Goal: Task Accomplishment & Management: Manage account settings

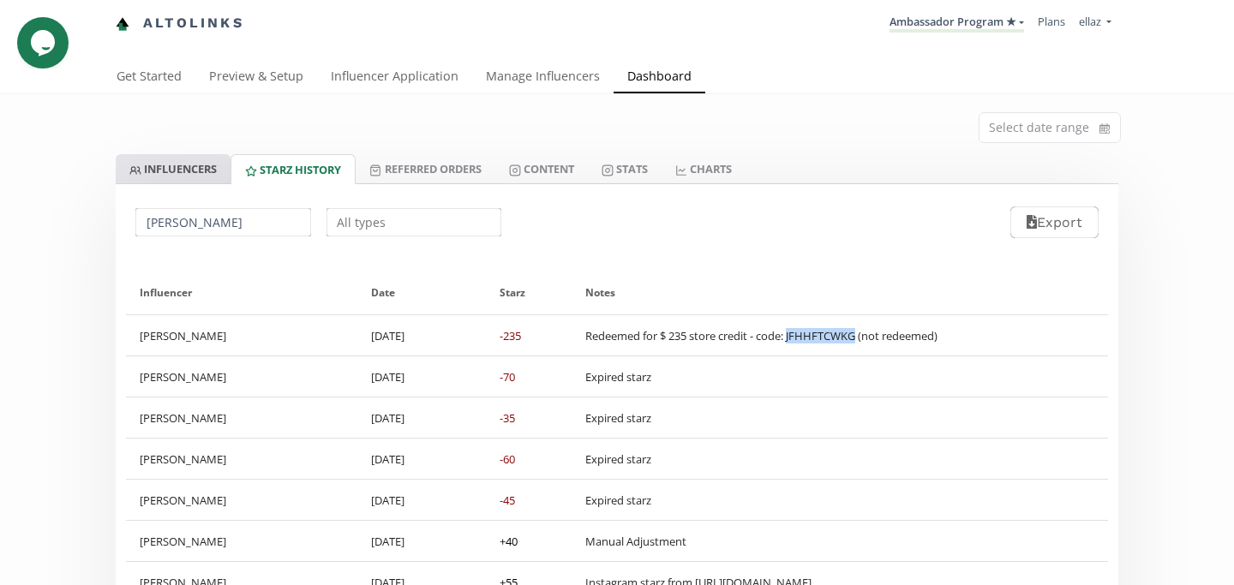
click at [194, 172] on link "INFLUENCERS" at bounding box center [173, 168] width 115 height 29
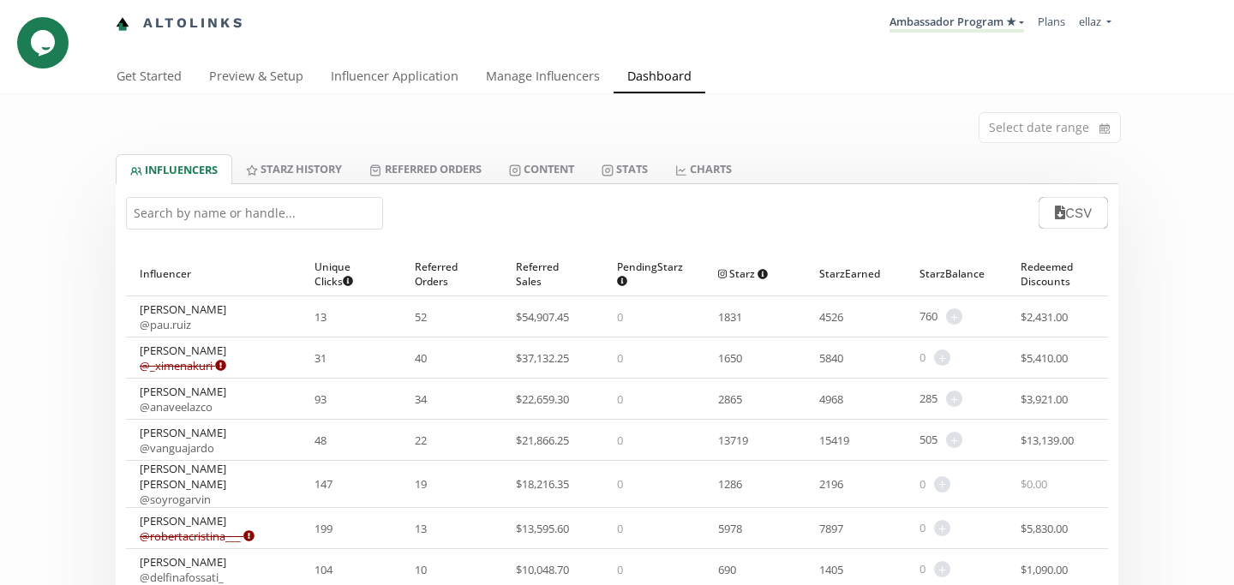
click at [231, 202] on input "text" at bounding box center [254, 213] width 257 height 33
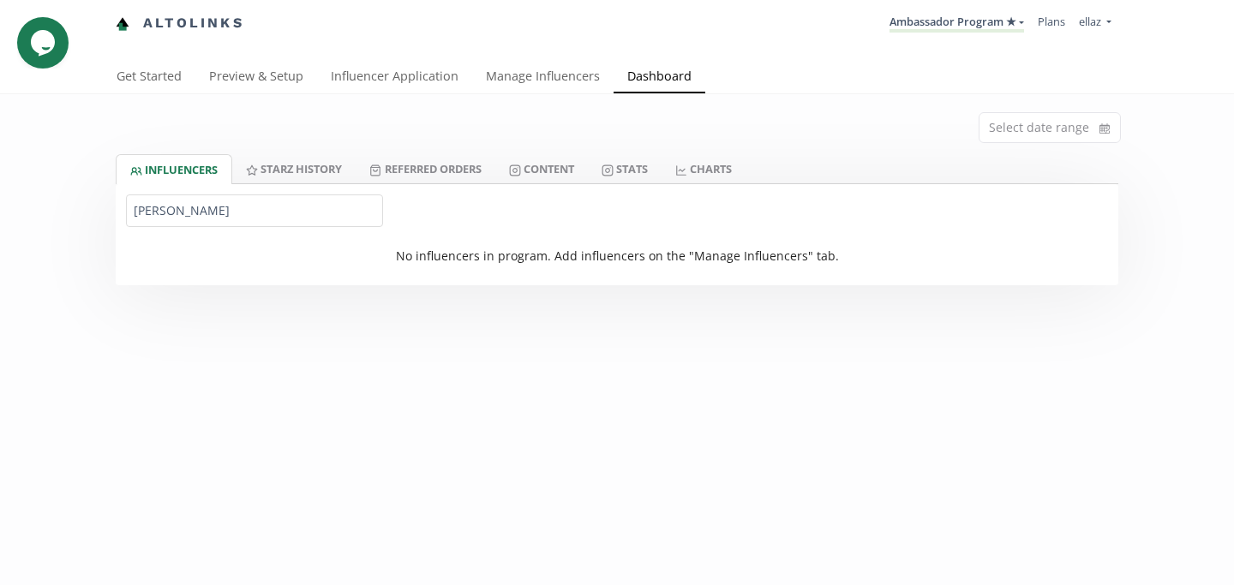
click at [156, 209] on input "pliego" at bounding box center [254, 211] width 257 height 33
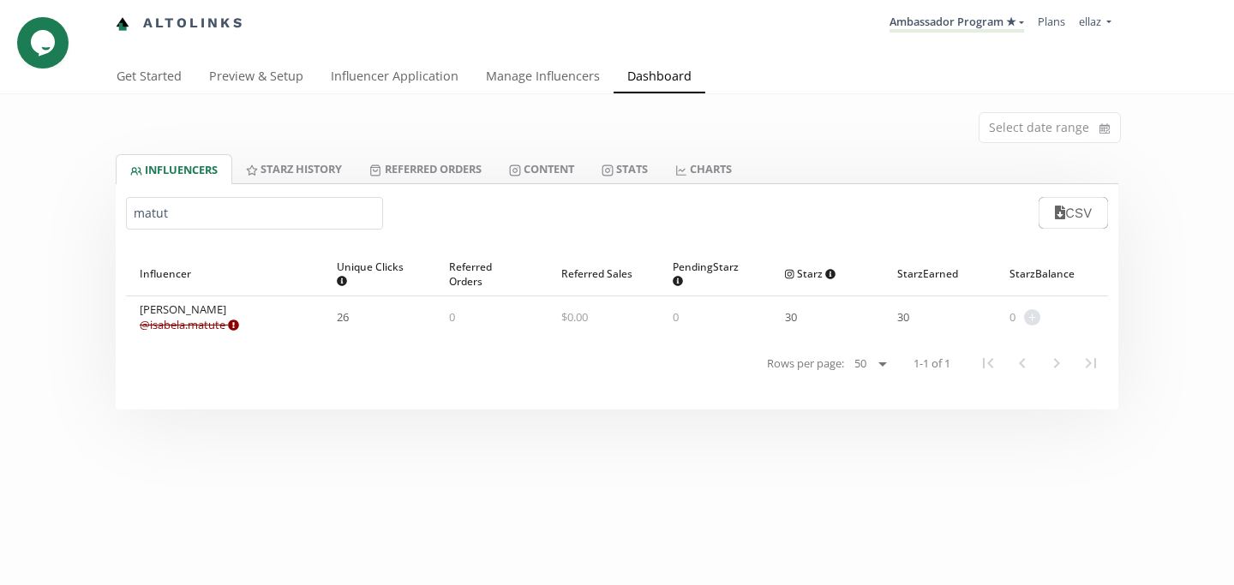
click at [195, 319] on link "@ isabela.matute Expired or disconnected. Please ask influencer to reconnect." at bounding box center [189, 324] width 99 height 15
click at [215, 214] on input "matut" at bounding box center [254, 213] width 257 height 33
click at [187, 314] on div "Mika Soen @ mika.soen Expired or disconnected. Please ask influencer to reconne…" at bounding box center [209, 317] width 138 height 31
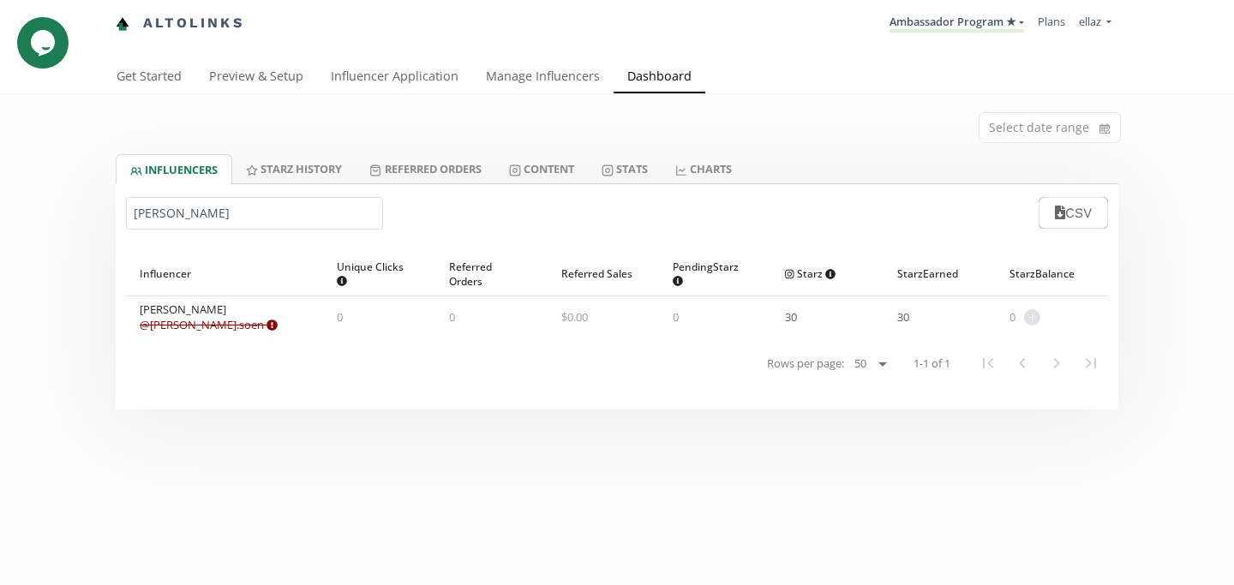
click at [187, 321] on link "@ mika.soen Expired or disconnected. Please ask influencer to reconnect." at bounding box center [209, 324] width 138 height 15
click at [183, 207] on input "mika s" at bounding box center [254, 213] width 257 height 33
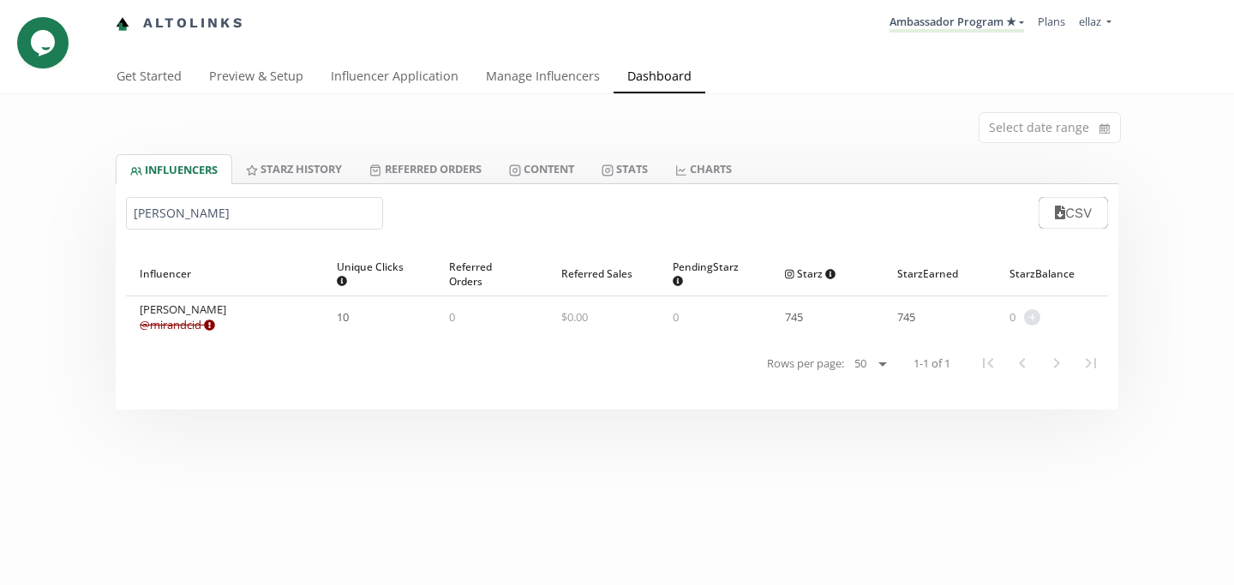
type input "miranda ci"
click at [170, 317] on link "@ mirandcid Expired or disconnected. Please ask influencer to reconnect." at bounding box center [177, 324] width 75 height 15
click at [329, 207] on input "miranda ci" at bounding box center [254, 213] width 257 height 33
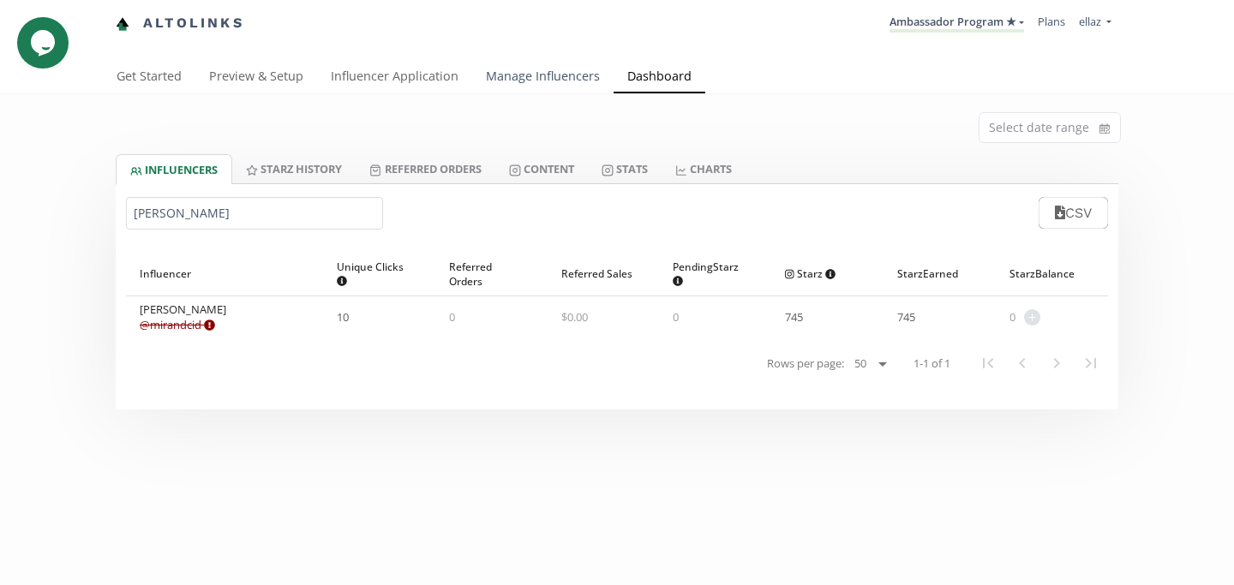
click at [549, 79] on link "Manage Influencers" at bounding box center [542, 78] width 141 height 34
click at [427, 74] on link "Influencer Application" at bounding box center [394, 78] width 155 height 34
click at [505, 82] on link "Manage Influencers" at bounding box center [542, 78] width 141 height 34
click at [487, 165] on link "Referred Orders" at bounding box center [425, 168] width 139 height 29
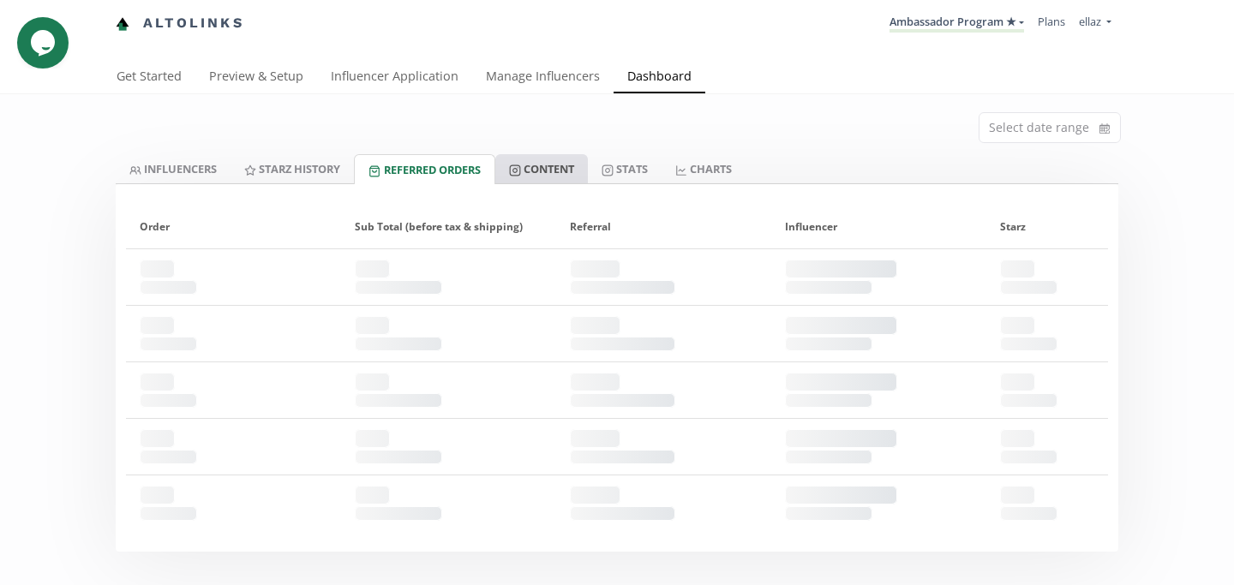
click at [542, 171] on link "Content" at bounding box center [541, 168] width 93 height 29
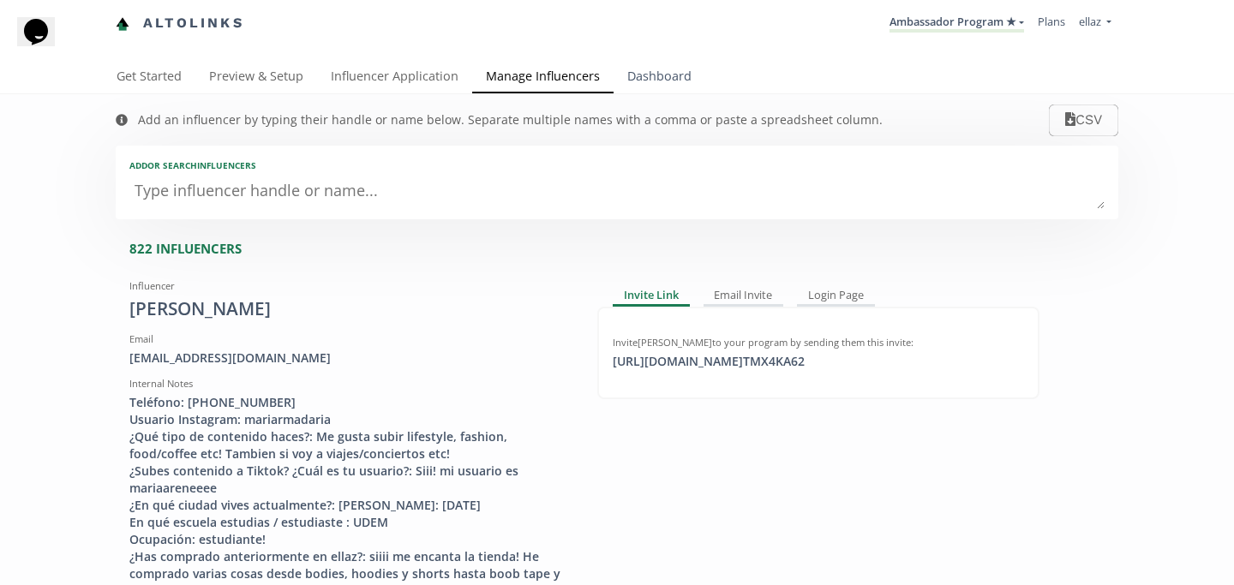
click at [669, 68] on link "Dashboard" at bounding box center [660, 78] width 92 height 34
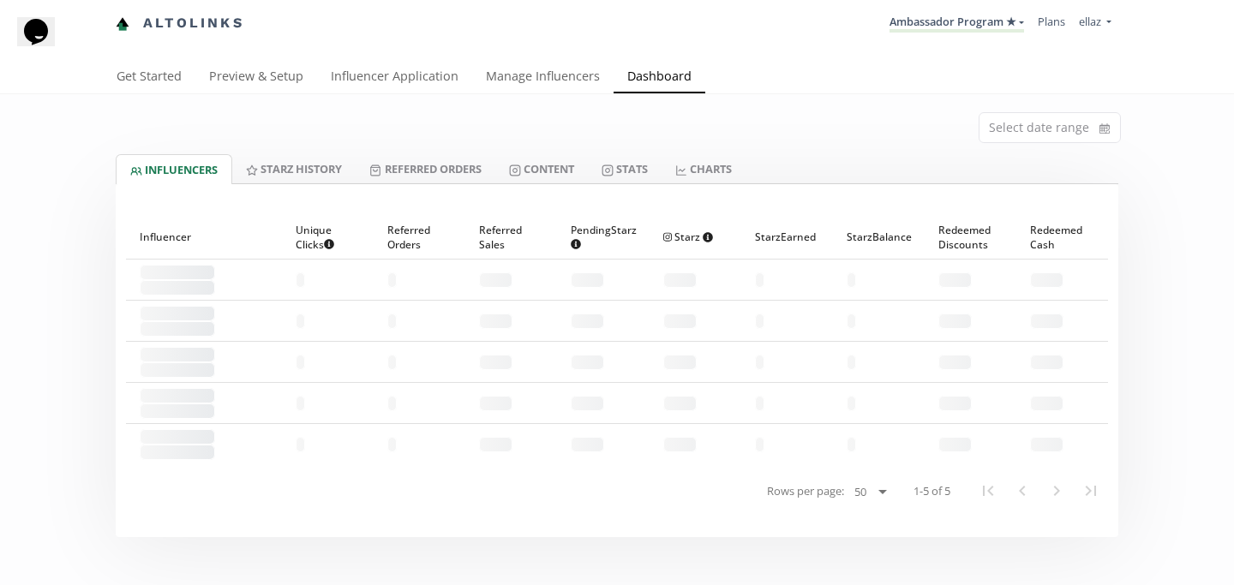
click at [557, 150] on div "Select date range" at bounding box center [617, 124] width 1028 height 60
click at [557, 168] on link "Content" at bounding box center [541, 168] width 93 height 29
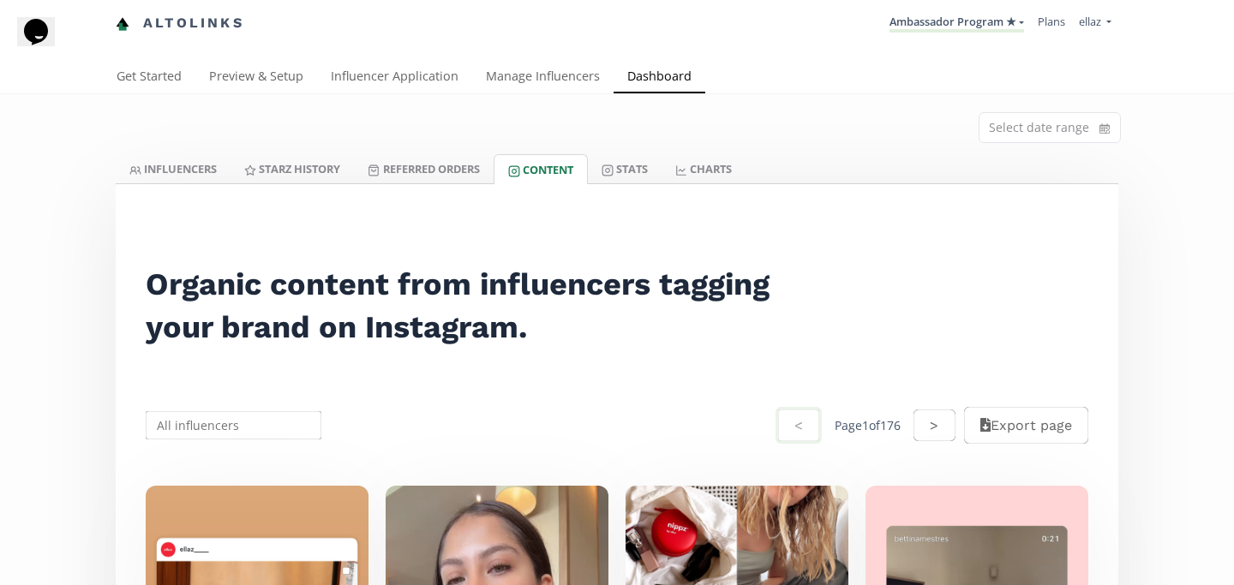
click at [203, 147] on div "Select date range" at bounding box center [617, 124] width 1028 height 60
click at [209, 165] on link "INFLUENCERS" at bounding box center [173, 168] width 115 height 29
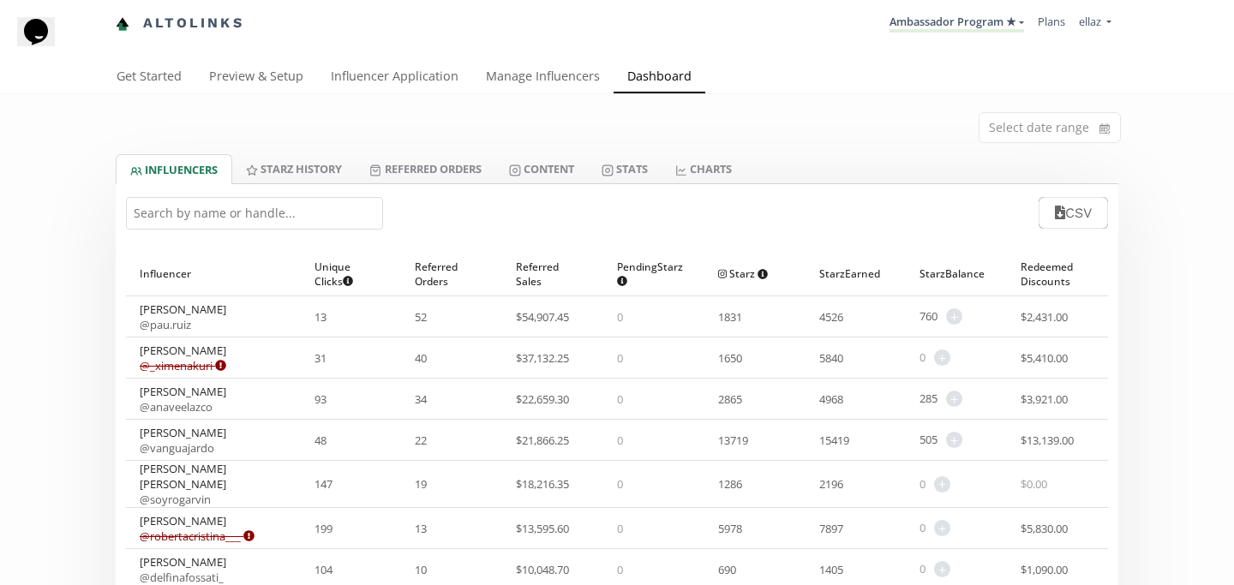
click at [338, 211] on input "text" at bounding box center [254, 213] width 257 height 33
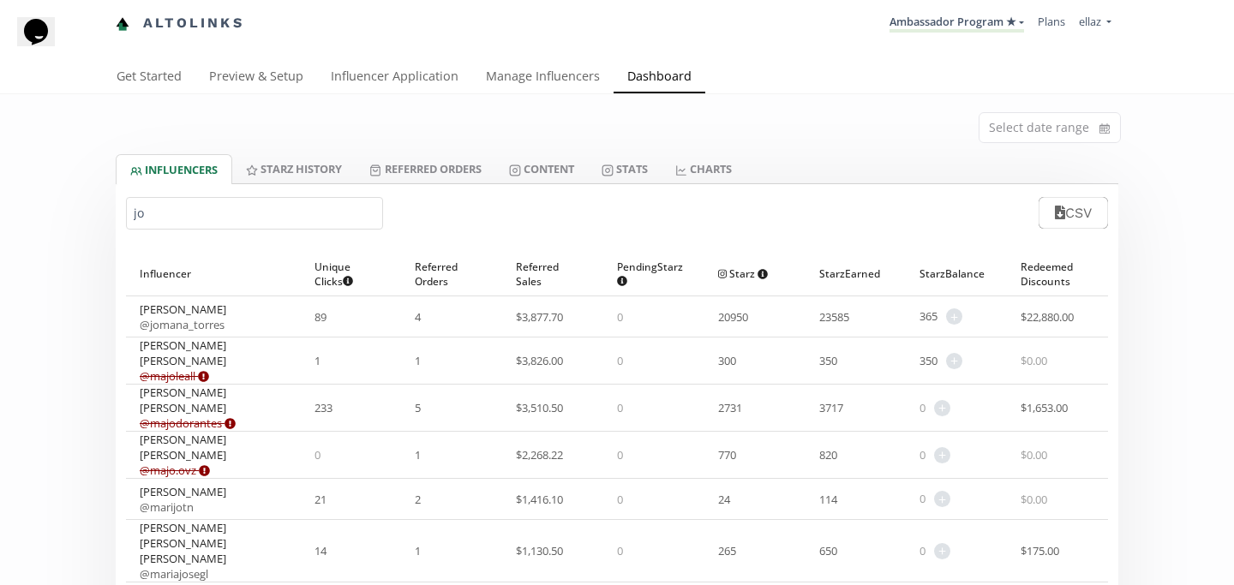
type input "j"
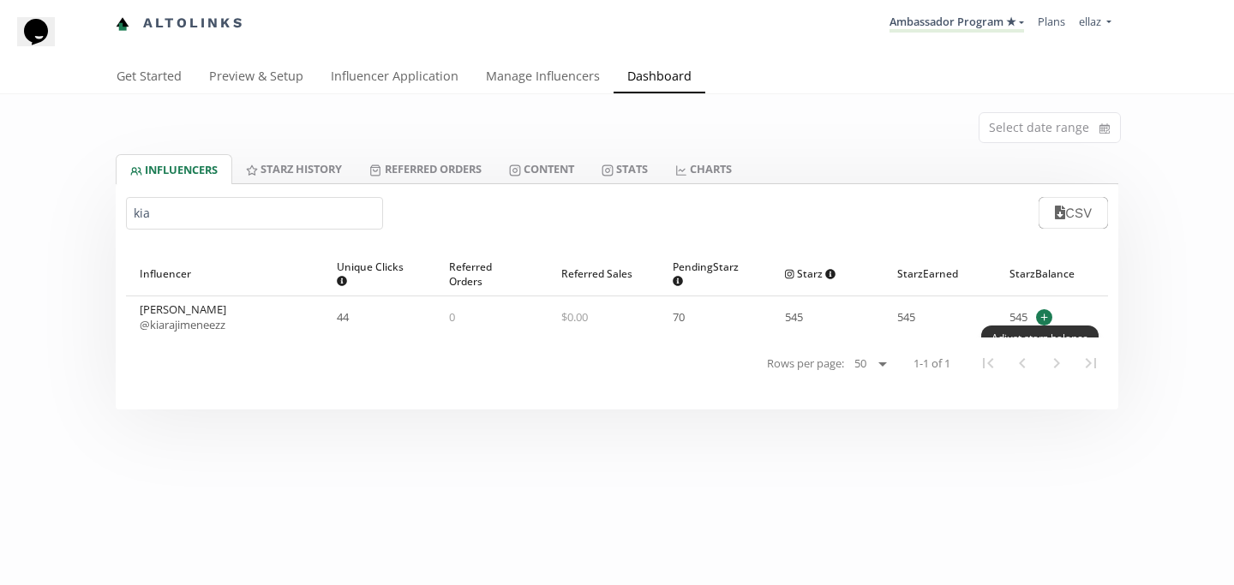
type input "kia"
click at [1042, 317] on span "+" at bounding box center [1044, 317] width 16 height 16
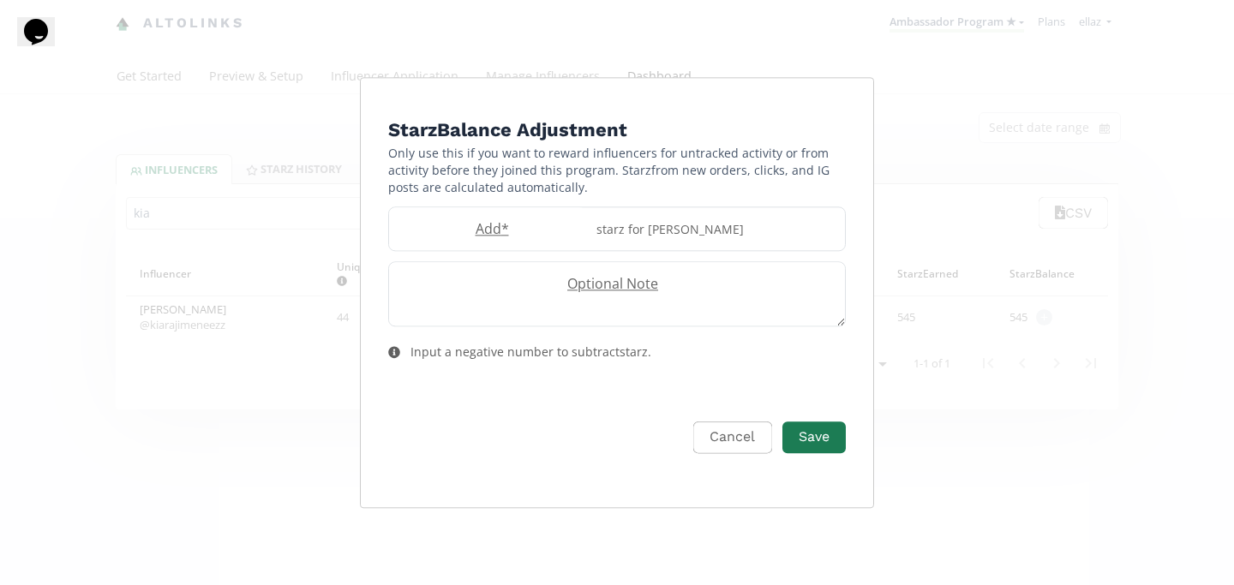
click at [479, 195] on form "Starz Balance Adjustment Only use this if you want to reward influencers for un…" at bounding box center [617, 305] width 458 height 378
click at [487, 217] on div "Add starz for Kiara Jimenez" at bounding box center [617, 229] width 458 height 45
type input "50"
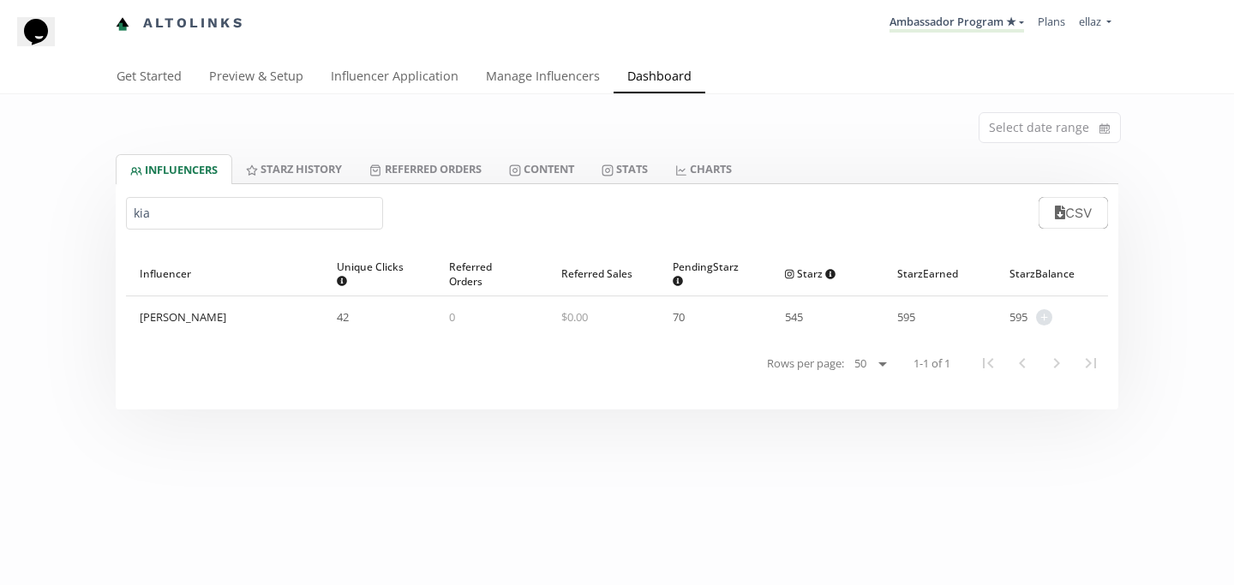
click at [175, 219] on input "kia" at bounding box center [254, 213] width 257 height 33
type input "ximena so"
click at [183, 313] on div "Ximena Soler @ ximenasolmada Expired or disconnected. Please ask influencer to …" at bounding box center [192, 317] width 105 height 31
click at [197, 326] on link "@ ximenasolmada Expired or disconnected. Please ask influencer to reconnect." at bounding box center [192, 324] width 105 height 15
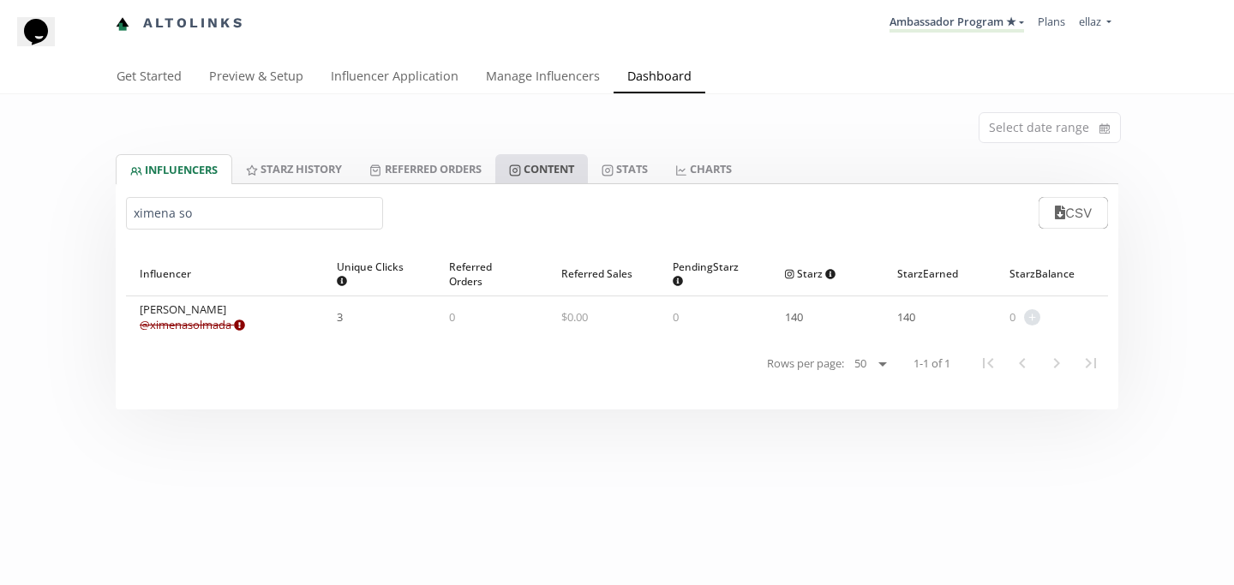
click at [550, 173] on link "Content" at bounding box center [541, 168] width 93 height 29
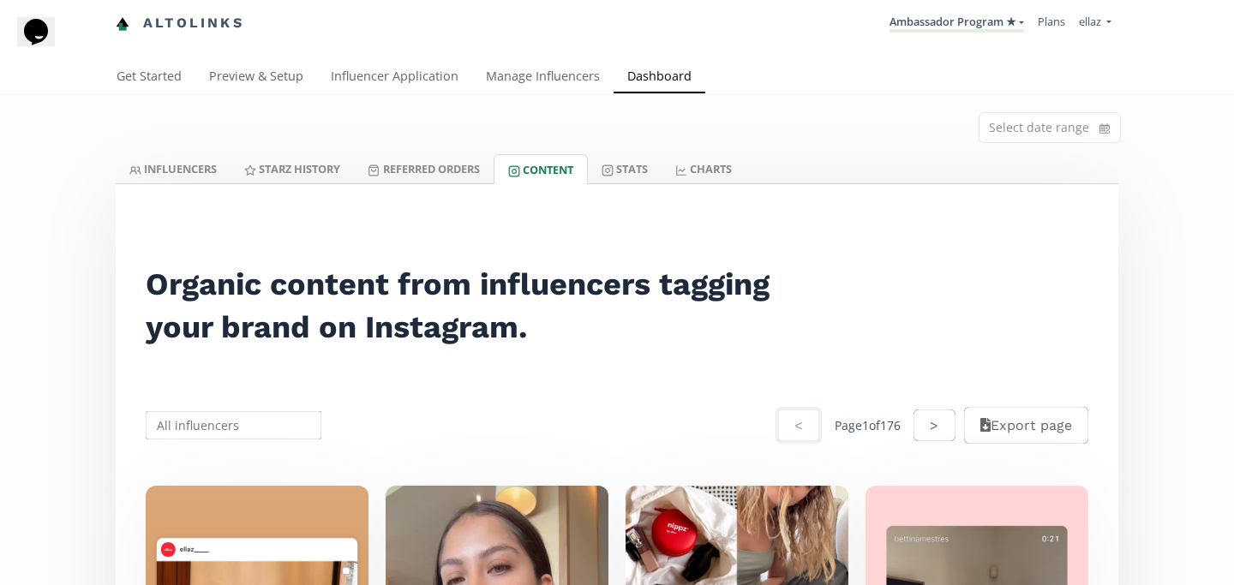
click at [256, 413] on input "text" at bounding box center [233, 425] width 181 height 33
click at [232, 454] on div "Ximena Soler" at bounding box center [234, 458] width 174 height 31
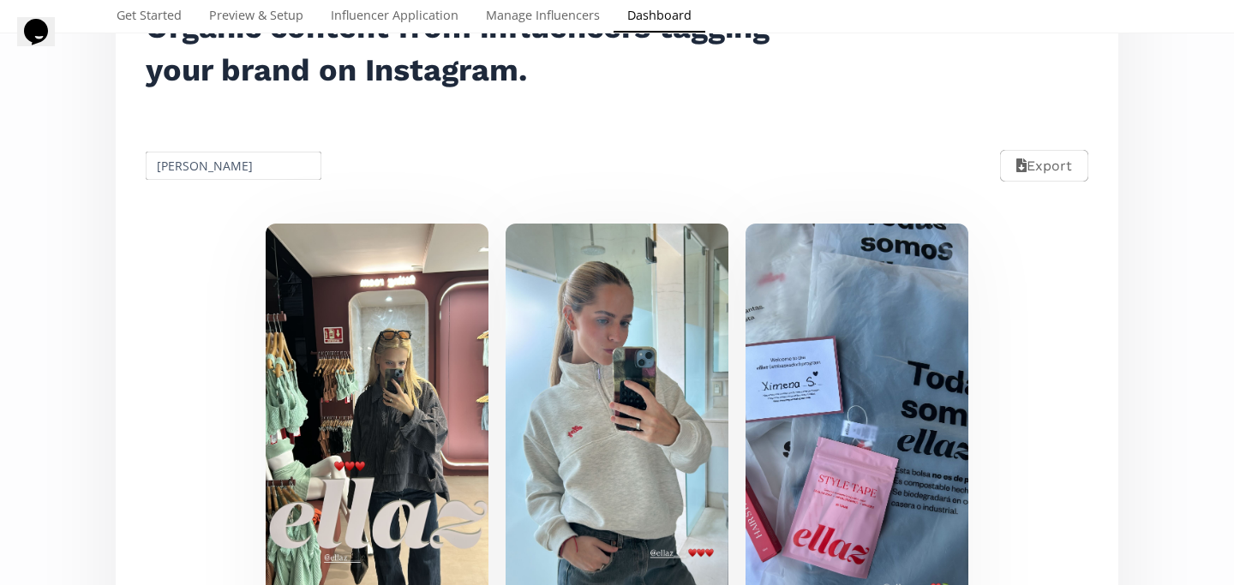
scroll to position [242, 0]
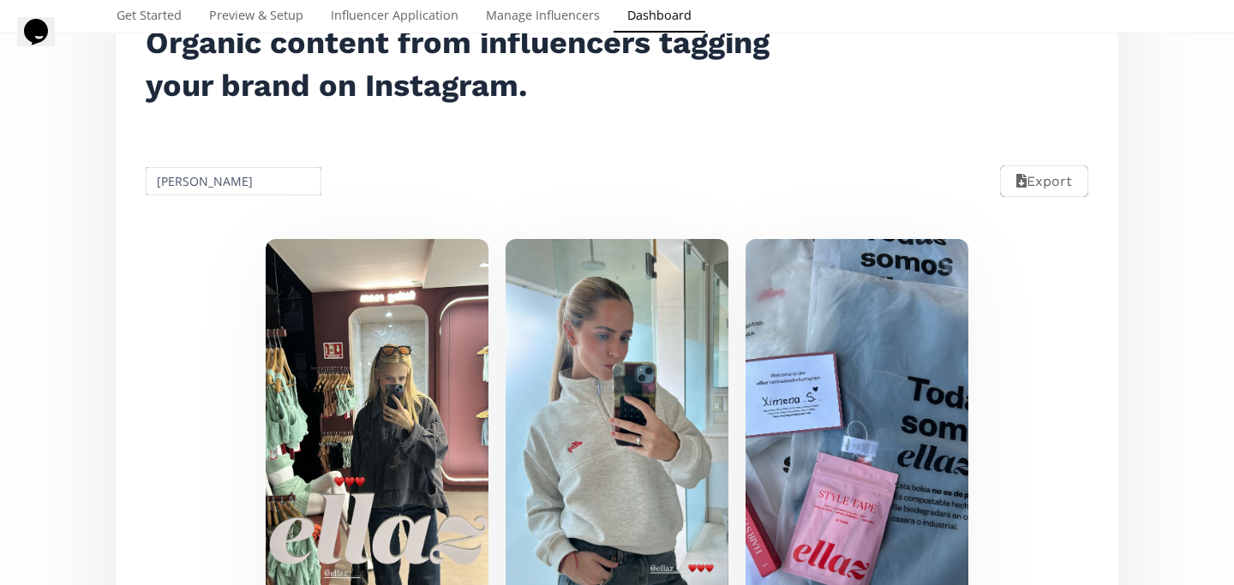
click at [214, 167] on input "Ximena Soler" at bounding box center [233, 181] width 181 height 33
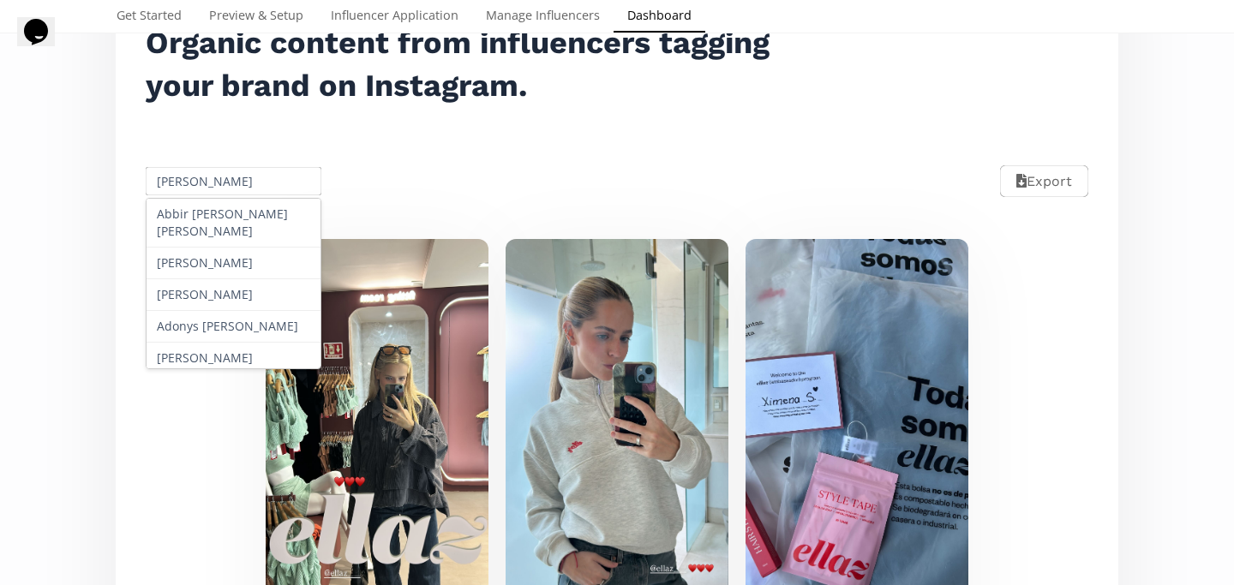
click at [214, 175] on input "Ximena Soler" at bounding box center [233, 181] width 181 height 33
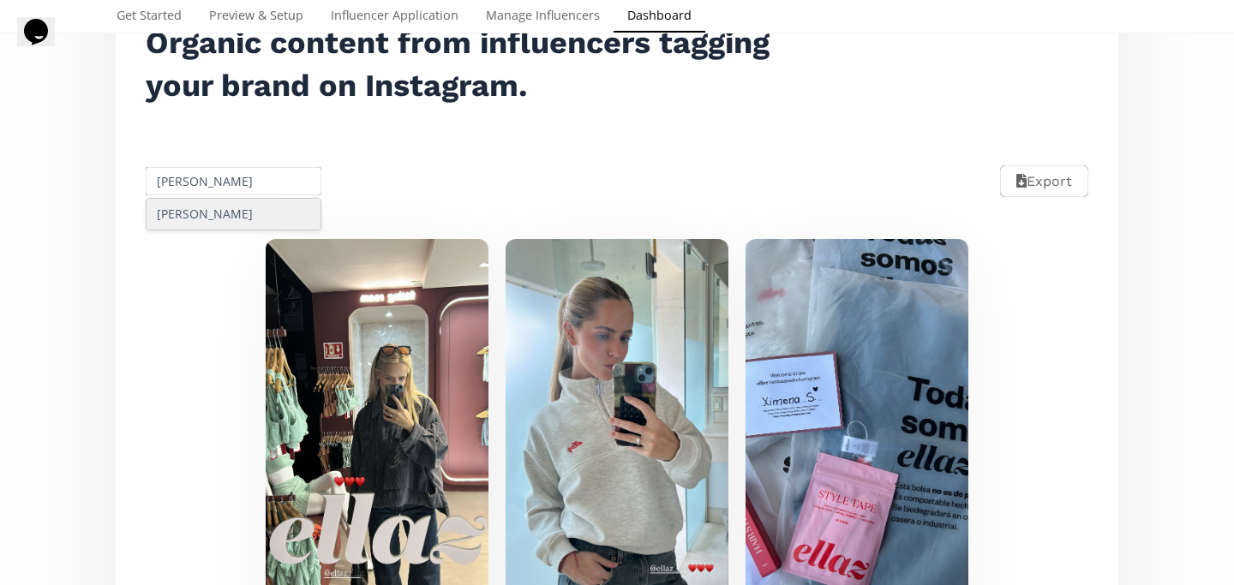
click at [223, 223] on div "Paloma Rojo" at bounding box center [234, 214] width 174 height 31
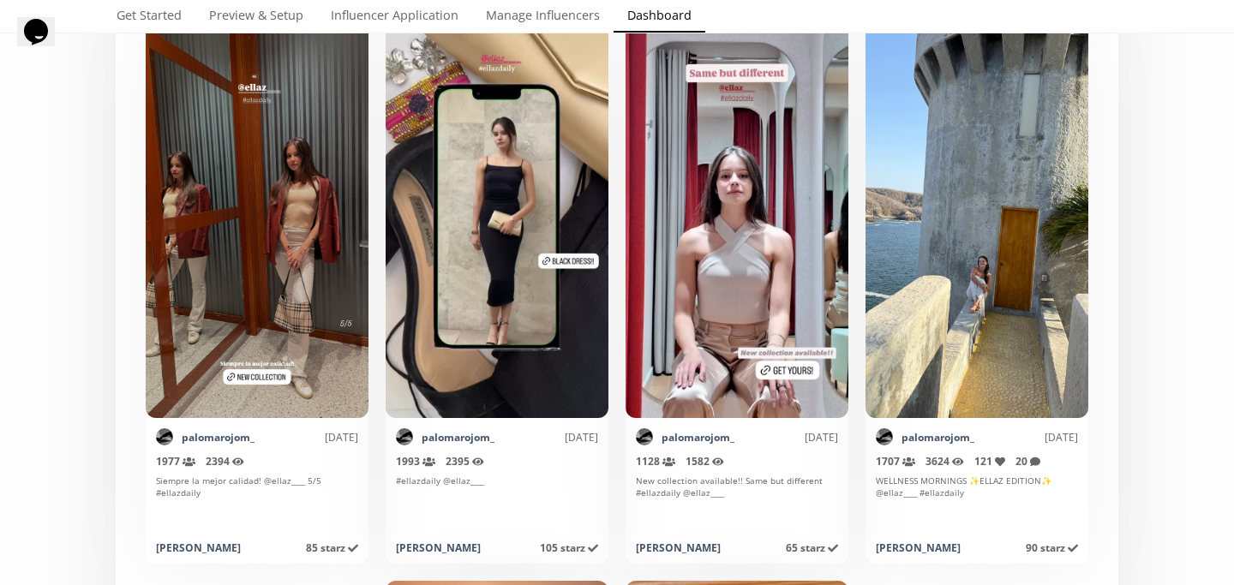
scroll to position [1663, 0]
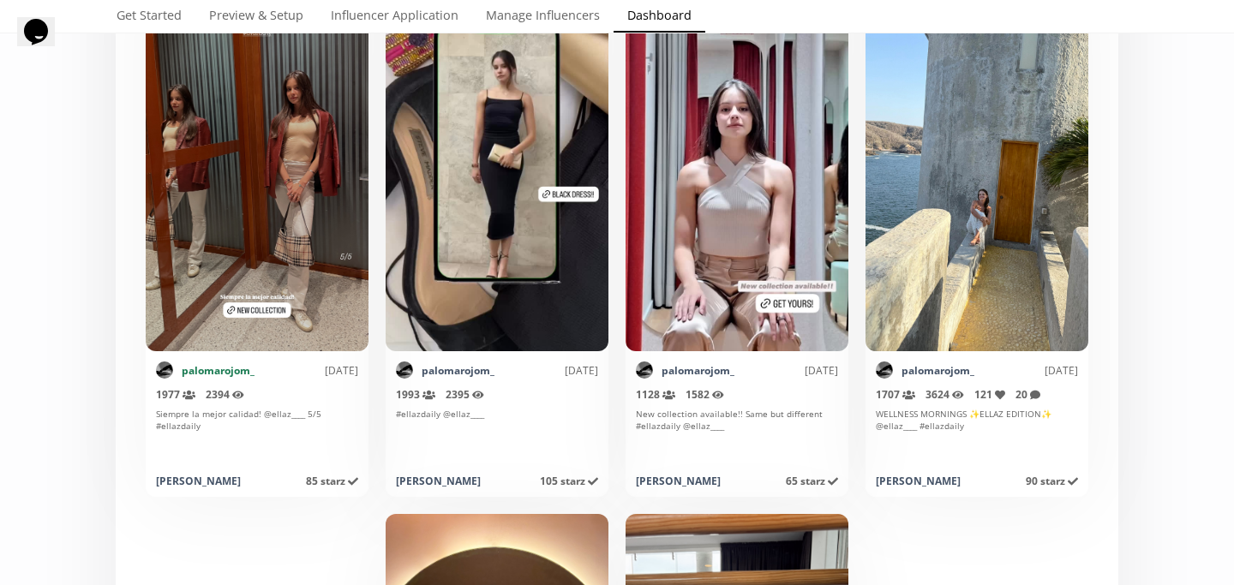
click at [230, 369] on link "palomarojom_" at bounding box center [218, 370] width 73 height 15
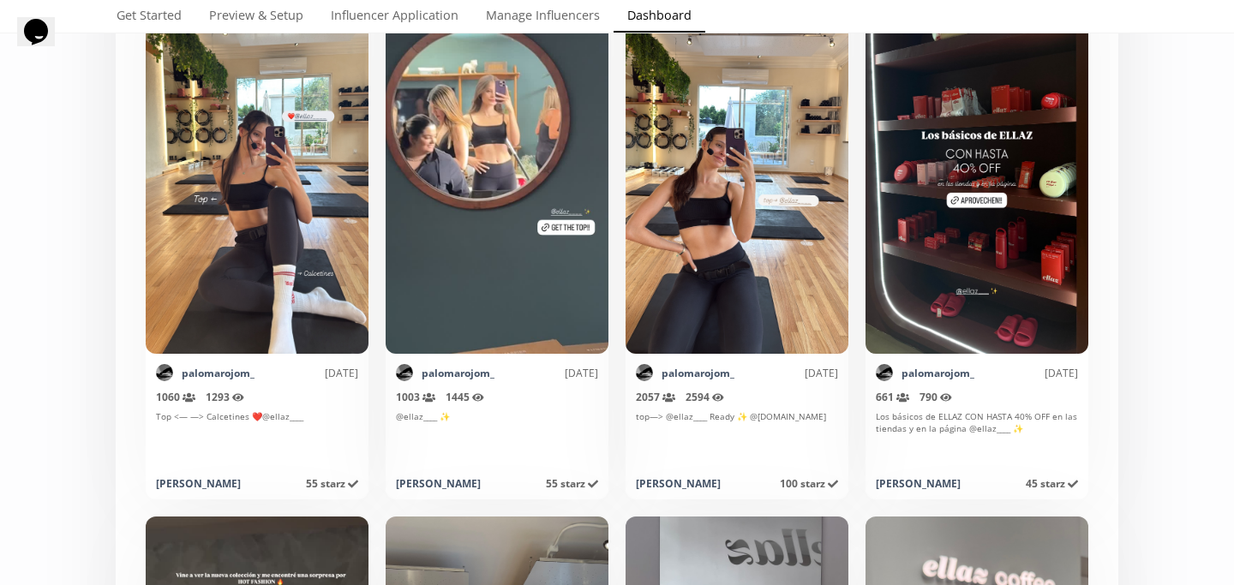
scroll to position [79, 0]
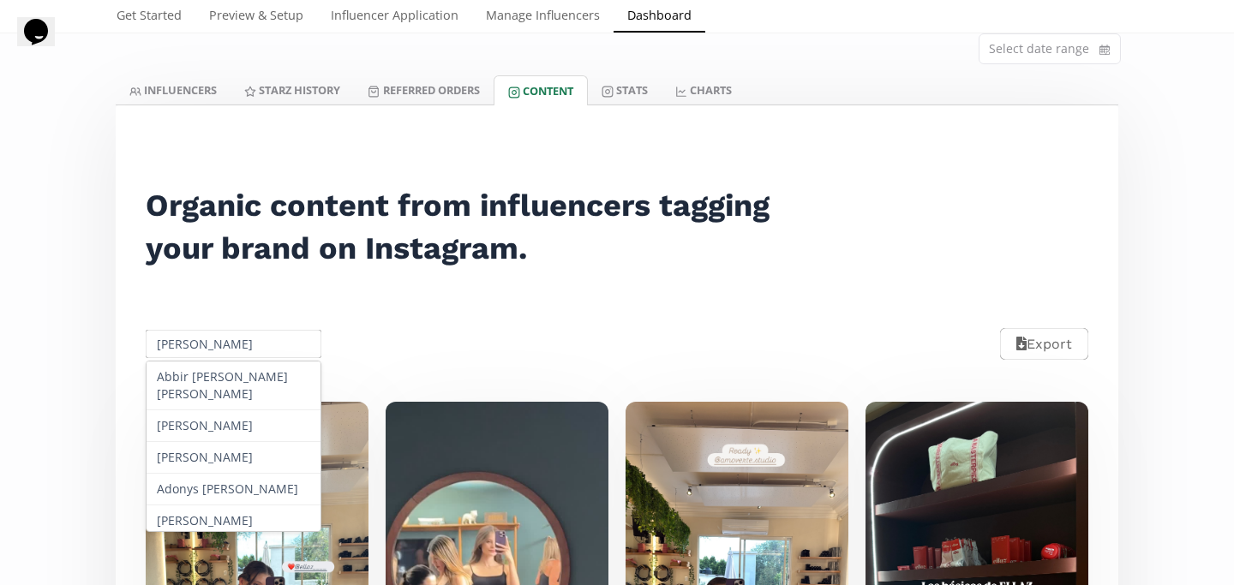
click at [205, 356] on input "Paloma Rojo" at bounding box center [233, 343] width 181 height 33
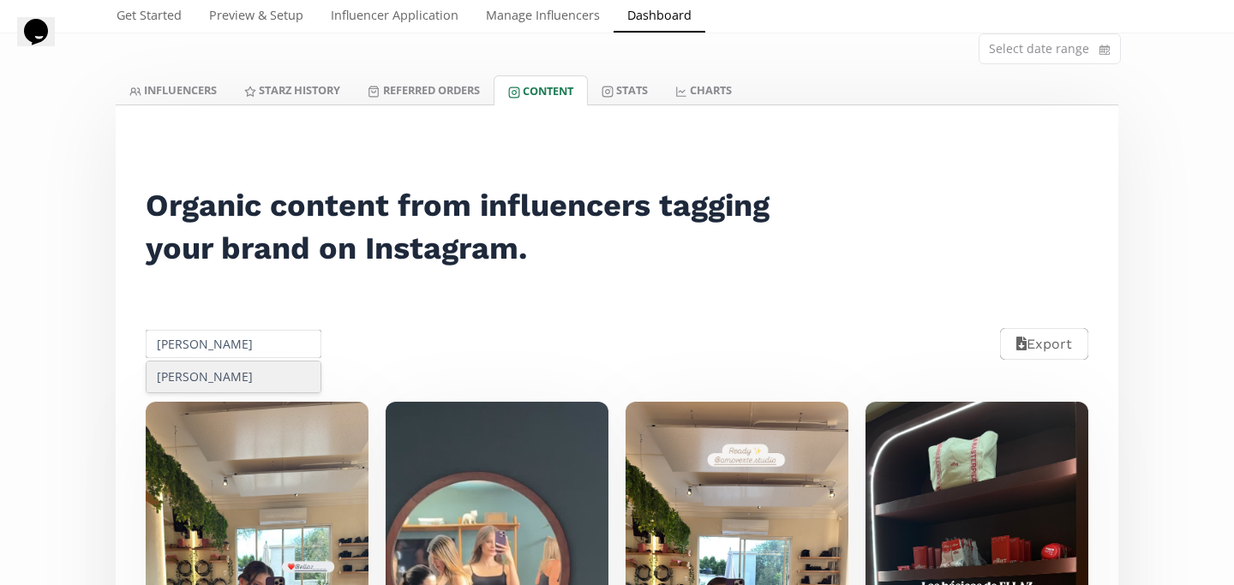
click at [219, 385] on div "Sophia Canavati" at bounding box center [234, 377] width 174 height 31
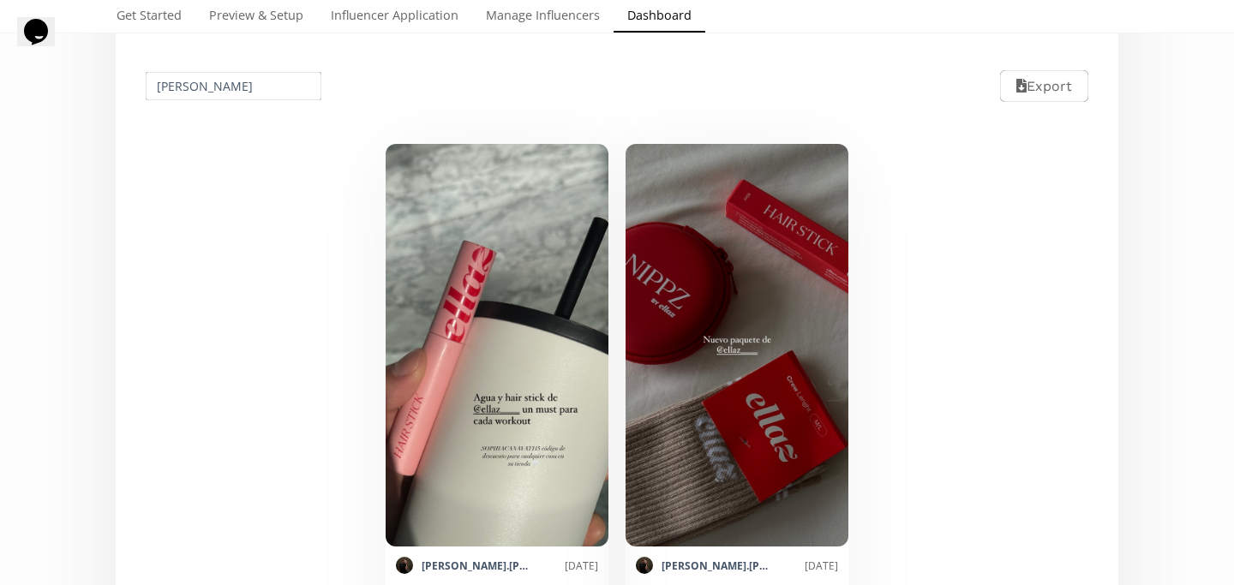
scroll to position [410, 0]
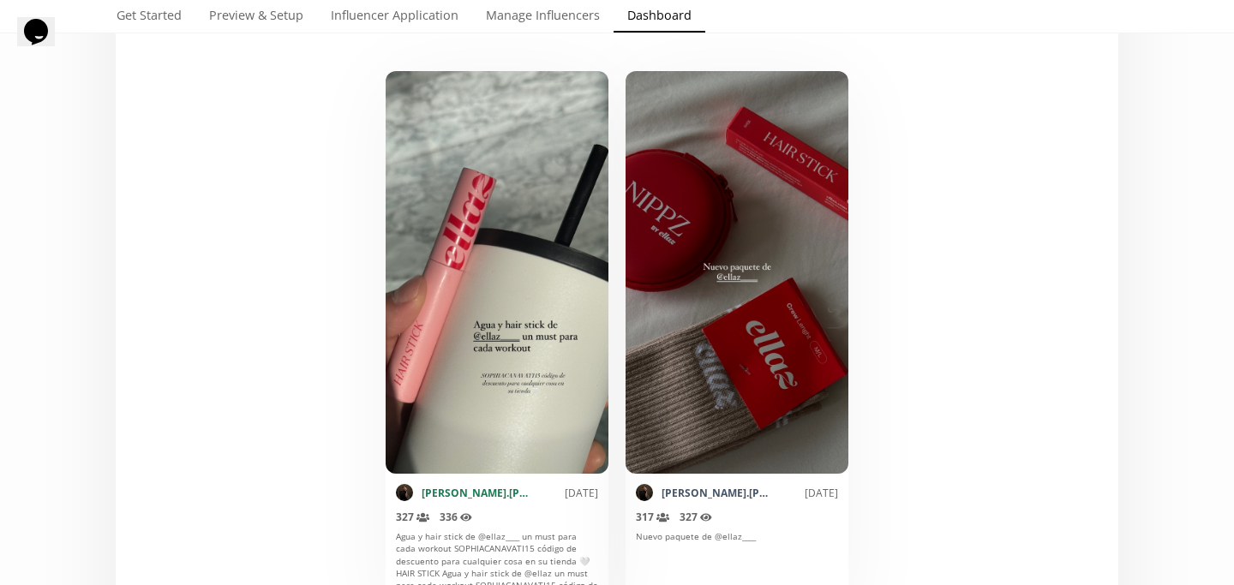
click at [456, 489] on link "sophia.canavati" at bounding box center [477, 493] width 111 height 15
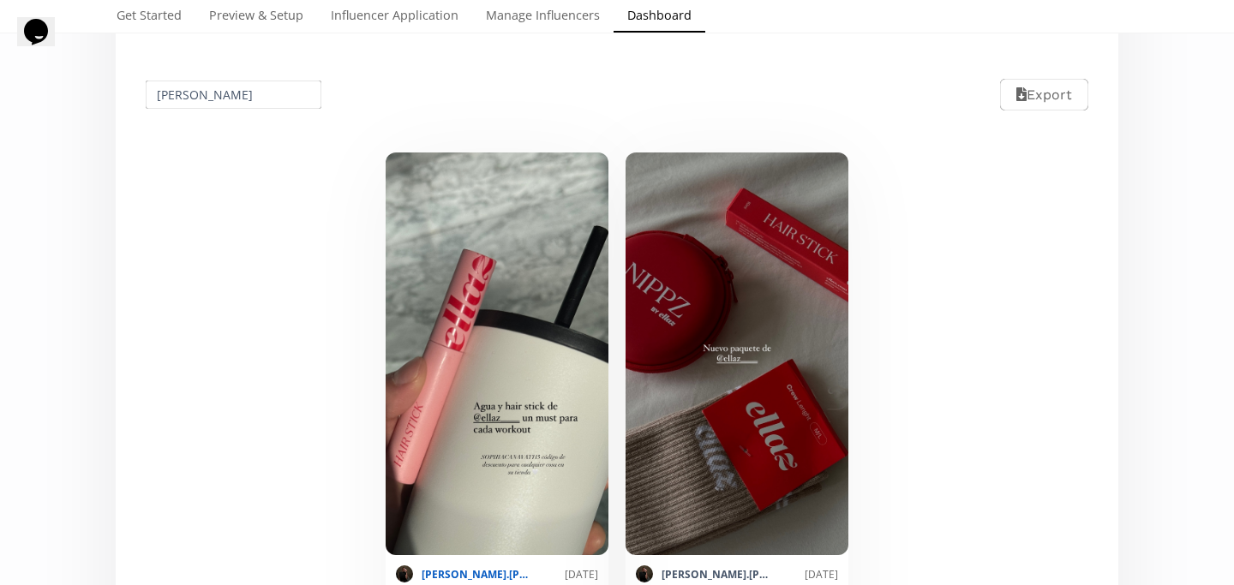
scroll to position [315, 0]
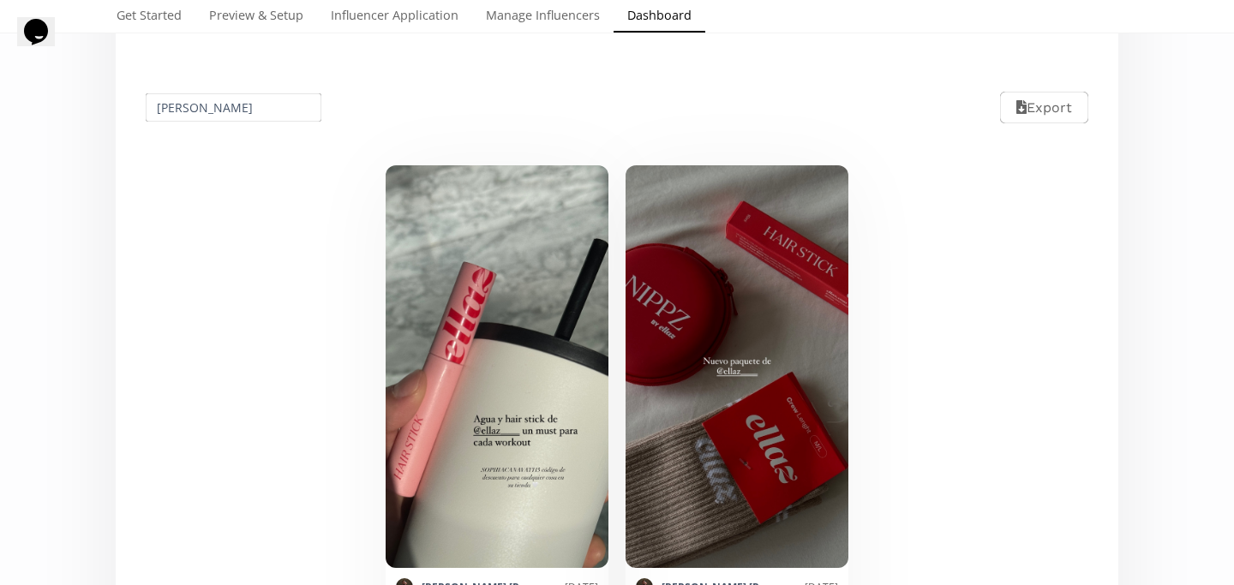
click at [242, 100] on input "[PERSON_NAME]" at bounding box center [233, 107] width 181 height 33
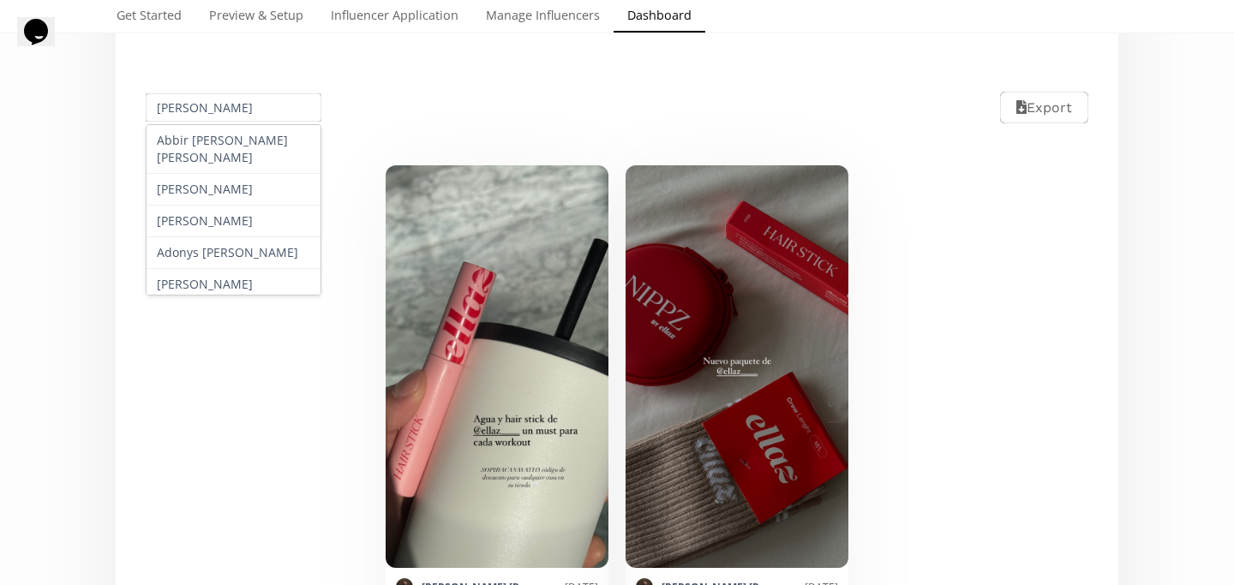
click at [242, 100] on input "[PERSON_NAME]" at bounding box center [233, 107] width 181 height 33
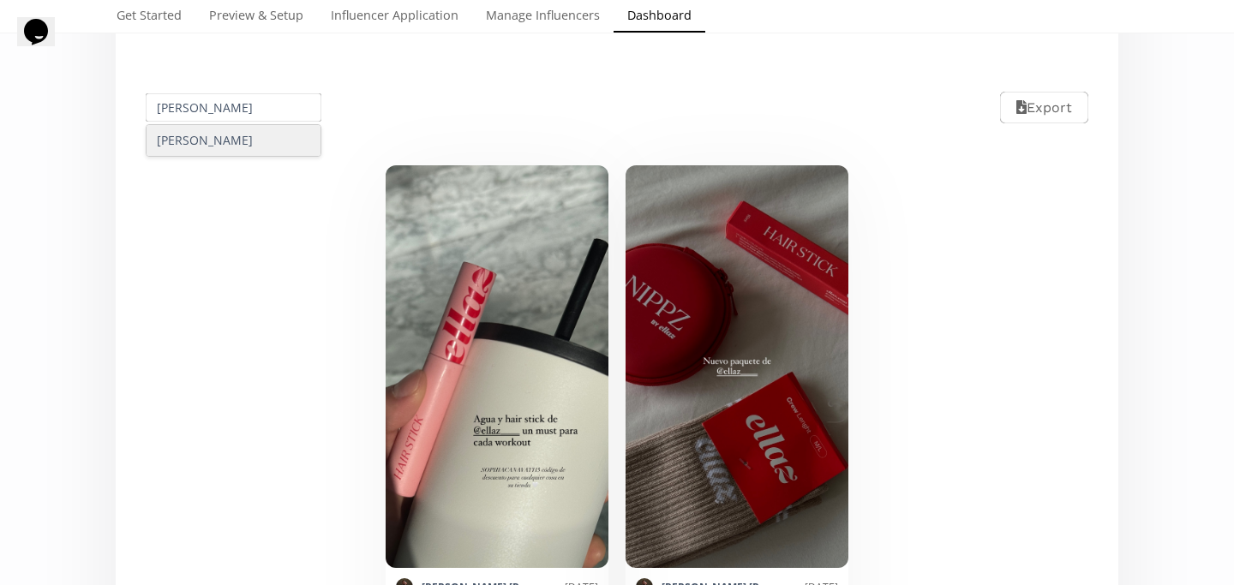
click at [223, 138] on div "Hanna Latapí Cantú" at bounding box center [234, 140] width 174 height 31
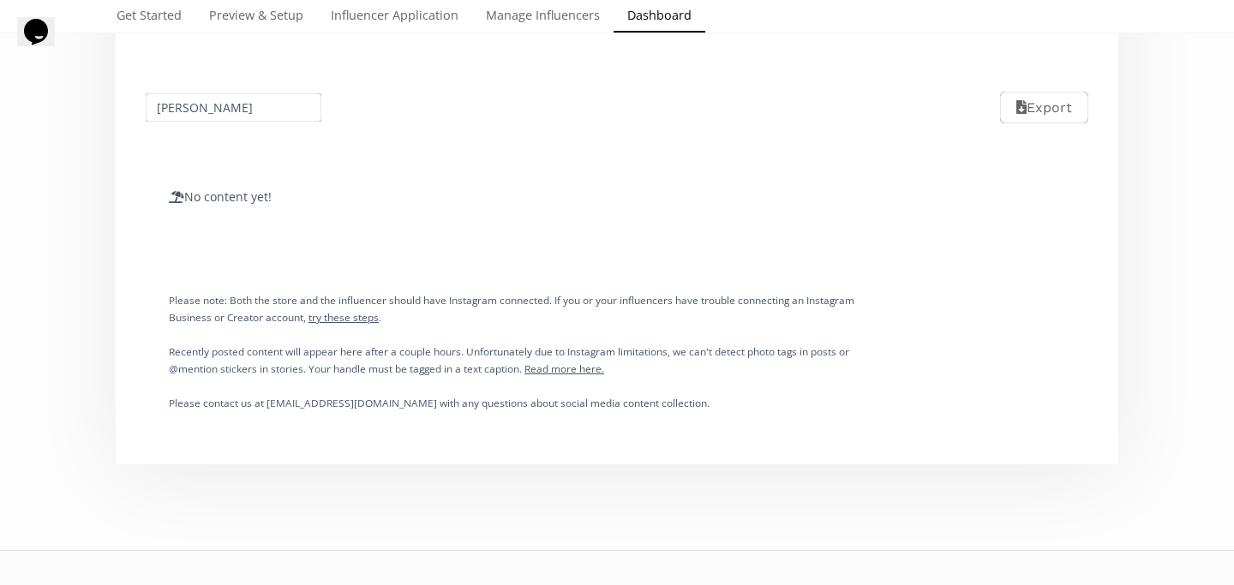
click at [224, 129] on div "Hanna Latapí Cantú Export" at bounding box center [617, 107] width 982 height 76
click at [220, 110] on input "Hanna Latapí Cantú" at bounding box center [233, 107] width 181 height 33
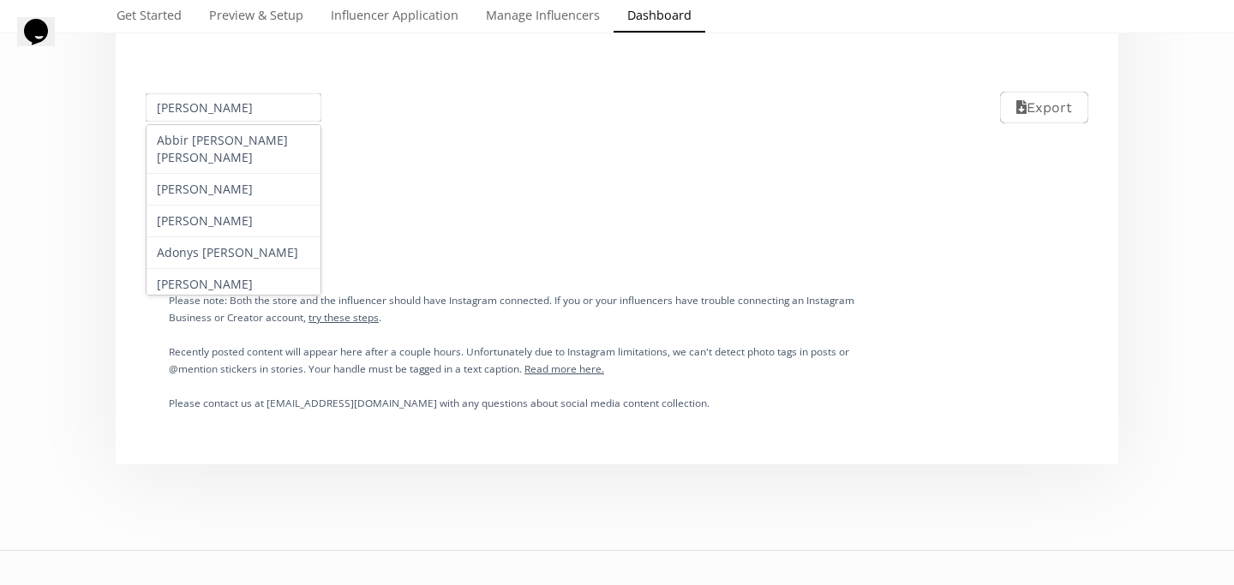
click at [220, 110] on input "Hanna Latapí Cantú" at bounding box center [233, 107] width 181 height 33
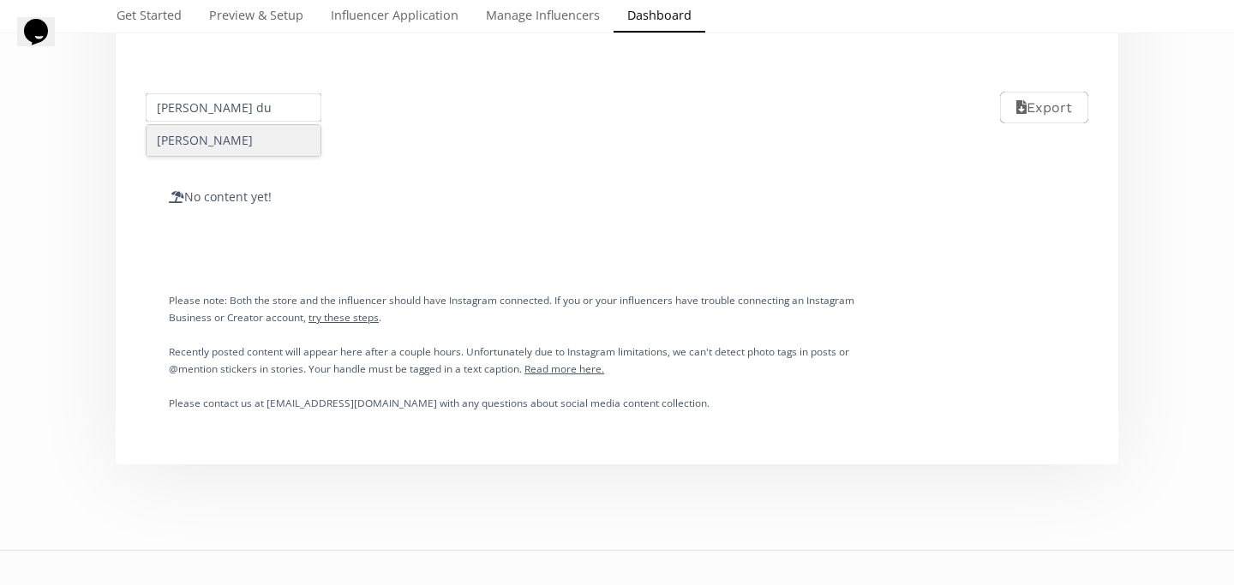
click at [252, 143] on div "Regina Duran" at bounding box center [234, 140] width 174 height 31
type input "Regina Duran"
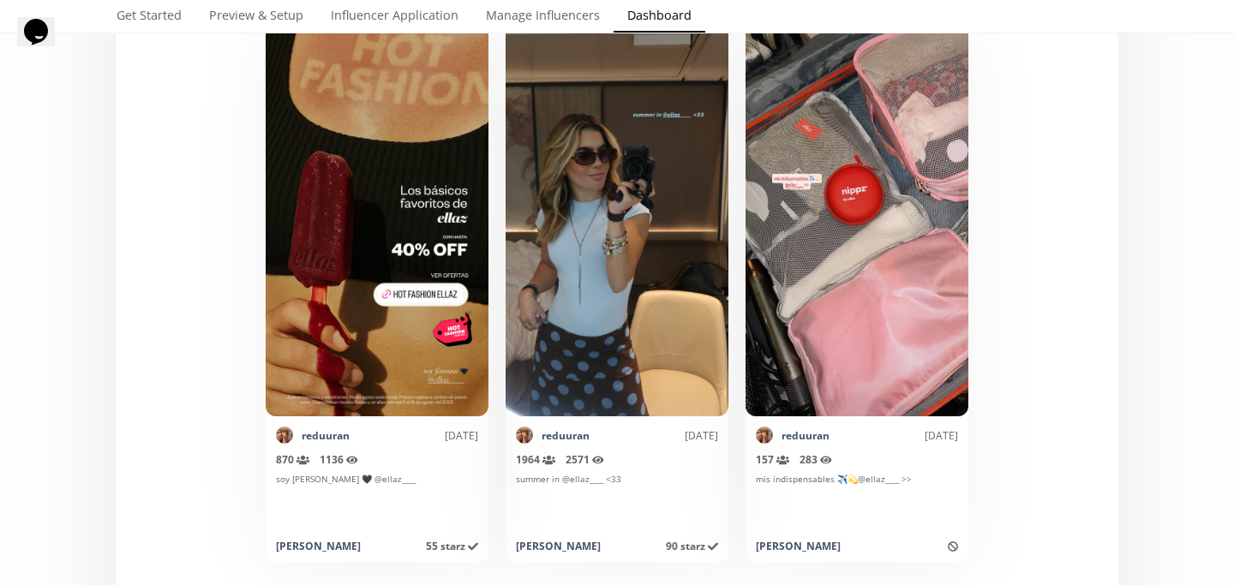
scroll to position [469, 0]
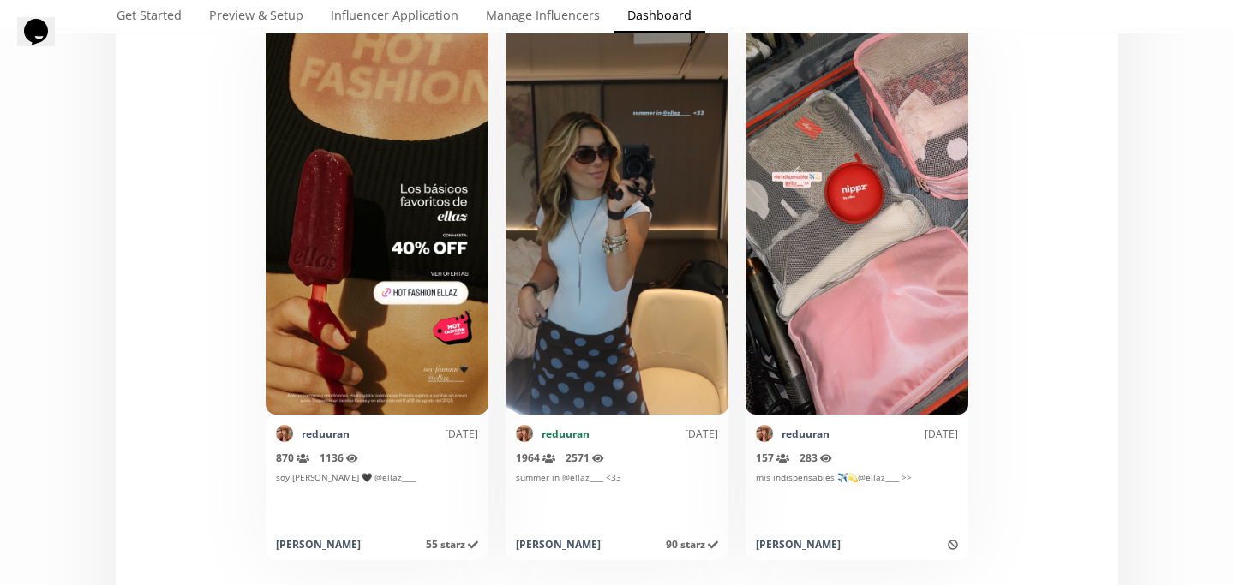
click at [563, 429] on link "reduuran" at bounding box center [566, 434] width 48 height 15
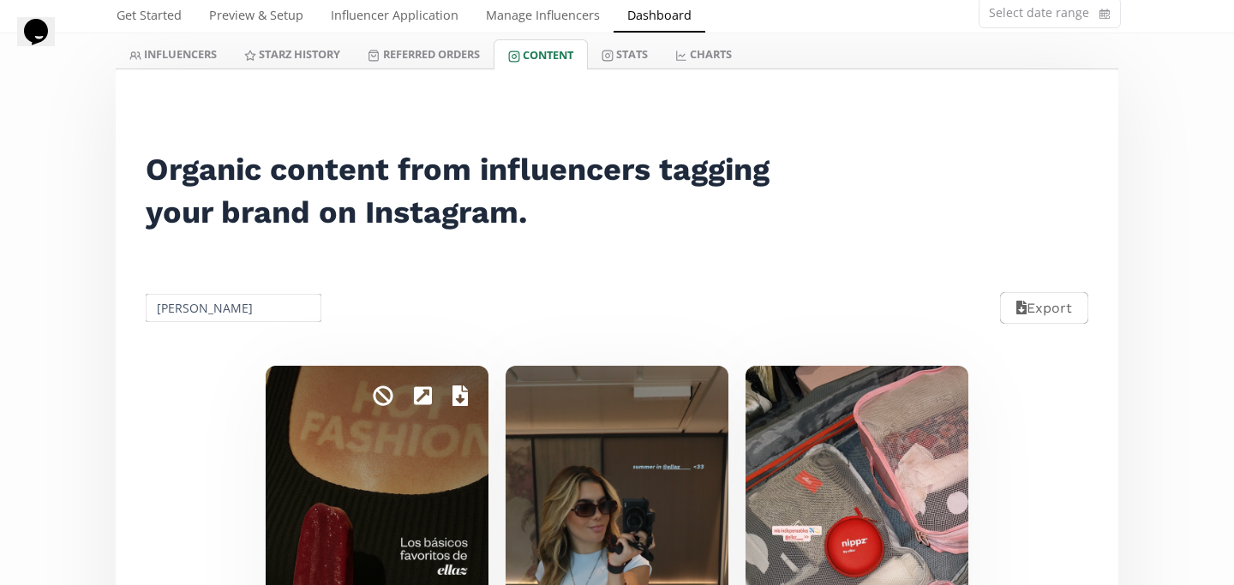
scroll to position [0, 0]
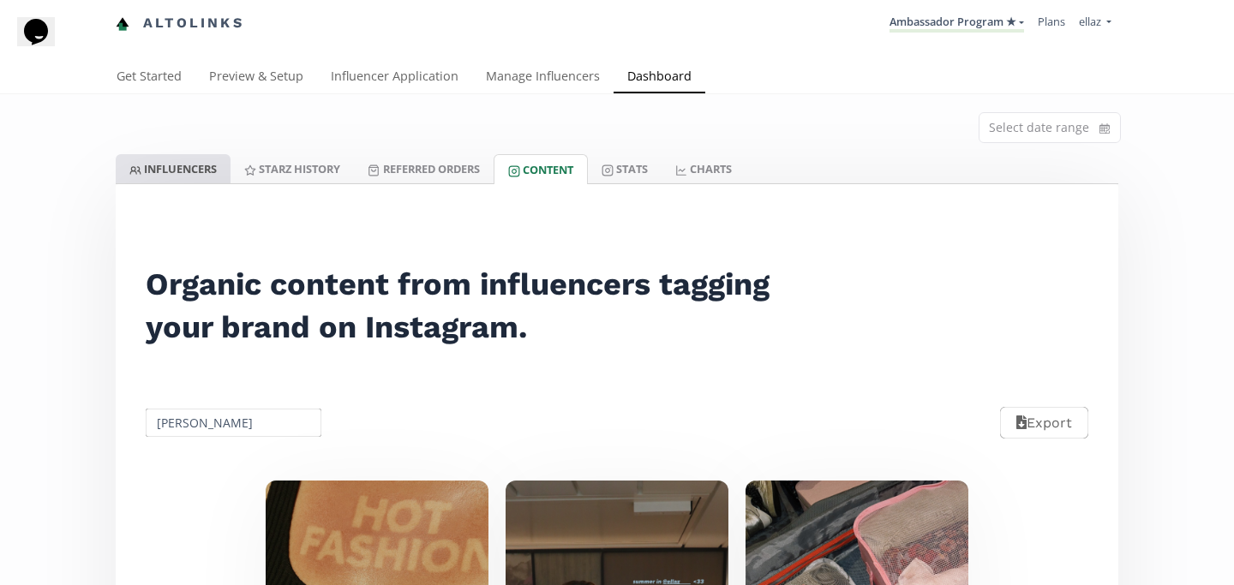
click at [210, 180] on link "INFLUENCERS" at bounding box center [173, 168] width 115 height 29
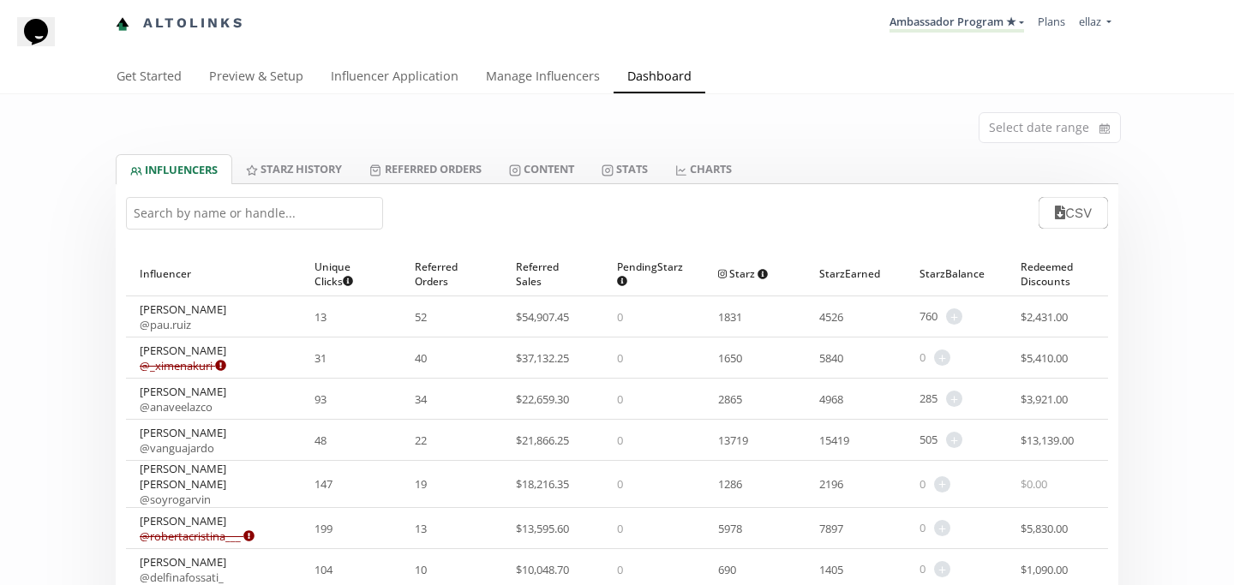
click at [251, 211] on input "text" at bounding box center [254, 213] width 257 height 33
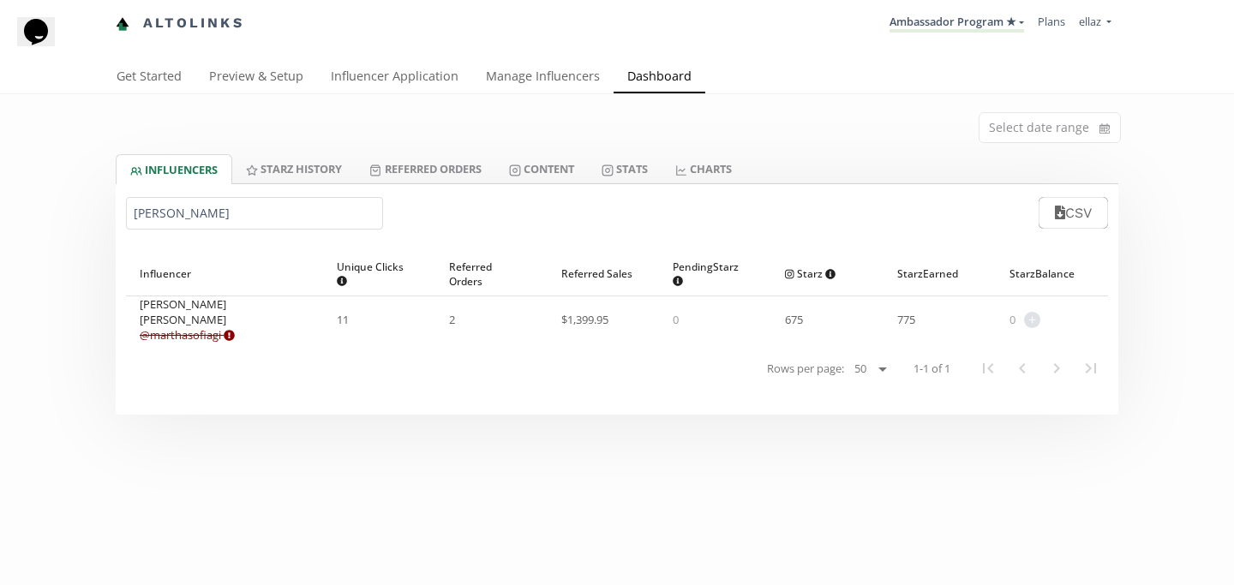
type input "martha so"
click at [200, 337] on link "@ marthasofiagi Expired or disconnected. Please ask influencer to reconnect." at bounding box center [187, 334] width 95 height 15
click at [566, 177] on link "Content" at bounding box center [541, 168] width 93 height 29
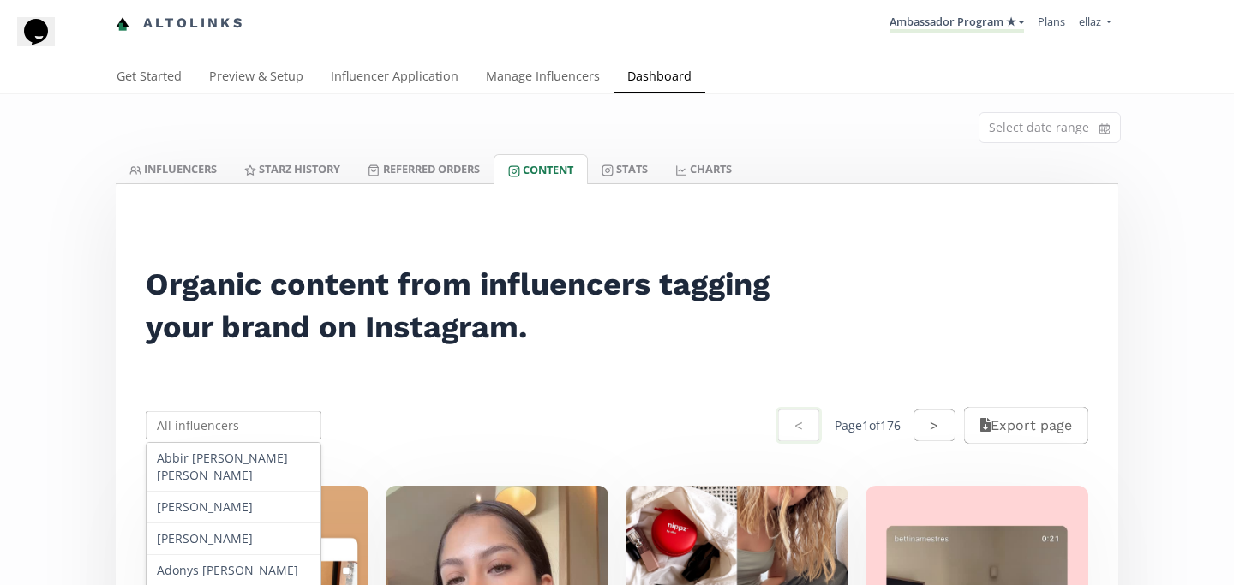
click at [272, 428] on input "text" at bounding box center [233, 425] width 181 height 33
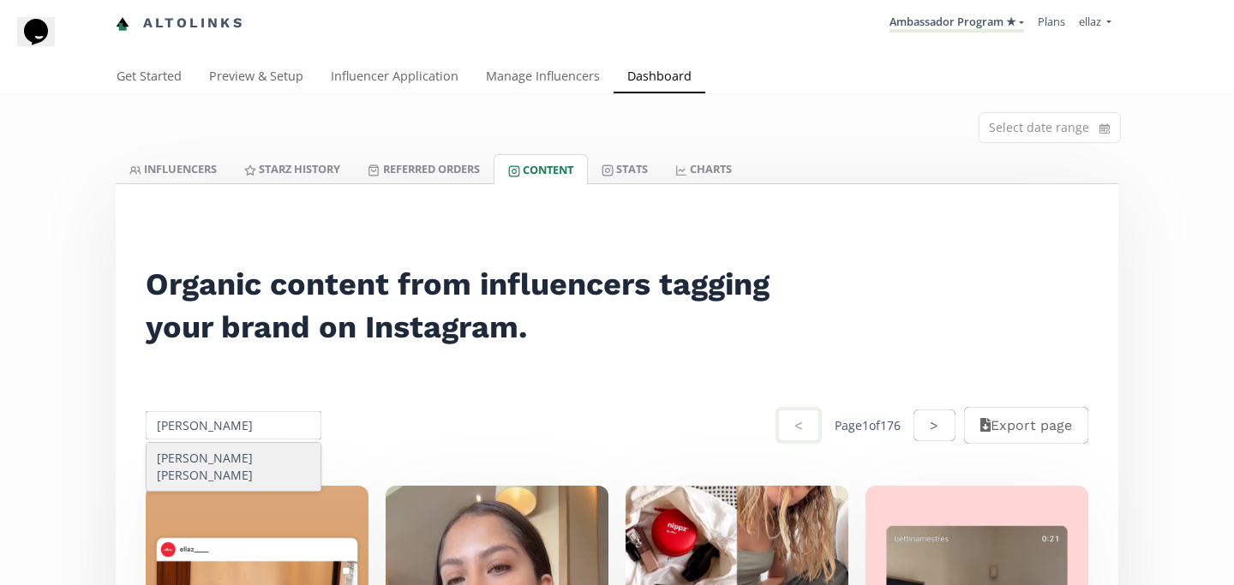
click at [272, 446] on div "Martha Sofía González IBARROLA" at bounding box center [234, 467] width 174 height 48
type input "Martha Sofía González IBARROLA"
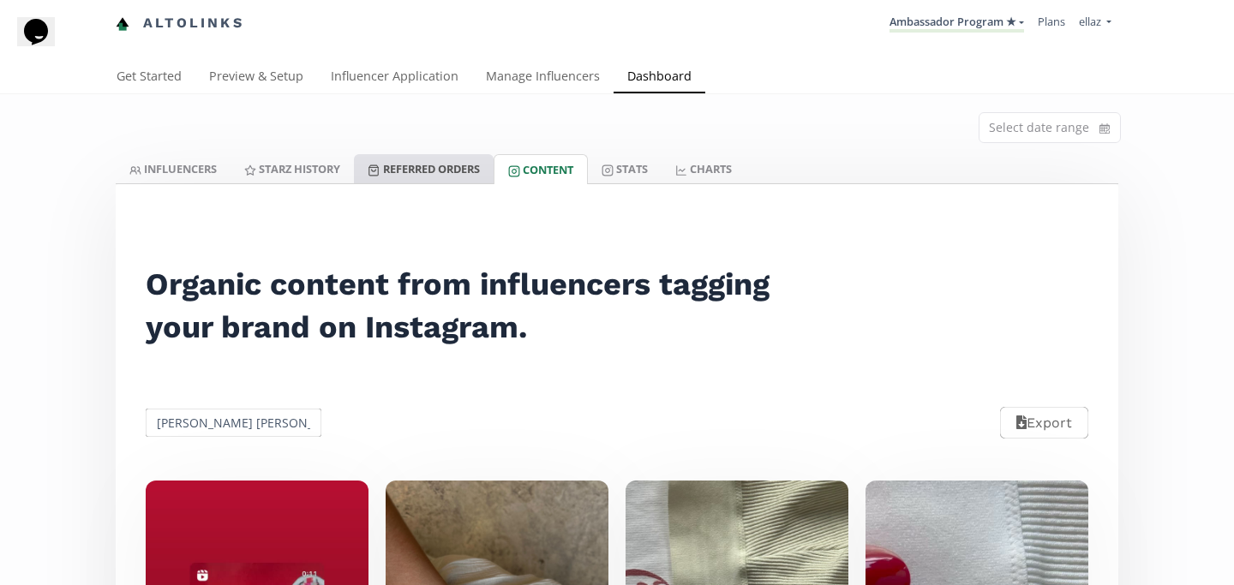
click at [424, 174] on link "Referred Orders" at bounding box center [423, 168] width 139 height 29
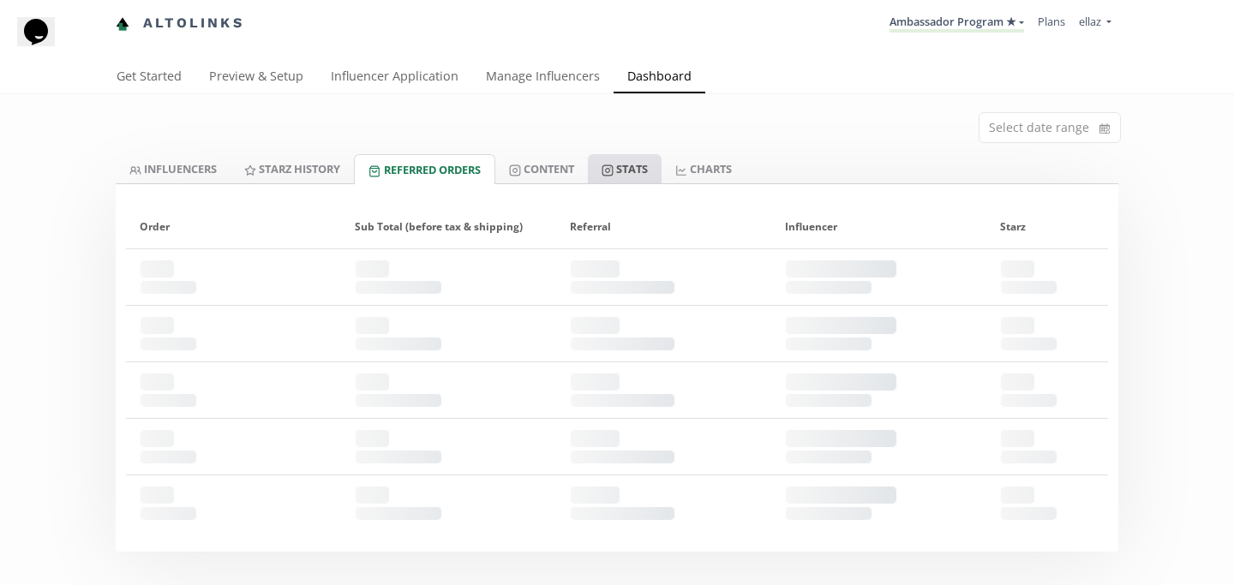
click at [603, 172] on link "Stats" at bounding box center [625, 168] width 74 height 29
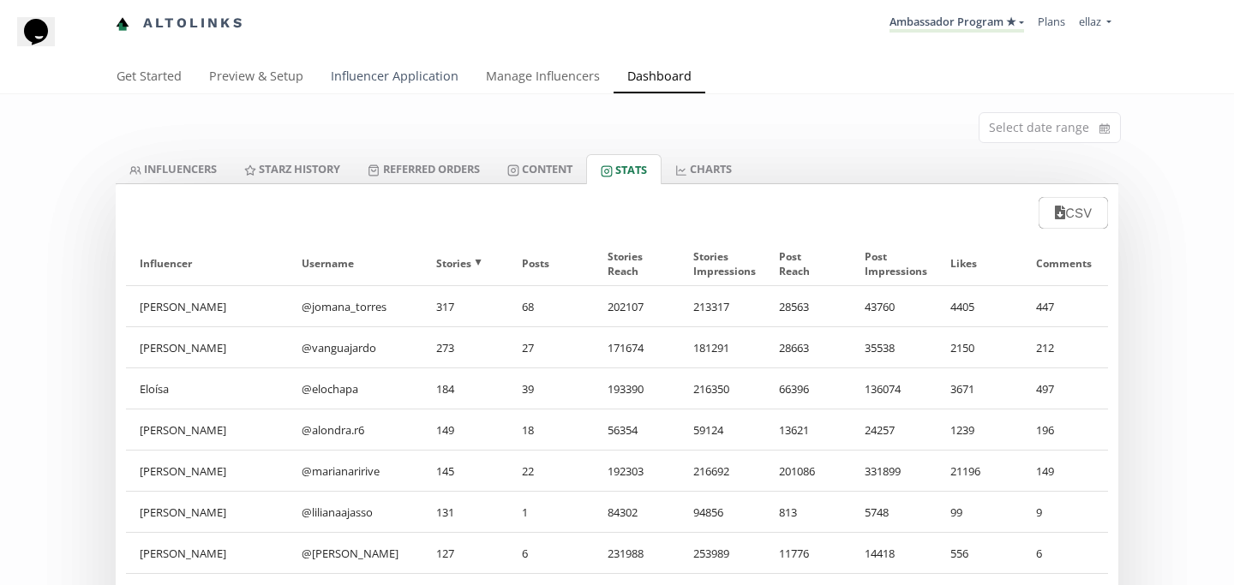
click at [412, 90] on link "Influencer Application" at bounding box center [394, 78] width 155 height 34
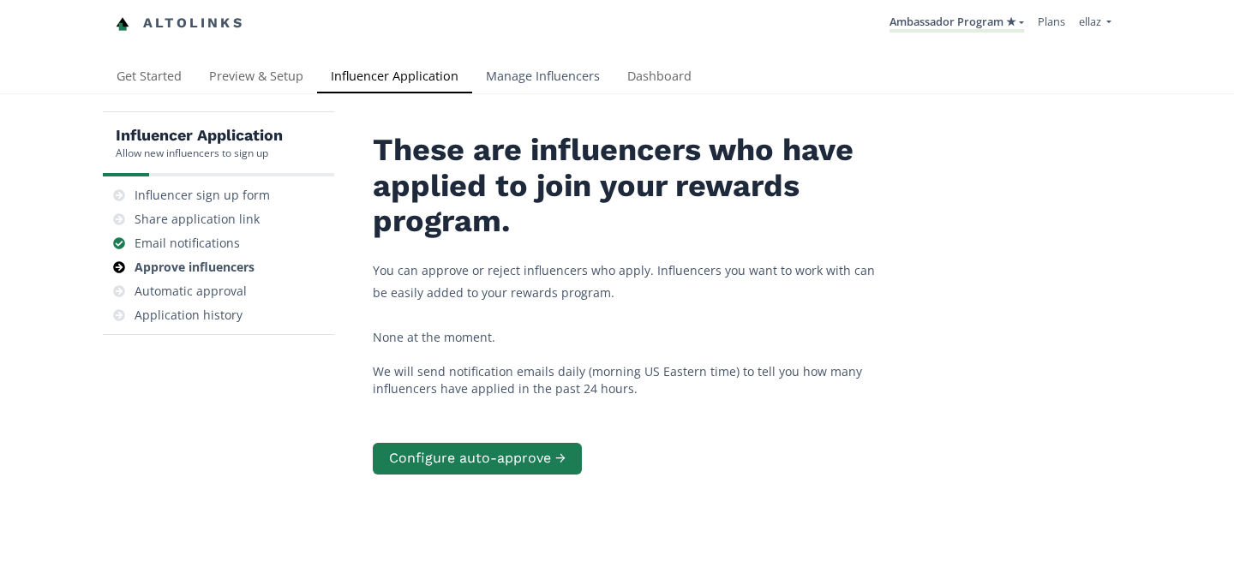
click at [541, 78] on link "Manage Influencers" at bounding box center [542, 78] width 141 height 34
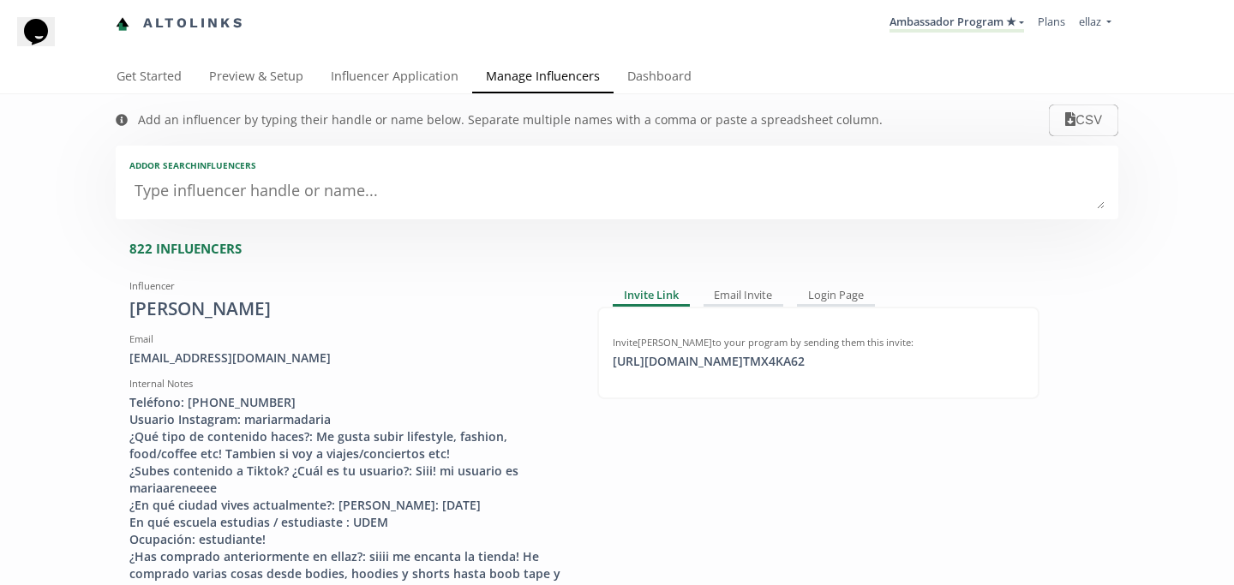
click at [302, 201] on textarea at bounding box center [616, 192] width 975 height 34
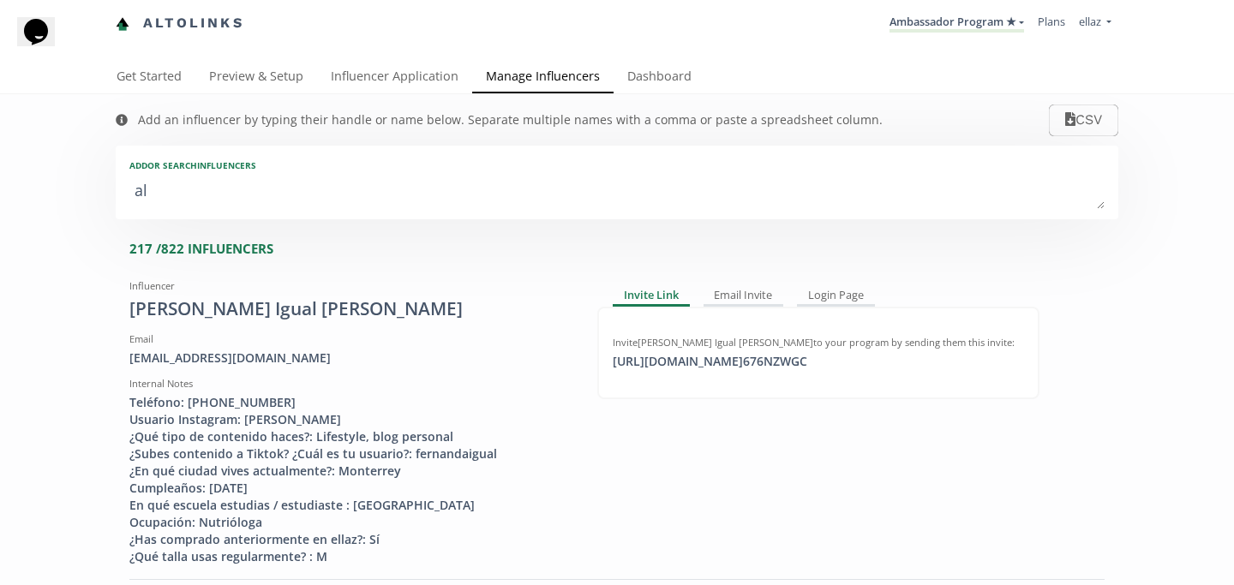
type textarea "ale"
type input "ale"
type input "ALE"
type textarea "alej"
type input "alej"
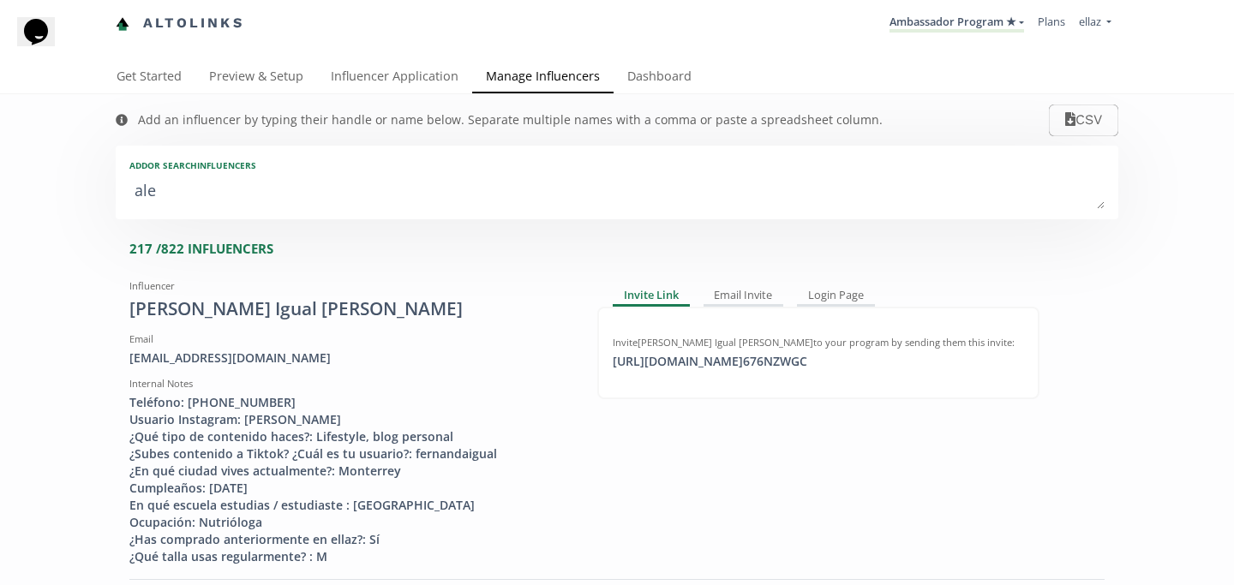
type input "ALEJ"
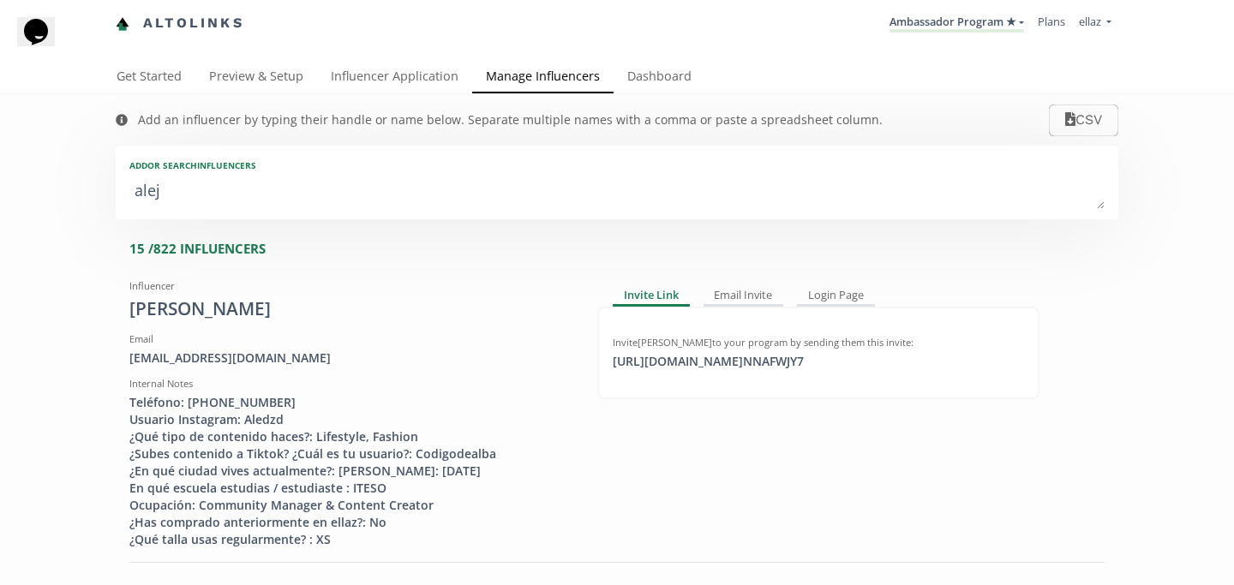
type textarea "aleja"
type input "aleja"
type input "ALEJA"
type textarea "alejan"
type input "alejan"
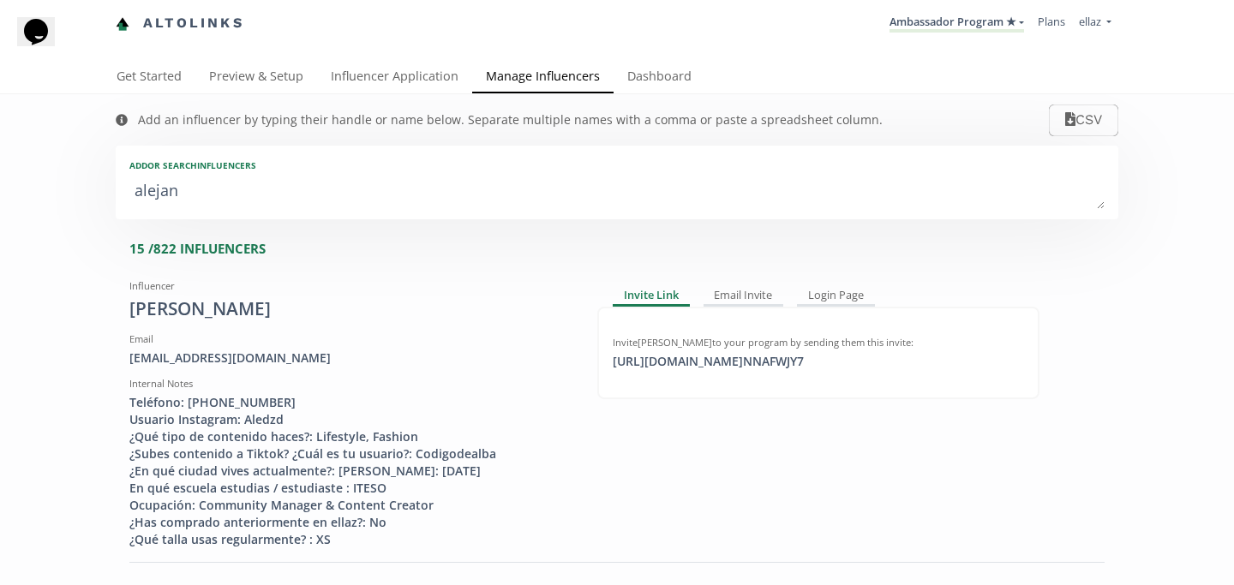
type input "ALEJAN"
type textarea "alejand"
type input "alejand"
type input "ALEJAND"
type textarea "alejandr"
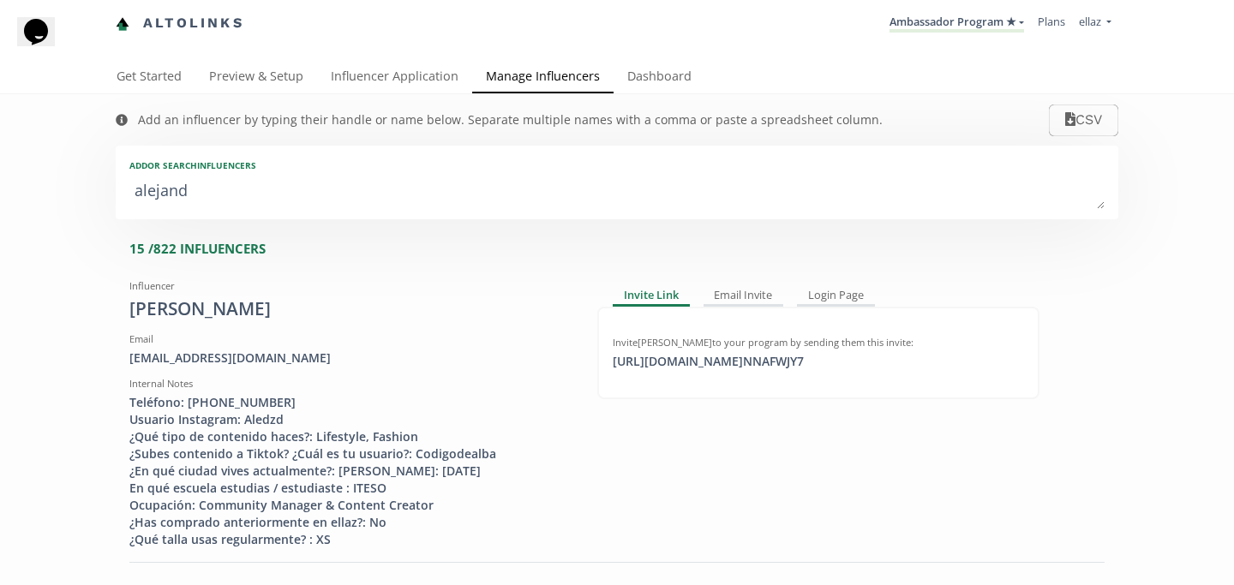
type input "alejandr"
type input "ALEJANDR"
type textarea "alejand"
type input "alejand"
type input "ALEJAND"
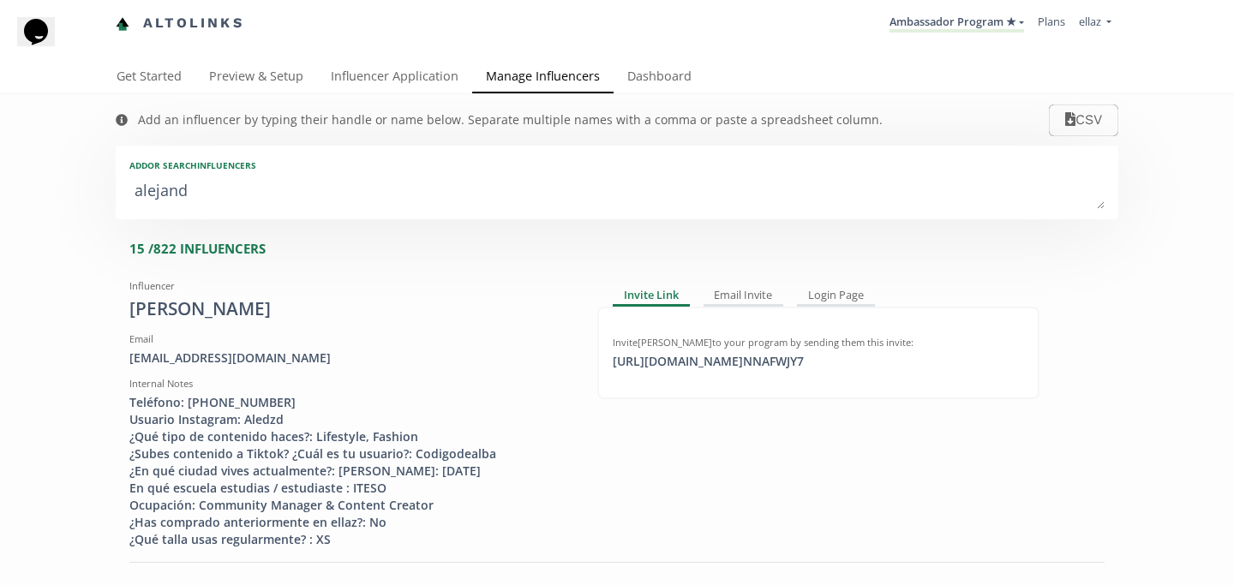
type textarea "alejan"
type input "alejan"
type input "ALEJAN"
type textarea "aleja"
type input "aleja"
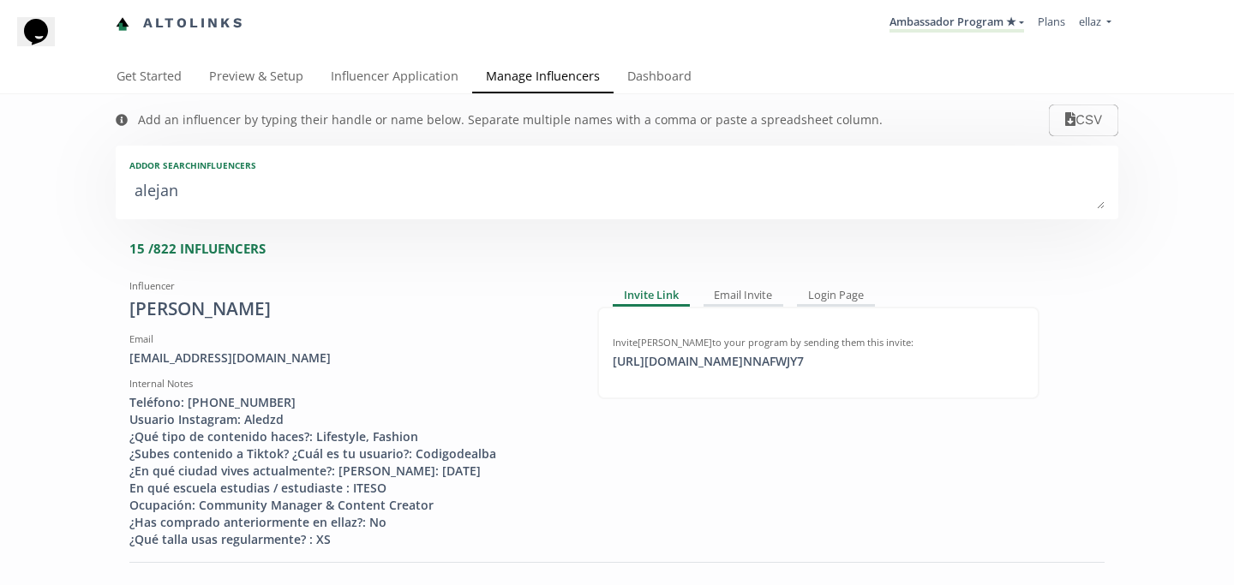
type input "ALEJA"
type textarea "alej"
type input "alej"
type input "ALEJ"
type textarea "ale"
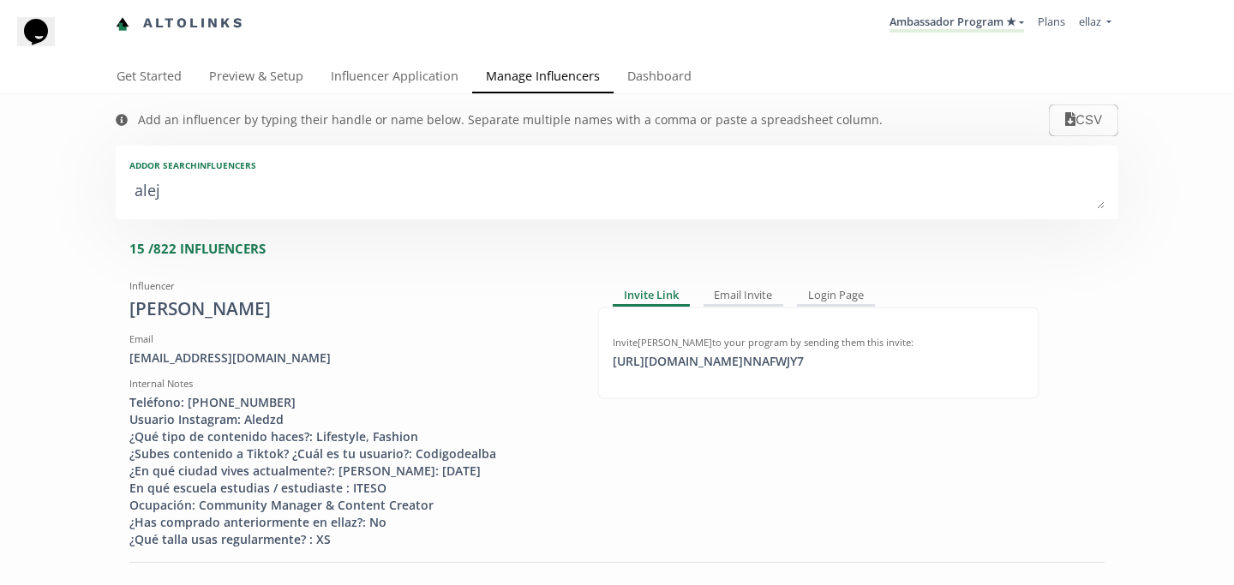
type input "ale"
type input "ALE"
type textarea "al"
type input "al"
type input "AL"
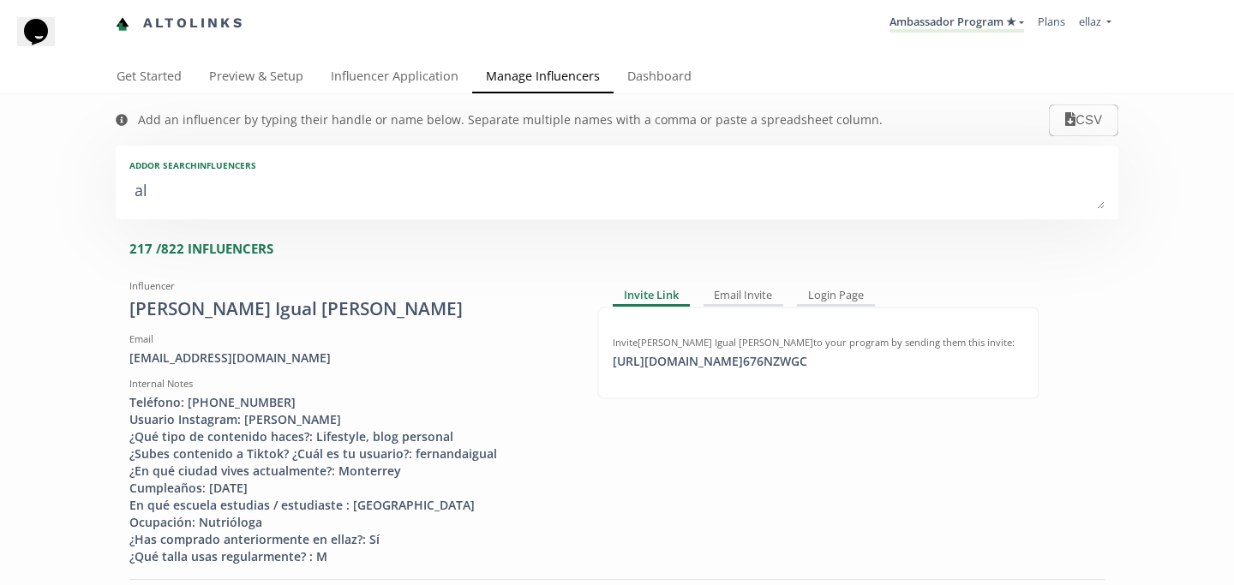
type textarea "a"
type input "a"
type input "A"
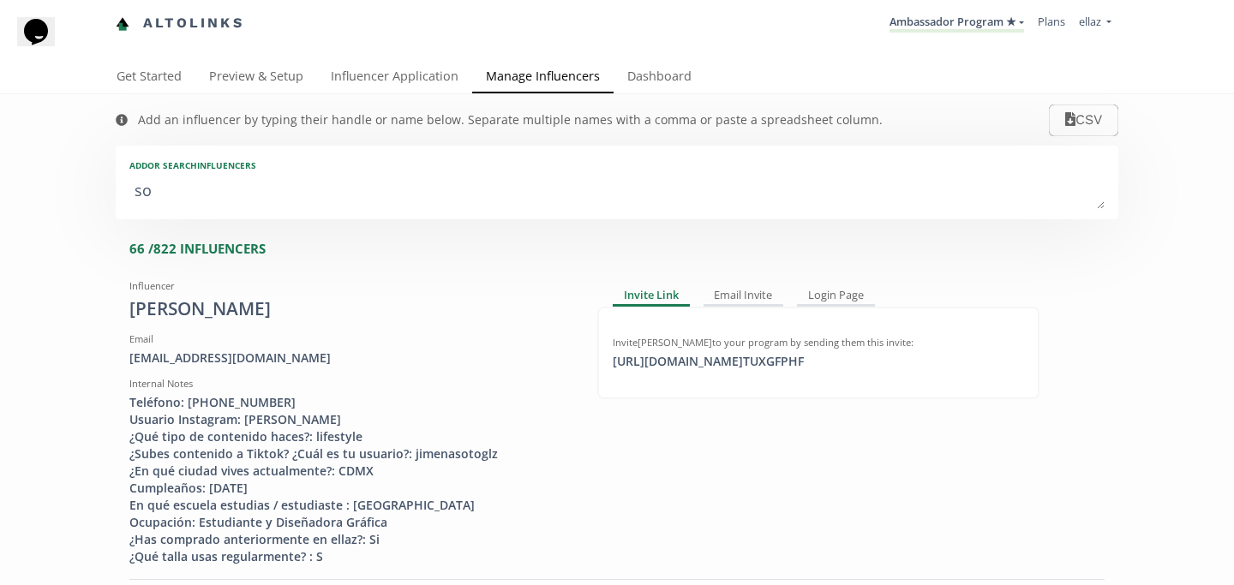
type textarea "sof"
type input "sof"
type input "SOF"
type textarea "sofi"
type input "sofi"
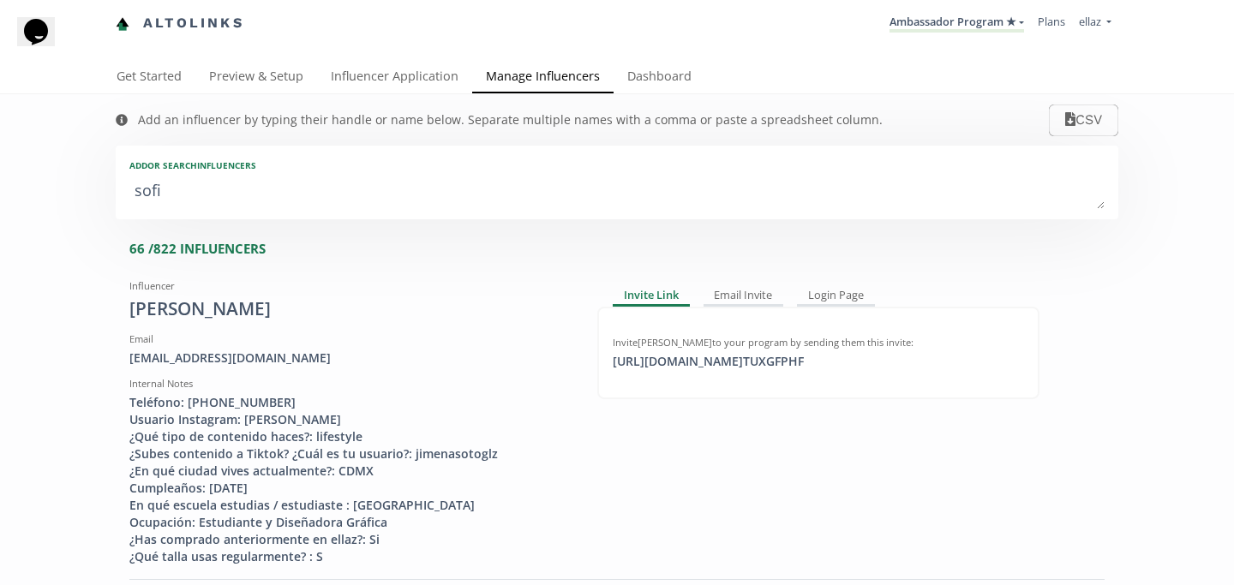
type input "SOFI"
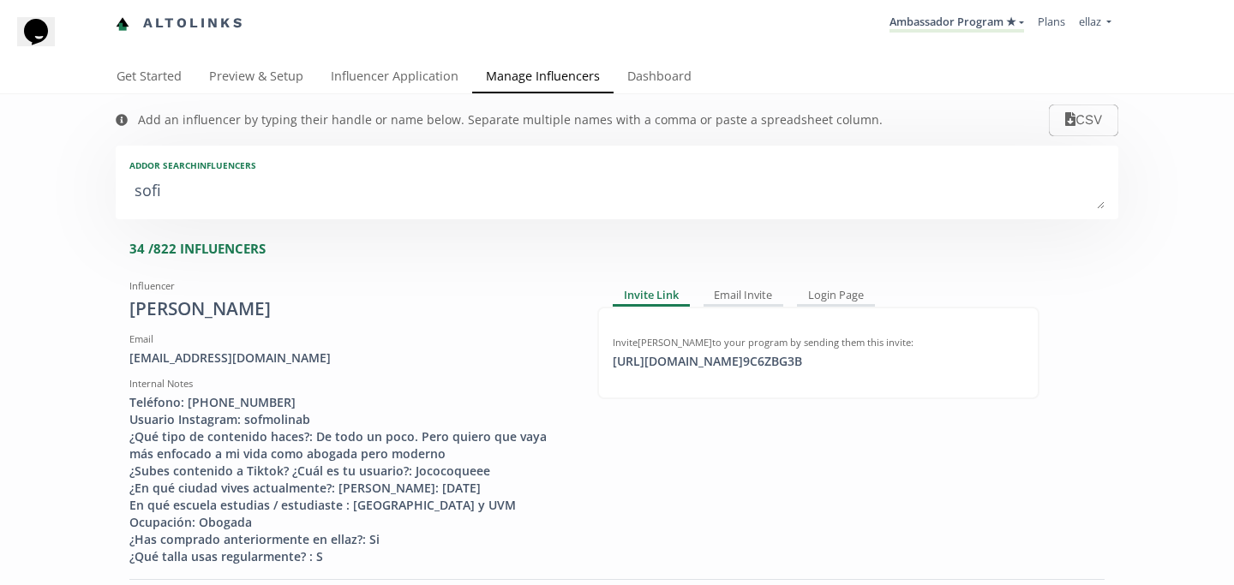
type textarea "sofia"
type input "sofia"
type input "SOFIA"
type textarea "sofia g"
type input "sofia g"
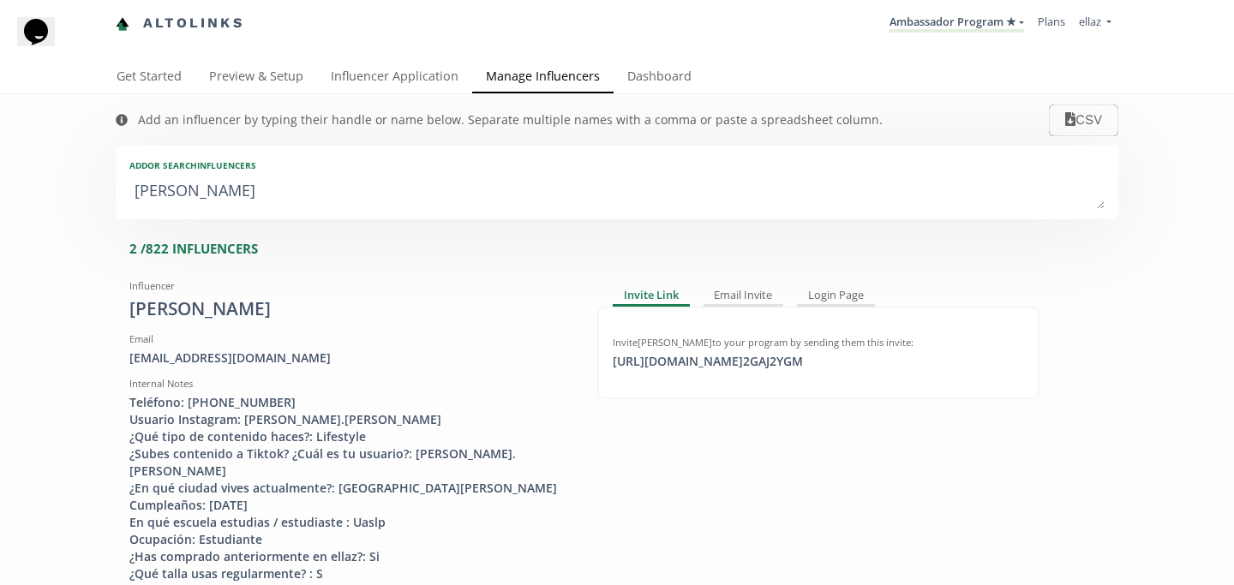
type textarea "sofia ga"
type input "sofia ga"
type textarea "sofia gas"
type input "sofia gas"
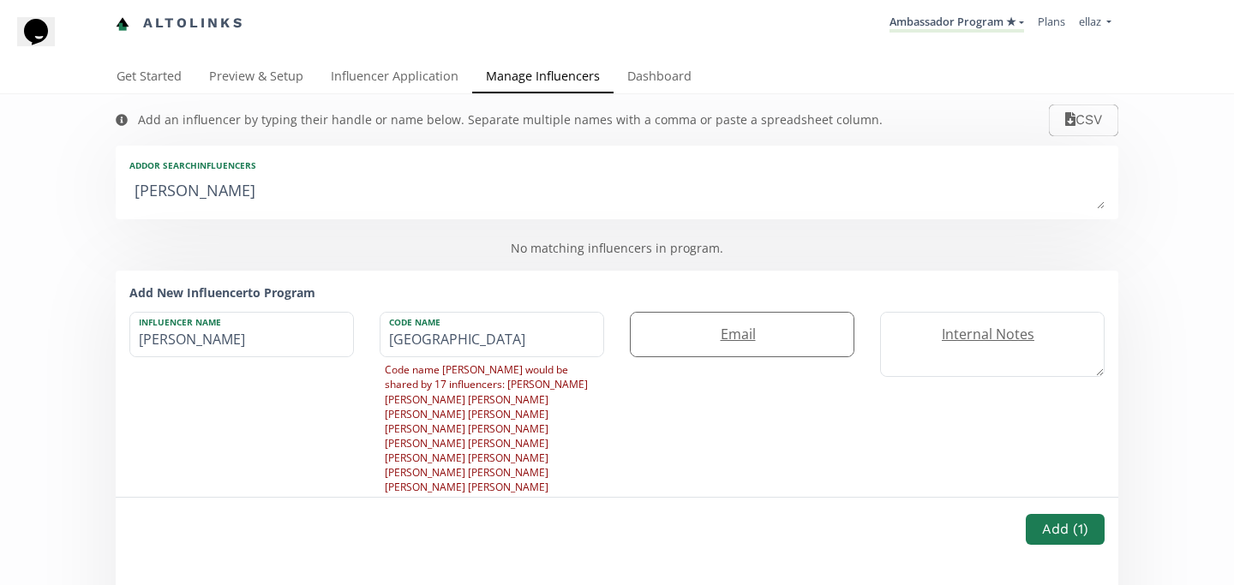
type textarea "sofia ga"
type input "sofia ga"
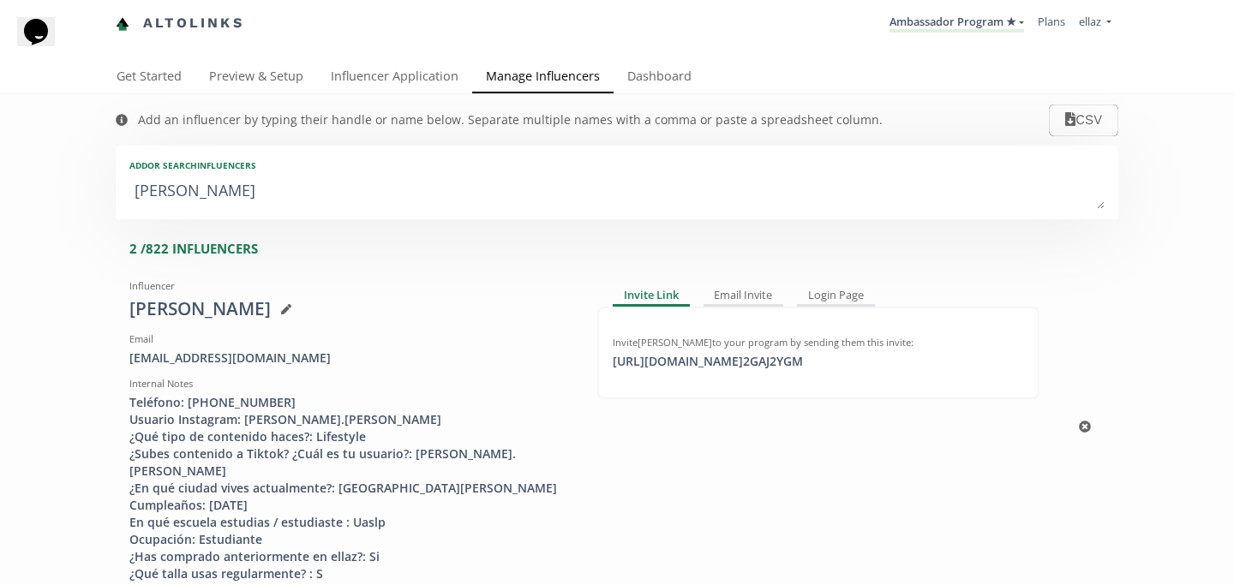
type textarea "sofia g"
type input "sofia g"
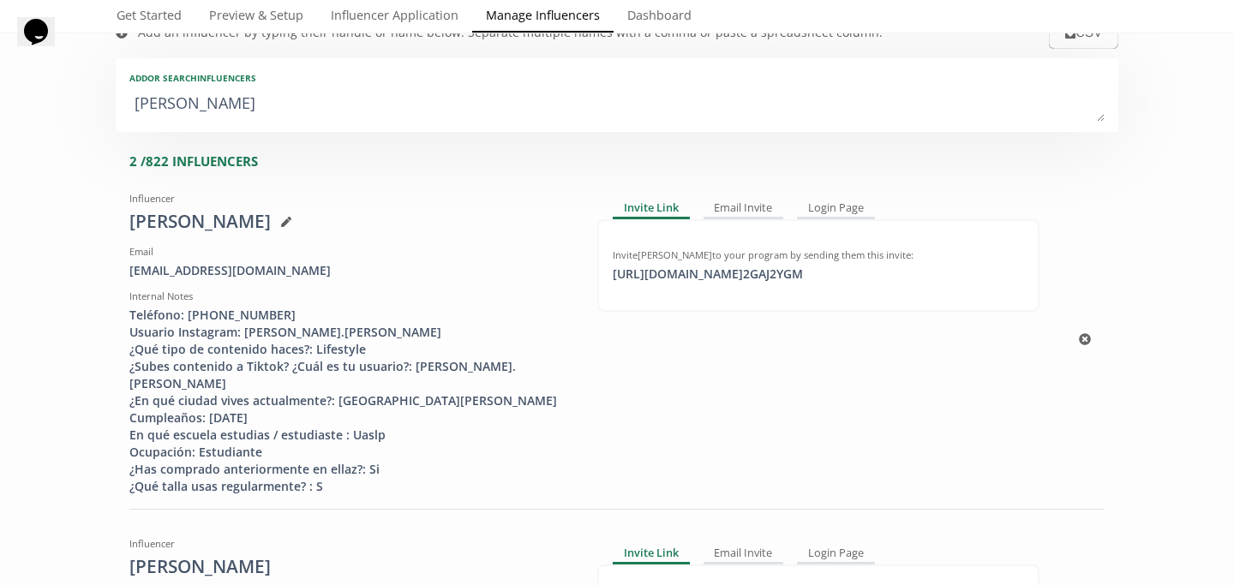
scroll to position [82, 0]
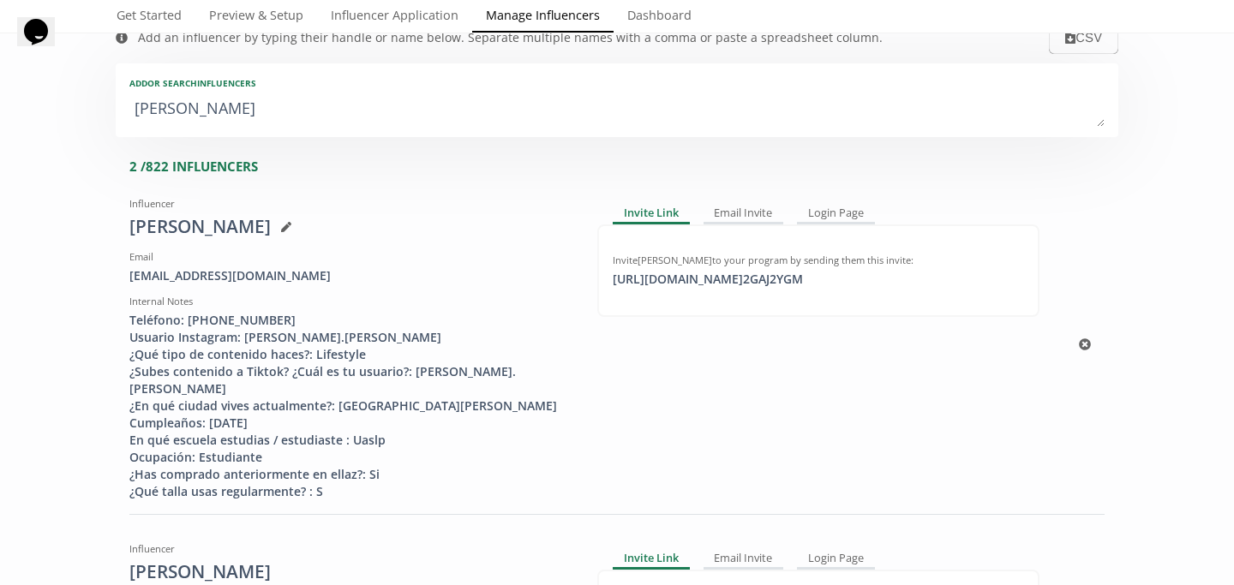
type textarea "sofia"
type input "sofia"
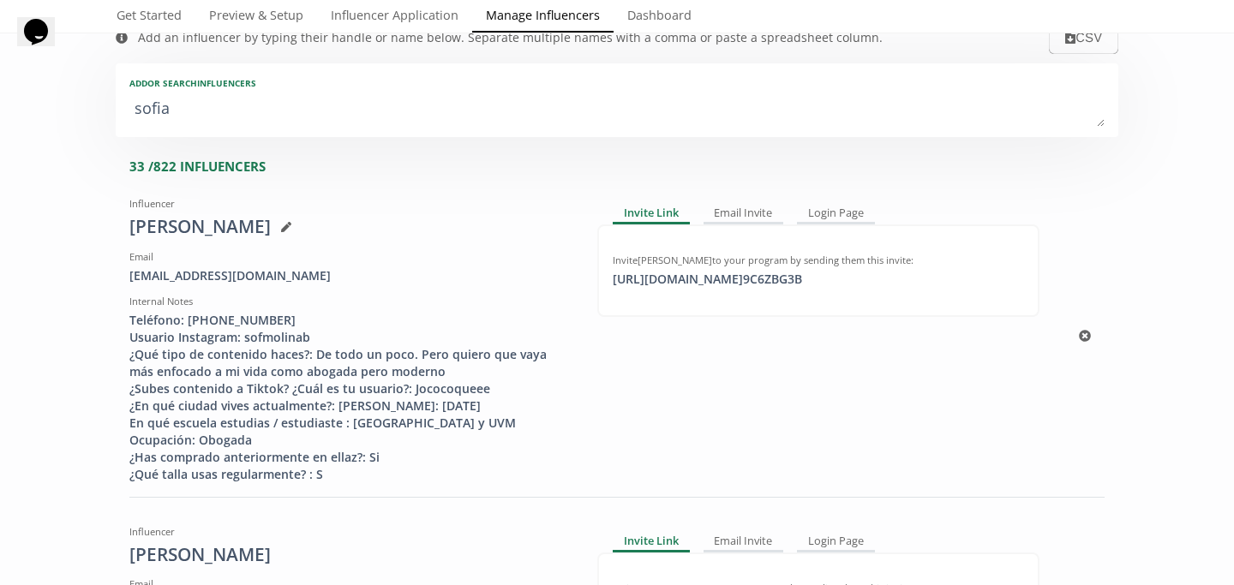
type textarea "sofi"
type input "sofi"
type input "SOFI"
type textarea "sof"
type input "sof"
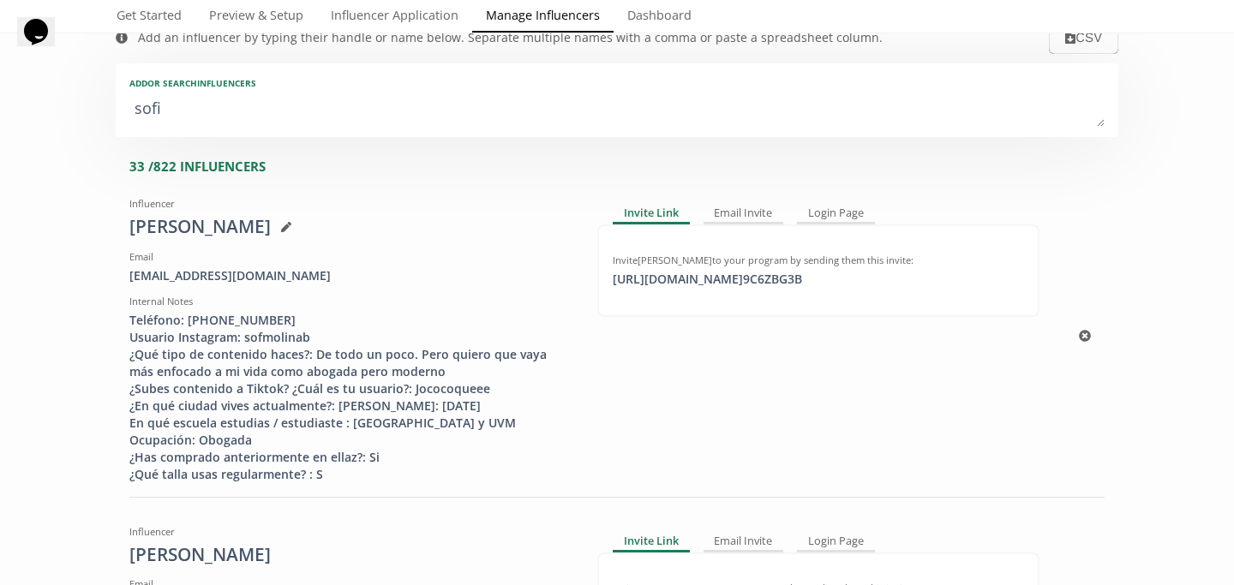
type input "SOF"
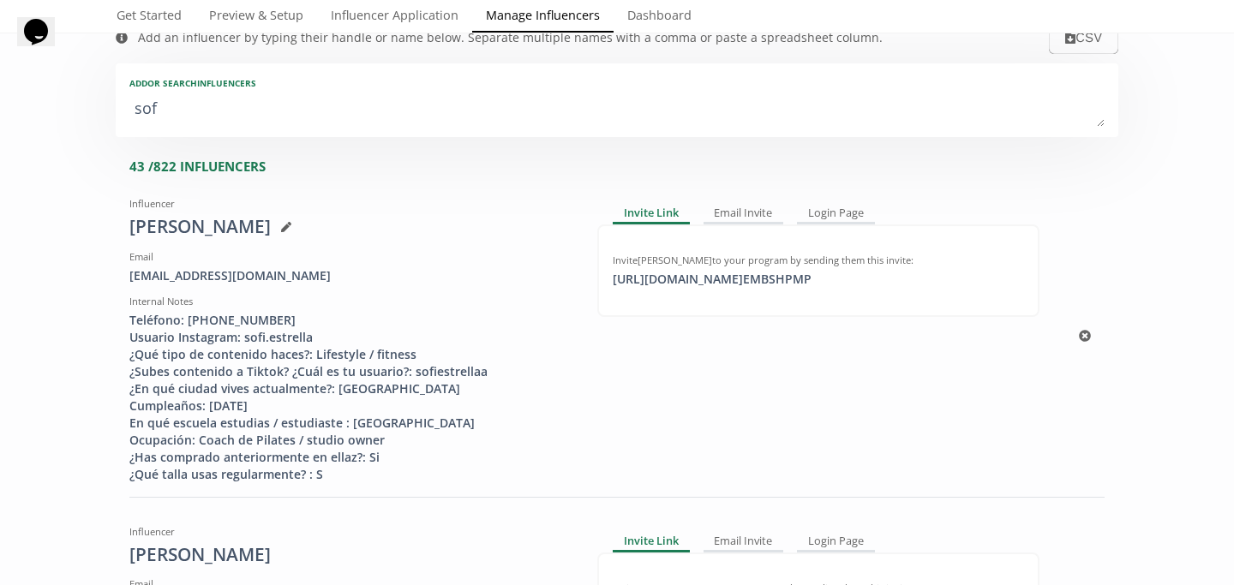
type textarea "sof´"
type input "sof´"
type textarea "sofí"
type input "sofí"
type textarea "sofía"
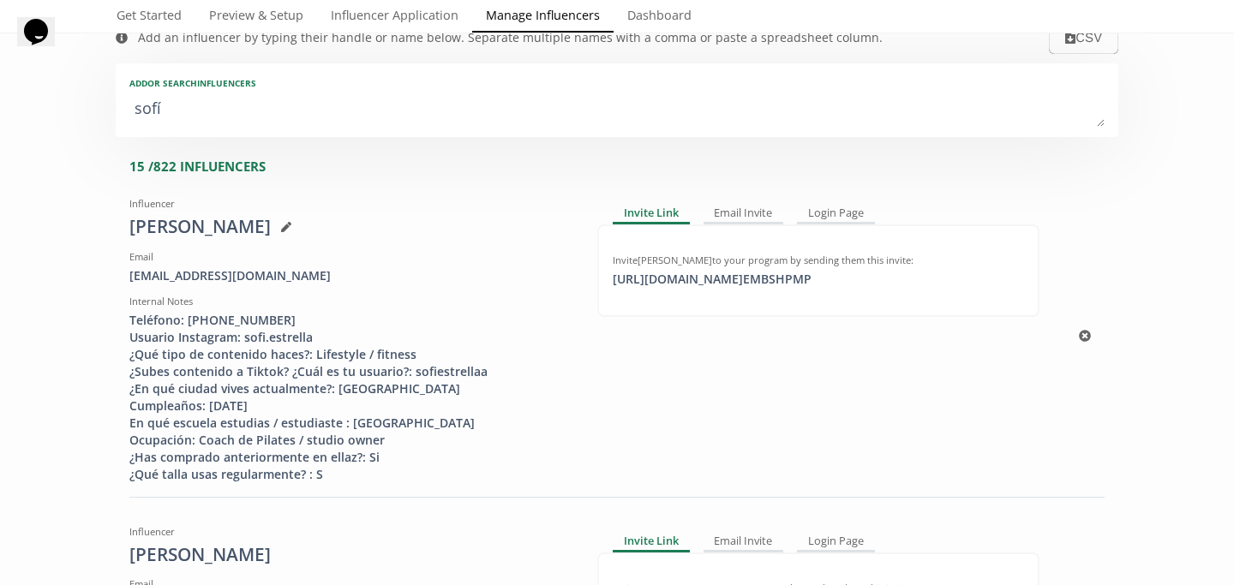
type input "sofía"
type input "SOFA"
type textarea "sofía g"
type input "sofía g"
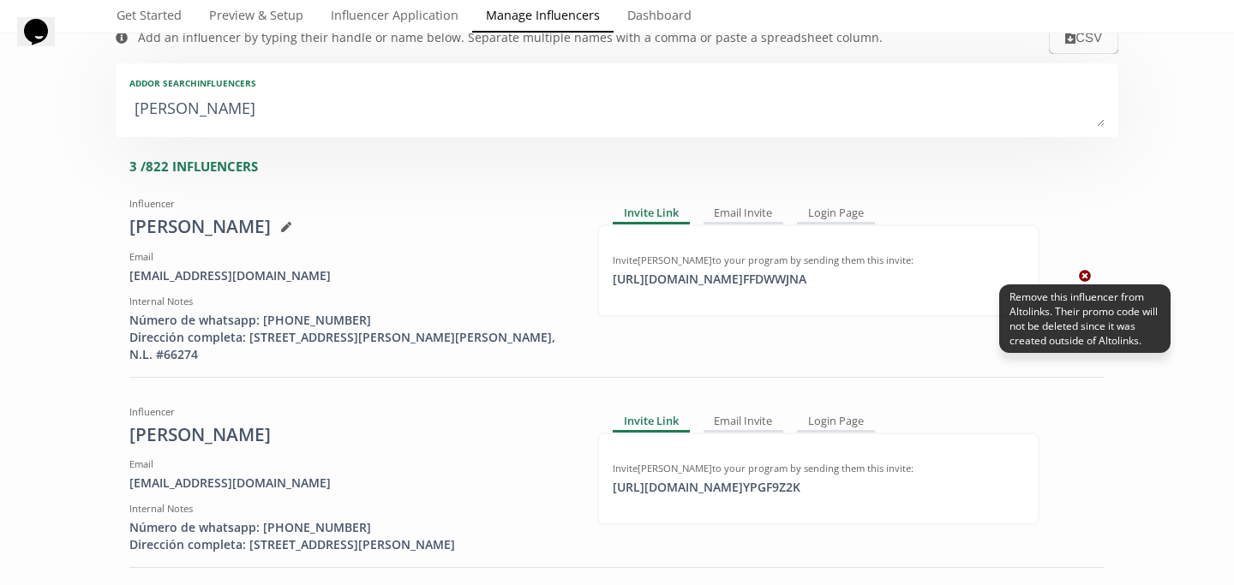
click at [1084, 279] on icon at bounding box center [1085, 277] width 12 height 12
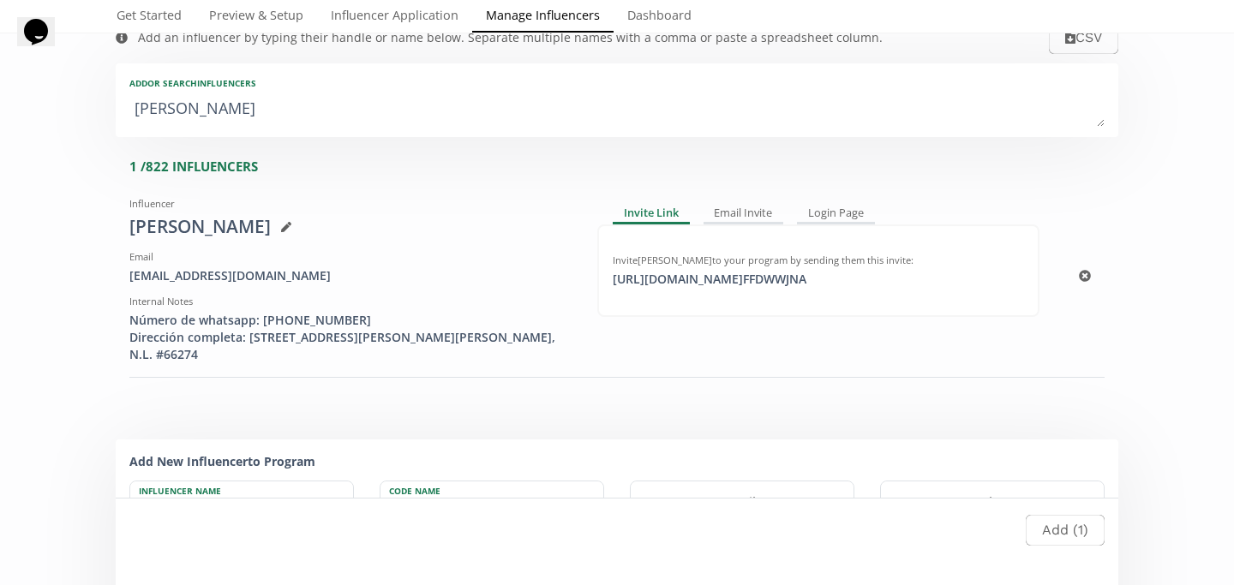
click at [1075, 272] on div "Influencer Sofía Gastélum Email sofiagaag3@gmail.com Internal Notes Número de w…" at bounding box center [616, 276] width 975 height 173
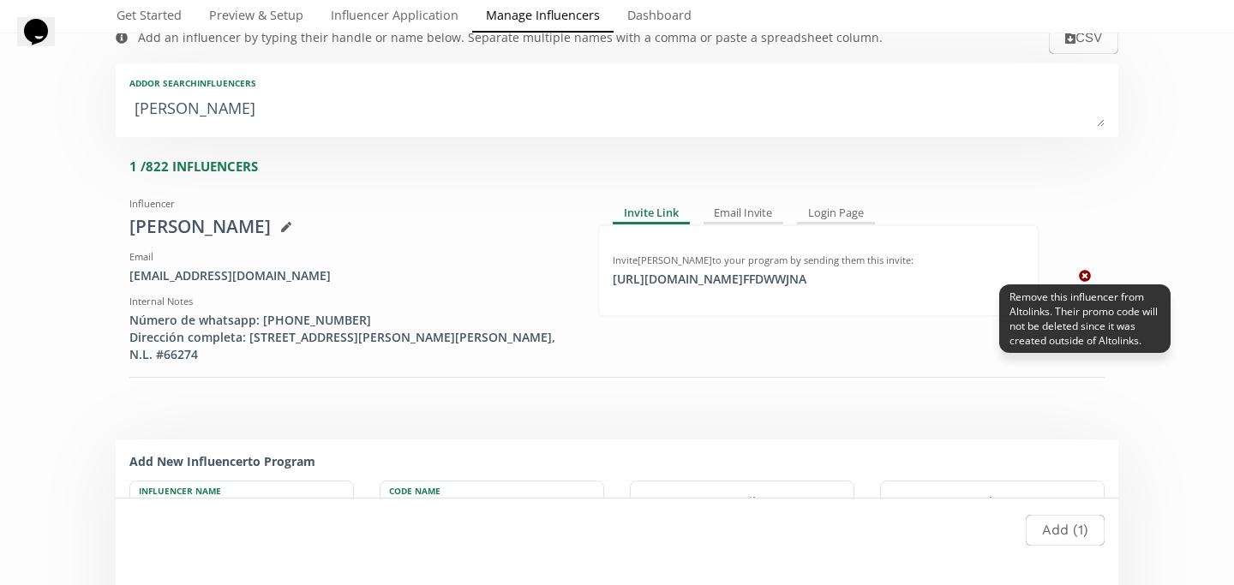
click at [1082, 272] on icon at bounding box center [1085, 277] width 12 height 12
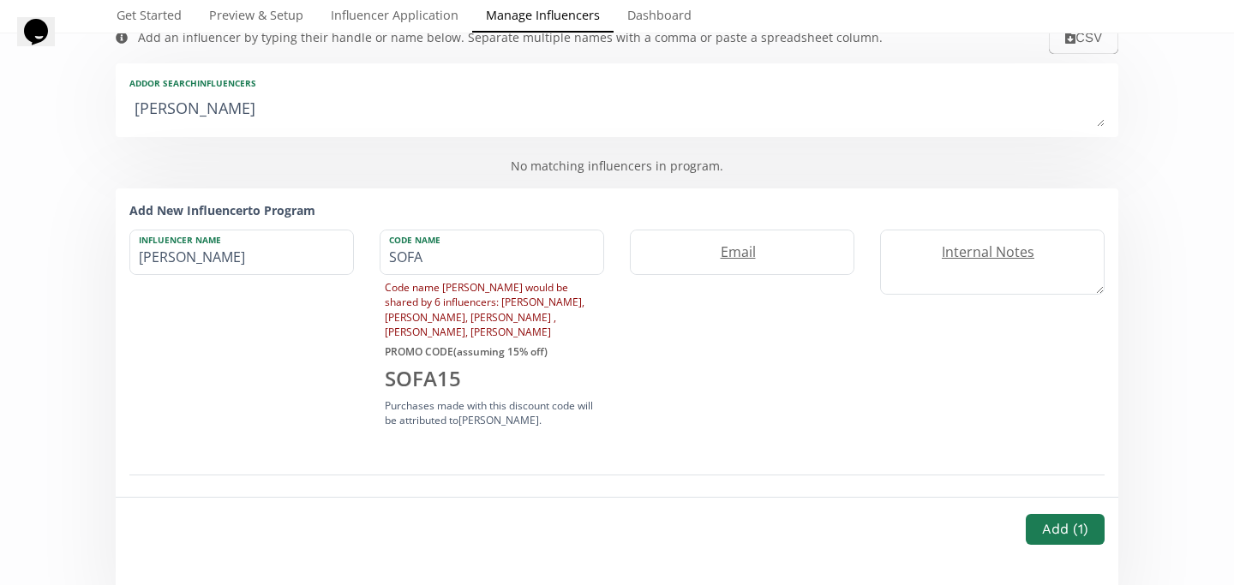
click at [468, 111] on textarea "sofía g" at bounding box center [616, 110] width 975 height 34
type textarea "p"
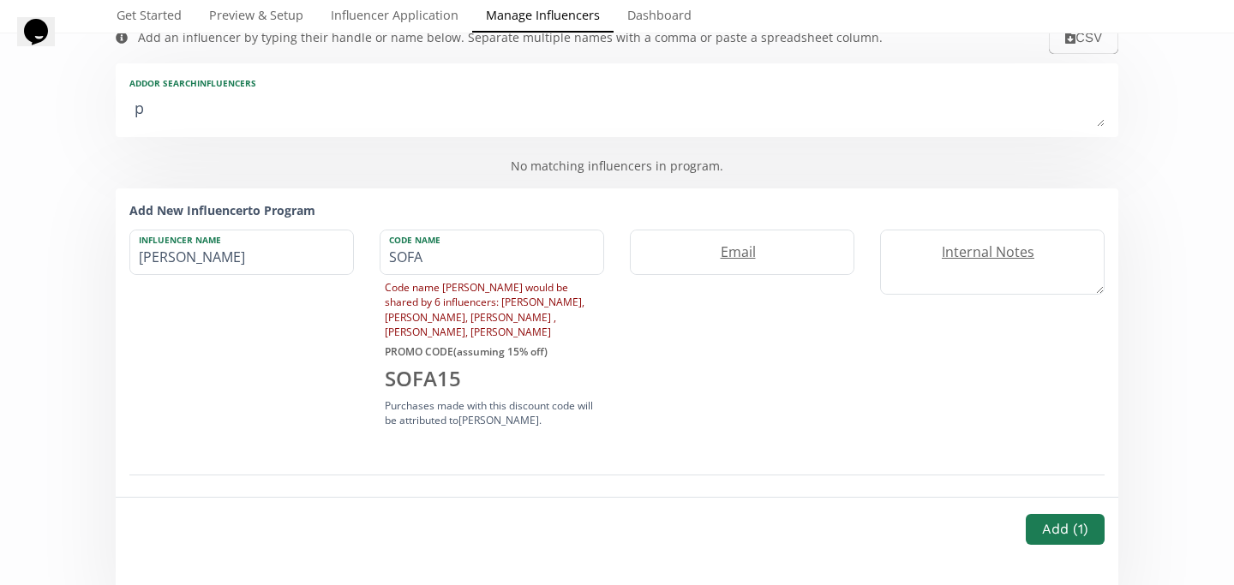
type input "p"
type input "P"
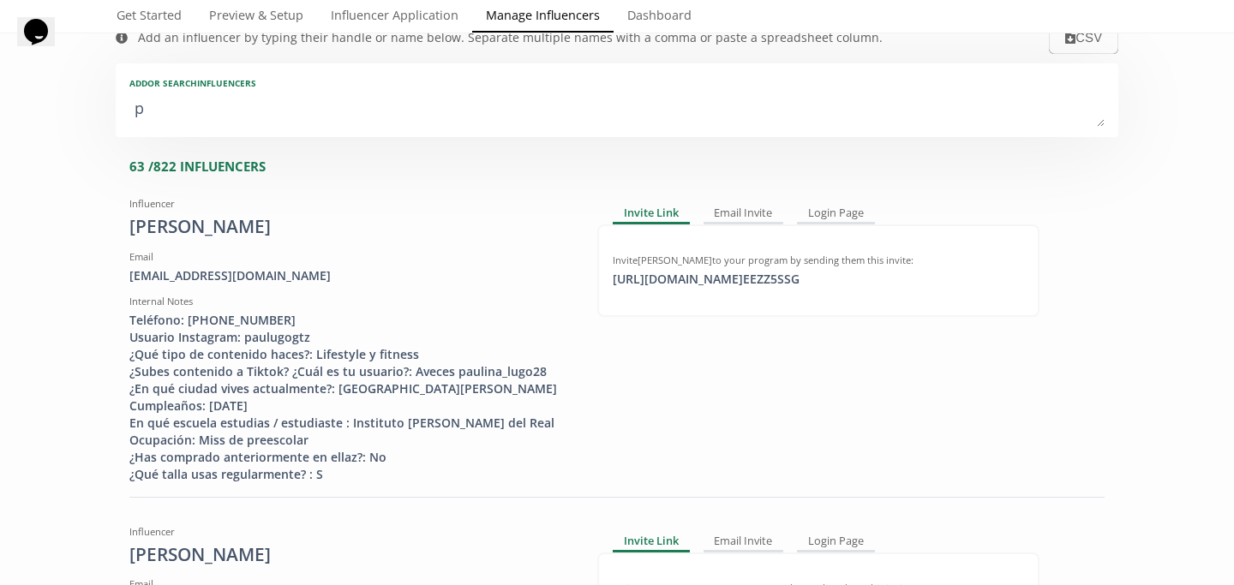
click at [537, 125] on textarea "p" at bounding box center [616, 110] width 975 height 34
type textarea "pa"
type input "pa"
type input "PA"
click at [519, 108] on textarea "pa" at bounding box center [616, 110] width 975 height 34
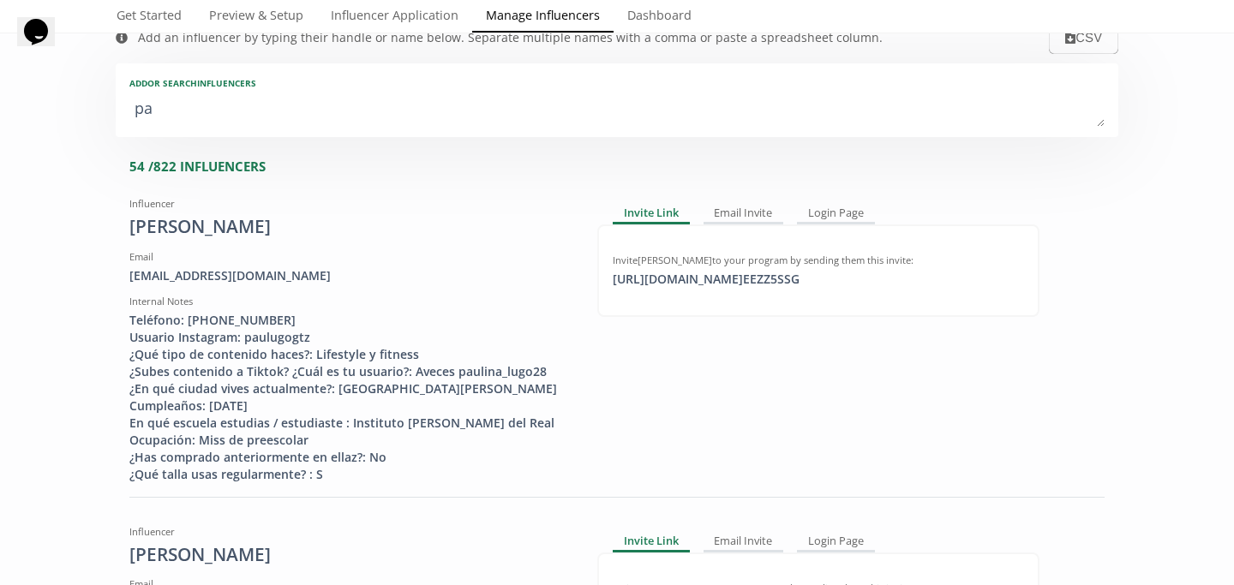
type textarea "pau"
type input "pau"
type input "PAU"
click at [519, 108] on textarea "pau" at bounding box center [616, 110] width 975 height 34
type textarea "paul"
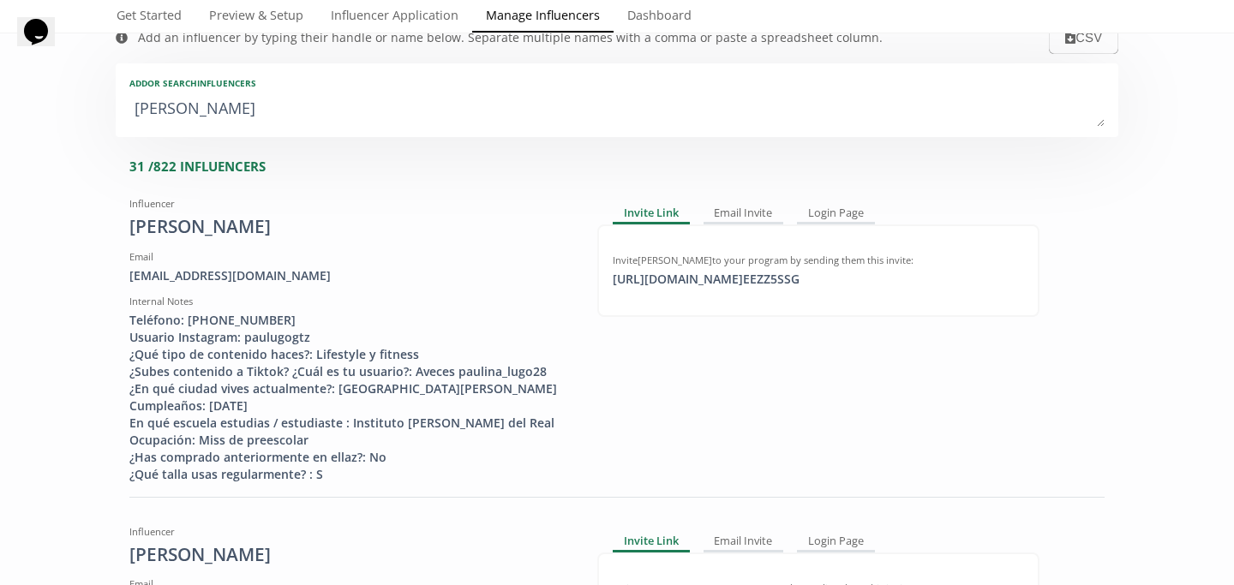
type input "paul"
type input "PAUL"
click at [519, 108] on textarea "paul" at bounding box center [616, 110] width 975 height 34
type textarea "pauli"
type input "pauli"
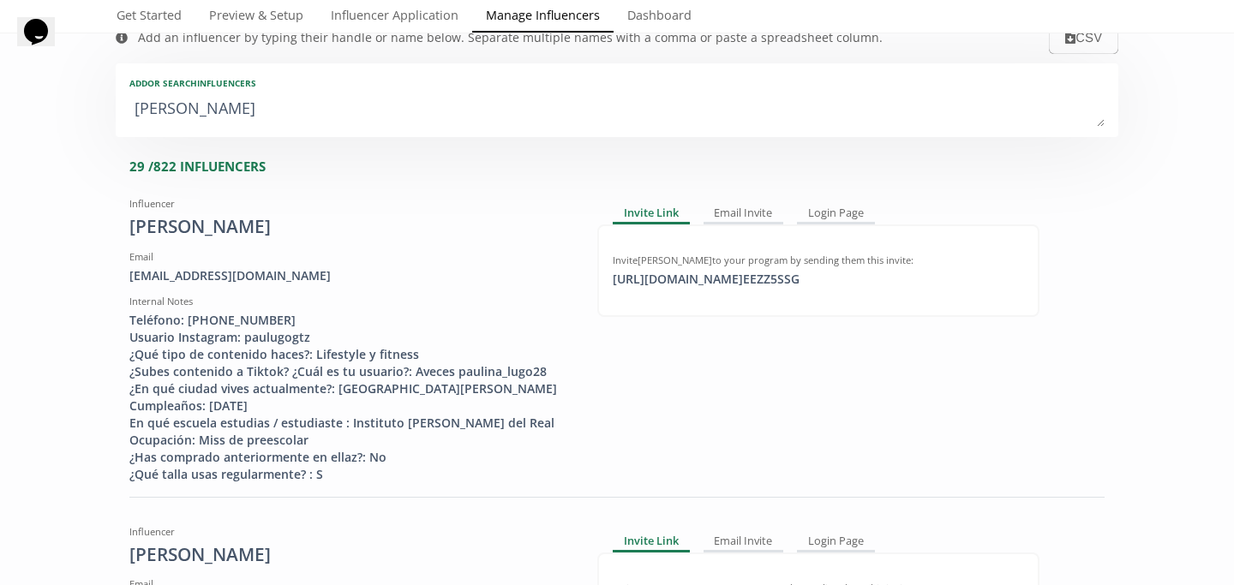
type input "PAULI"
click at [519, 108] on textarea "pauli" at bounding box center [616, 110] width 975 height 34
type textarea "paulin"
type input "paulin"
type input "PAULIN"
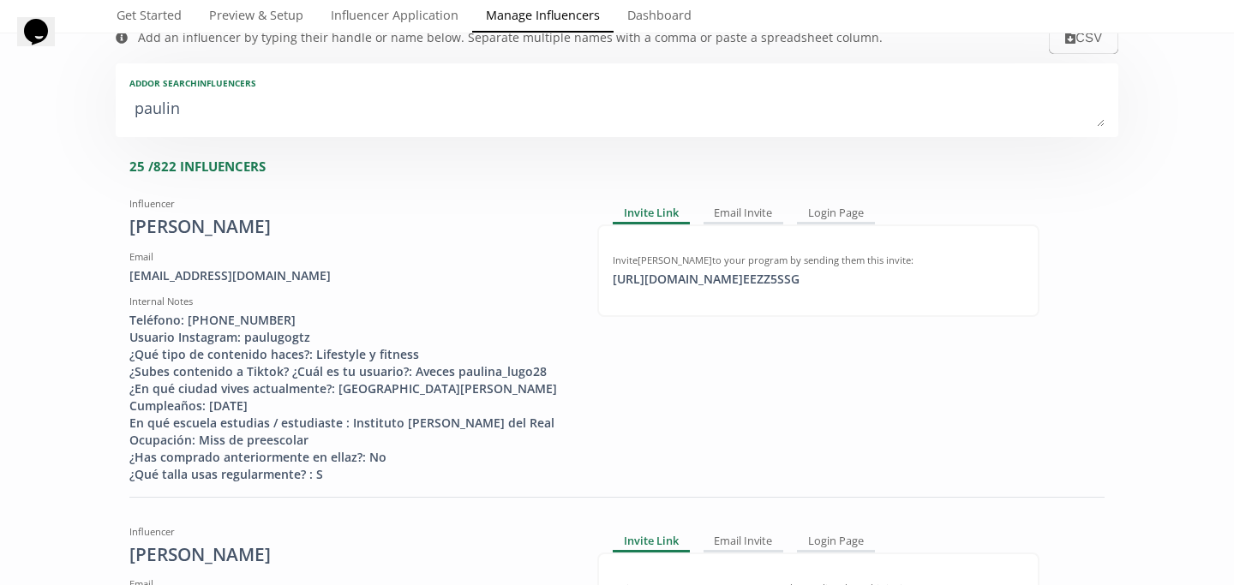
click at [519, 108] on textarea "paulin" at bounding box center [616, 110] width 975 height 34
type textarea "paulina"
type input "paulina"
type input "PAULINA"
click at [519, 108] on textarea "paulina" at bounding box center [616, 110] width 975 height 34
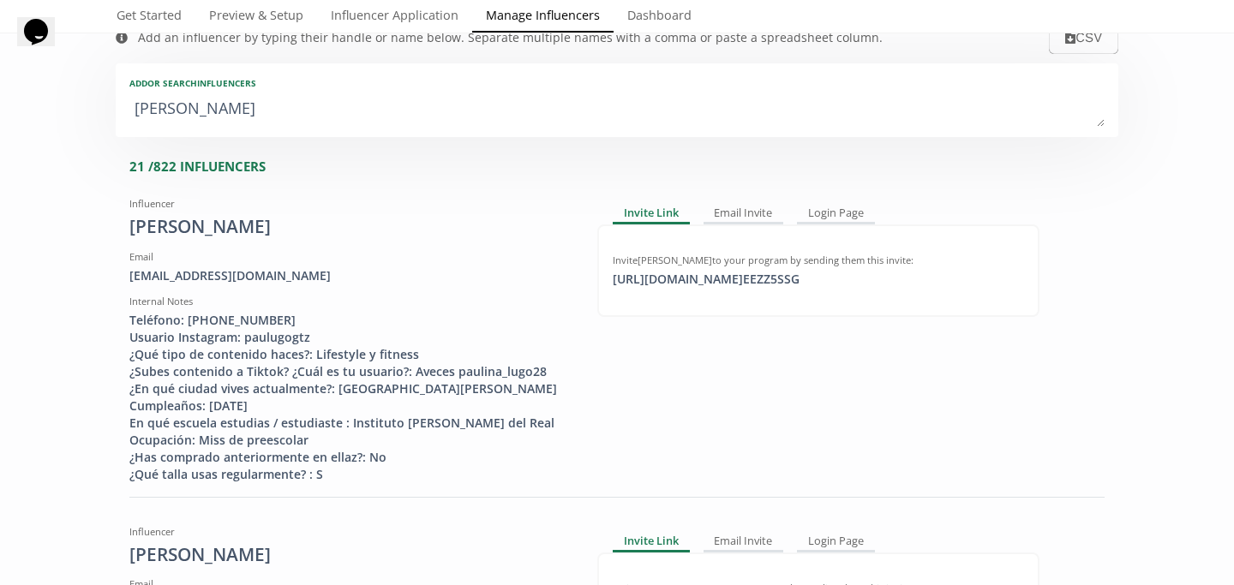
click at [519, 108] on textarea "paulina" at bounding box center [616, 110] width 975 height 34
type textarea "paulina r"
type input "paulina r"
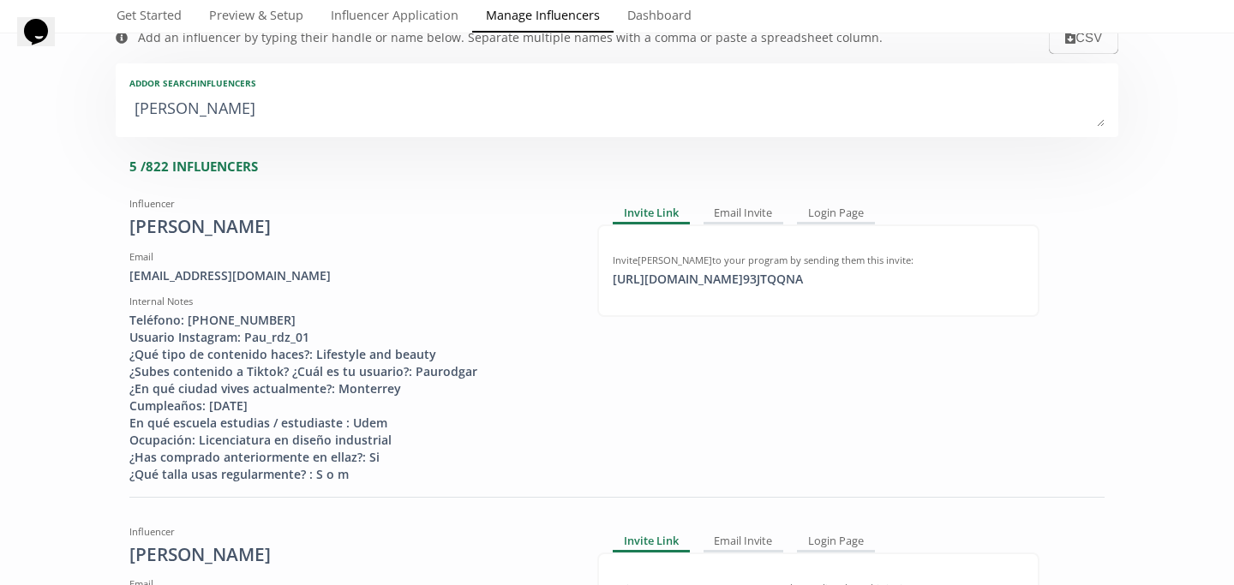
click at [519, 108] on textarea "paulina r" at bounding box center [616, 110] width 975 height 34
type textarea "paulina ro"
type input "paulina ro"
click at [519, 108] on textarea "paulina ro" at bounding box center [616, 110] width 975 height 34
type textarea "paulina ros"
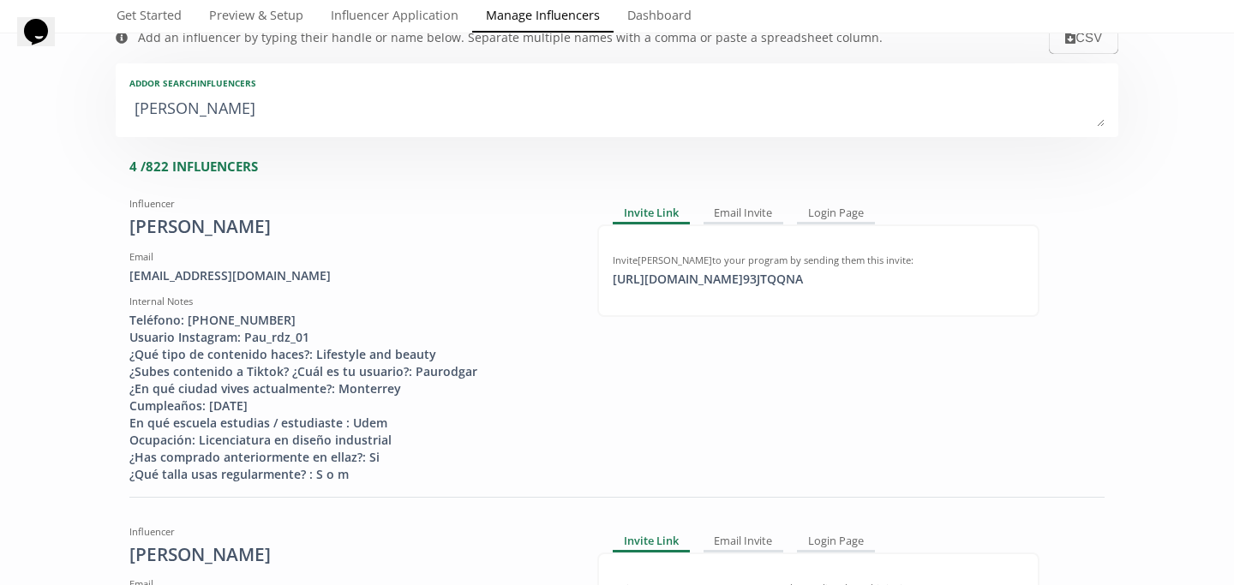
type input "paulina ros"
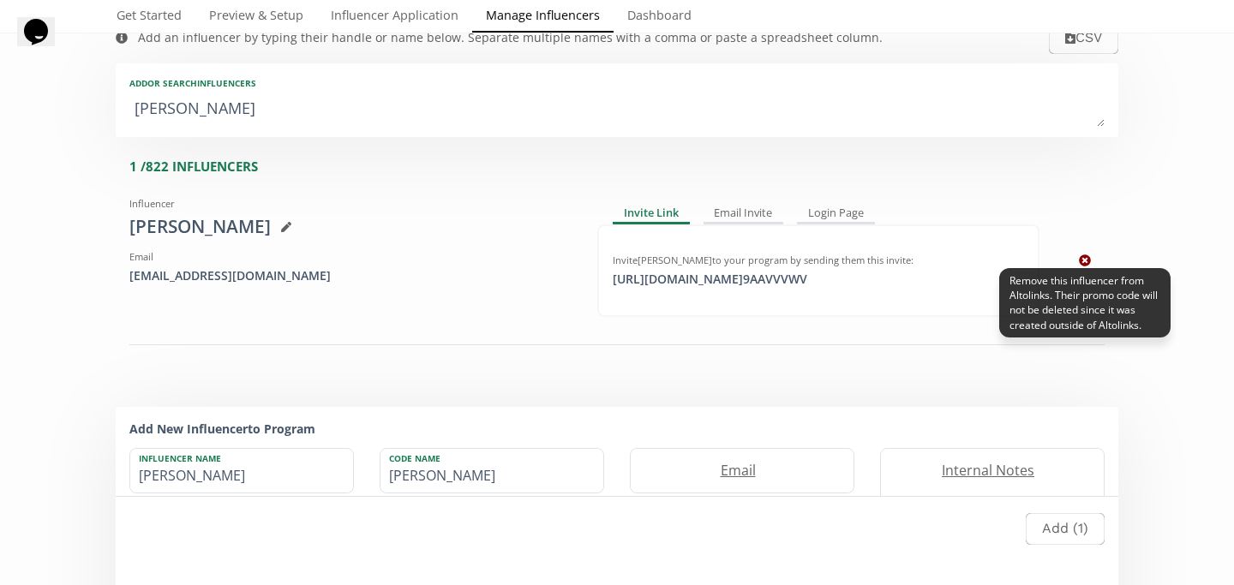
click at [1083, 254] on link at bounding box center [1085, 260] width 12 height 16
click at [1089, 256] on icon at bounding box center [1085, 260] width 12 height 12
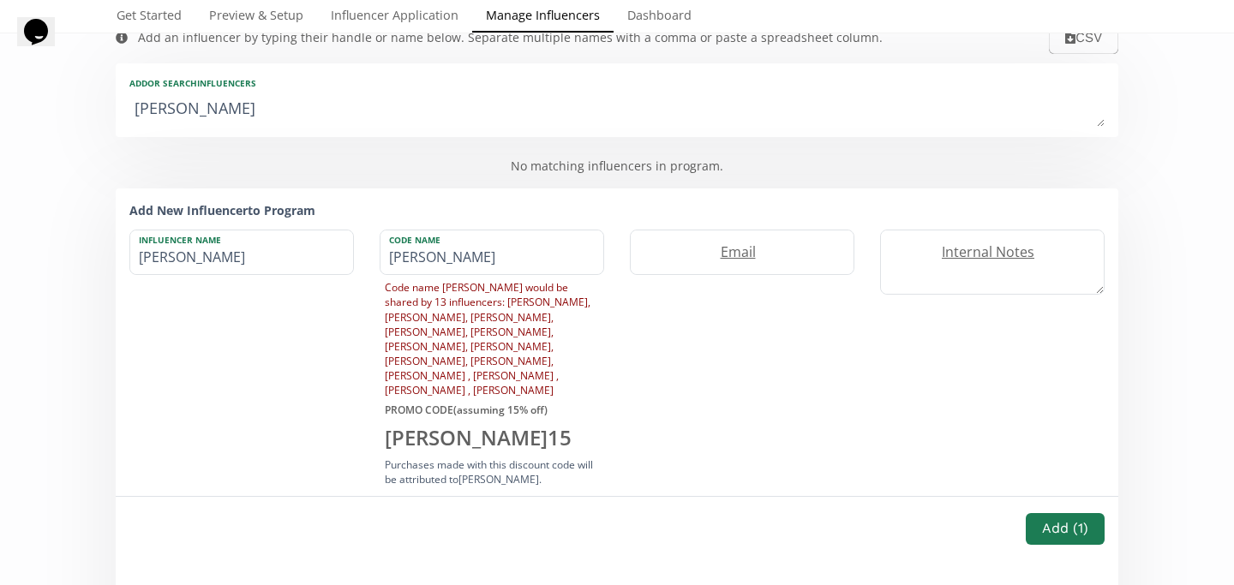
click at [631, 129] on div "Add or search INFLUENCERS paulina ros" at bounding box center [617, 100] width 1003 height 74
click at [665, 16] on link "Dashboard" at bounding box center [660, 17] width 92 height 34
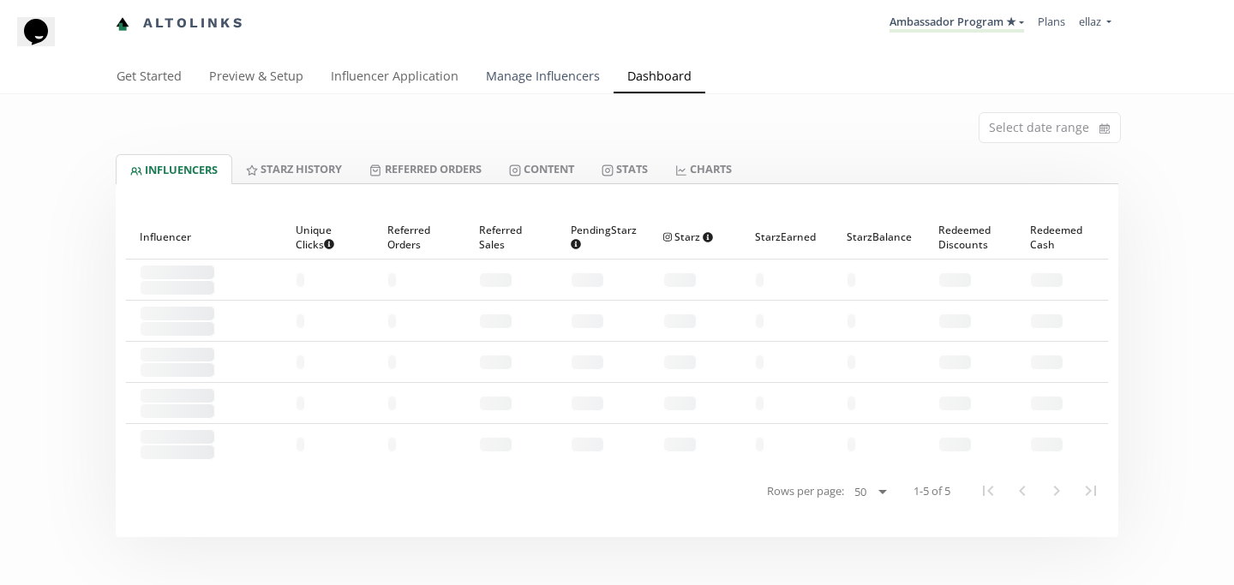
click at [556, 67] on link "Manage Influencers" at bounding box center [542, 78] width 141 height 34
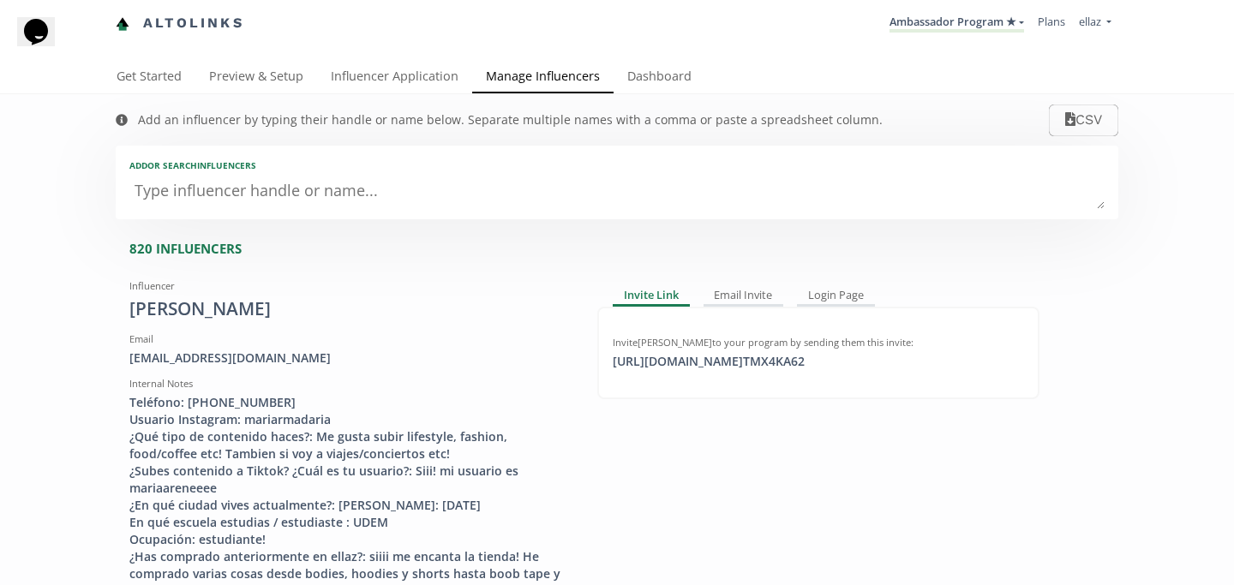
click at [318, 189] on textarea at bounding box center [616, 192] width 975 height 34
type textarea "an"
type input "an"
type input "AN"
type textarea "ana"
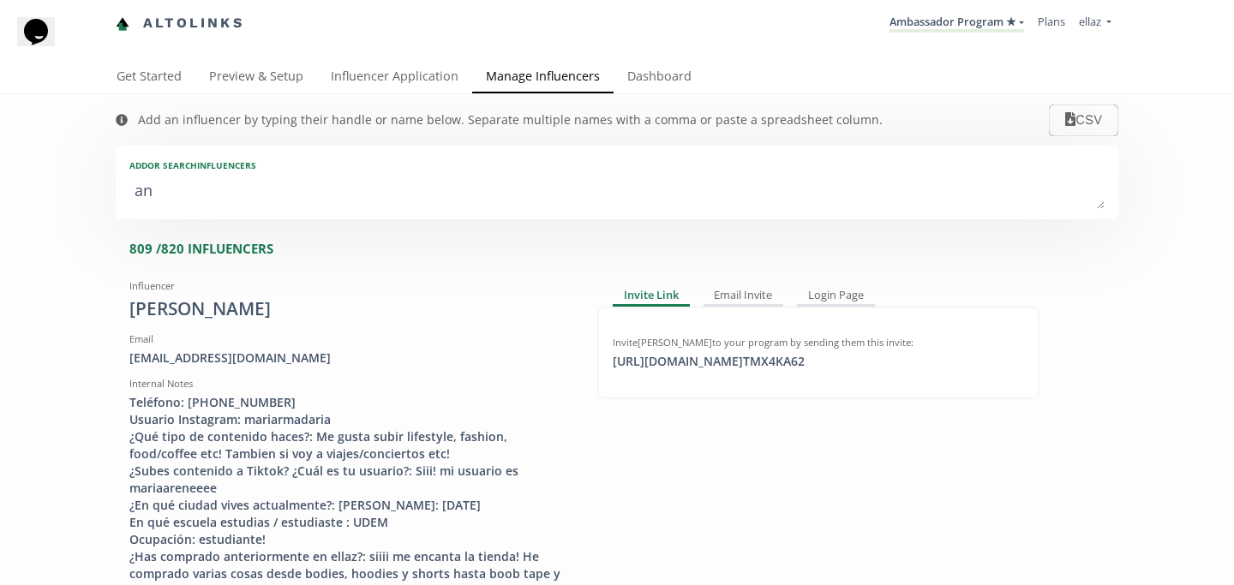
type input "ana"
type input "ANA"
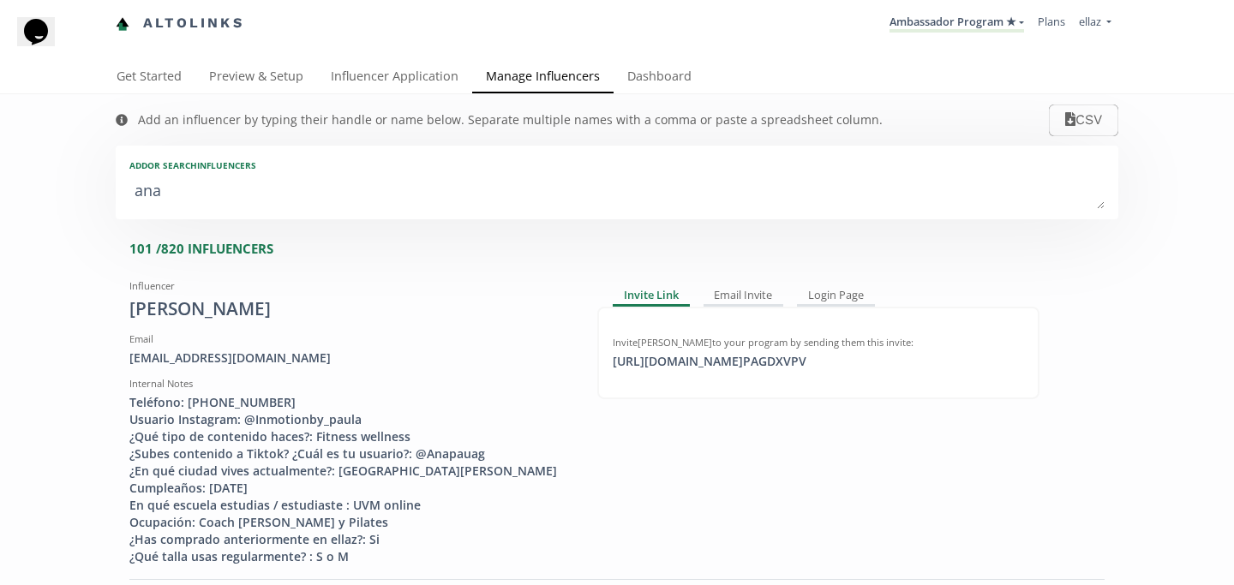
type textarea "ana i"
type input "ana i"
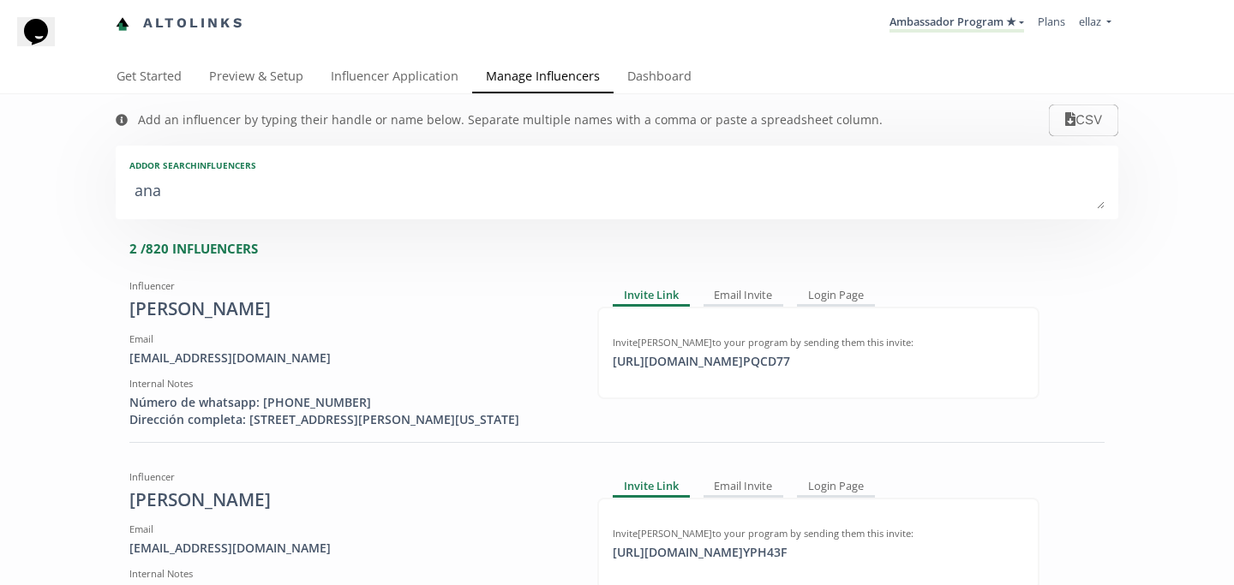
type textarea "ana v"
type input "ana v"
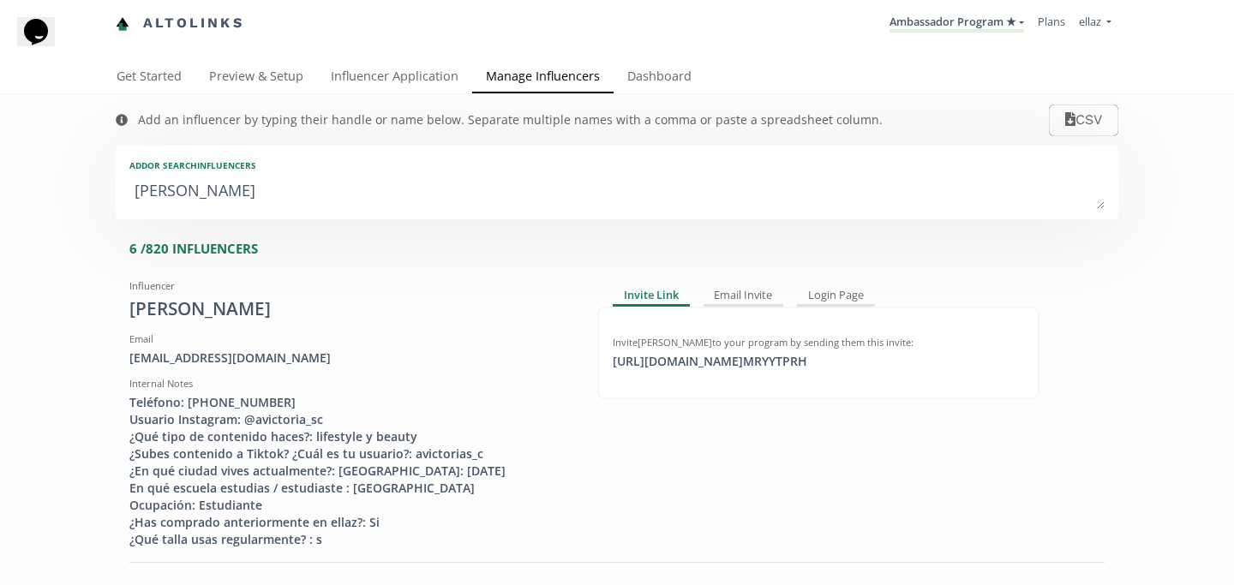
type textarea "ana vv"
type input "ana vv"
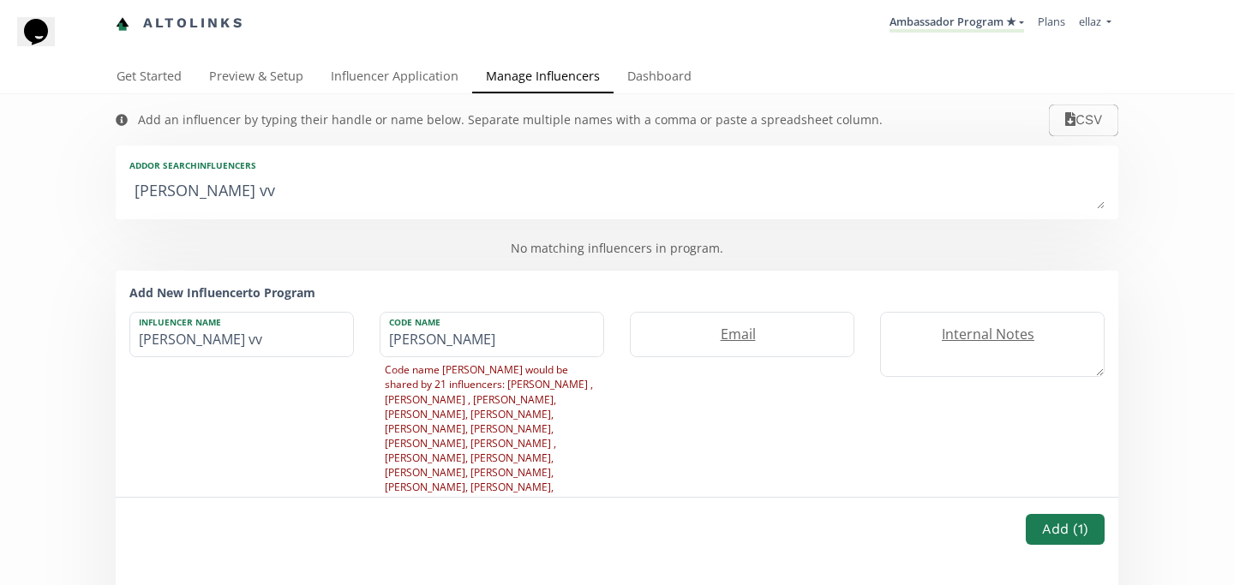
type textarea "ana v"
type input "ana v"
type textarea "ana vi"
type input "ana vi"
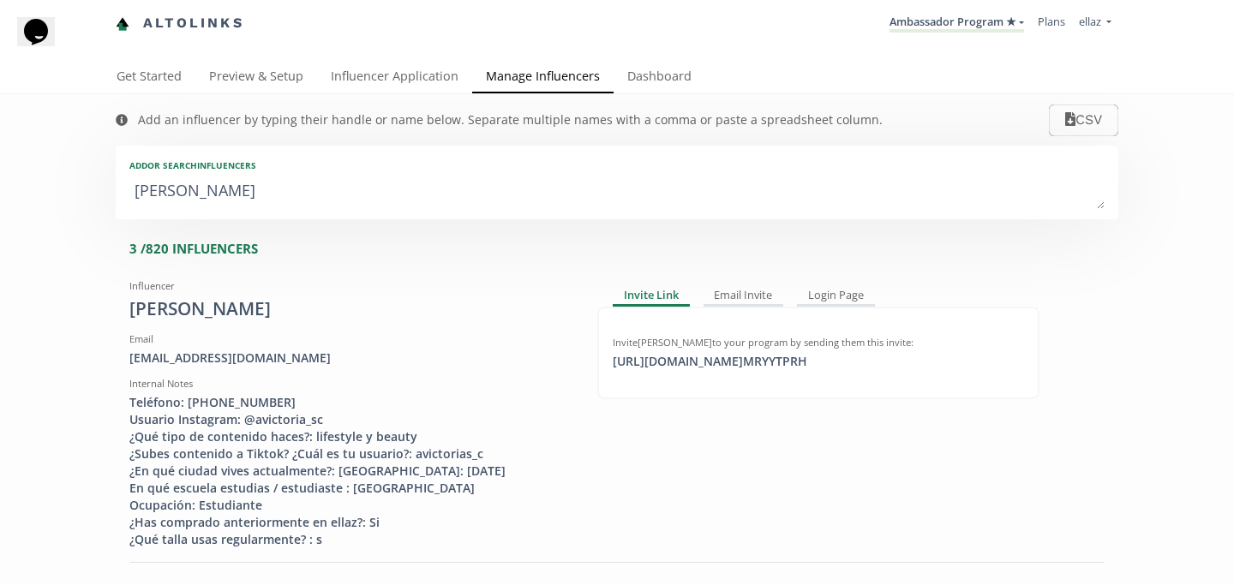
type textarea "ana viv"
type input "ana viv"
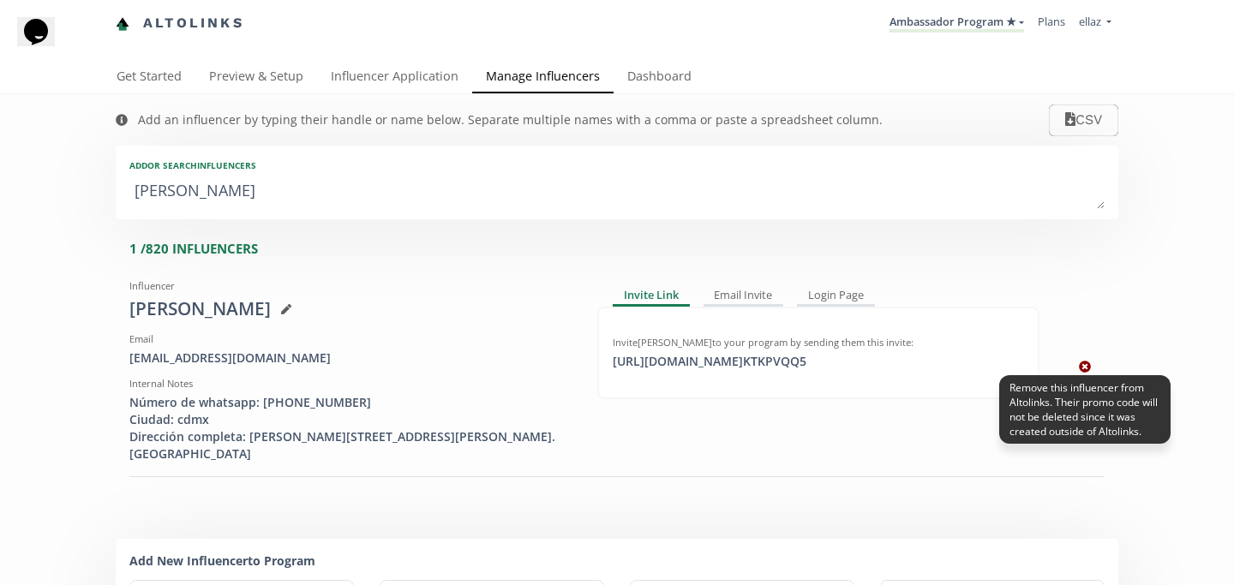
type textarea "ana viv"
click at [1087, 366] on icon at bounding box center [1085, 368] width 12 height 12
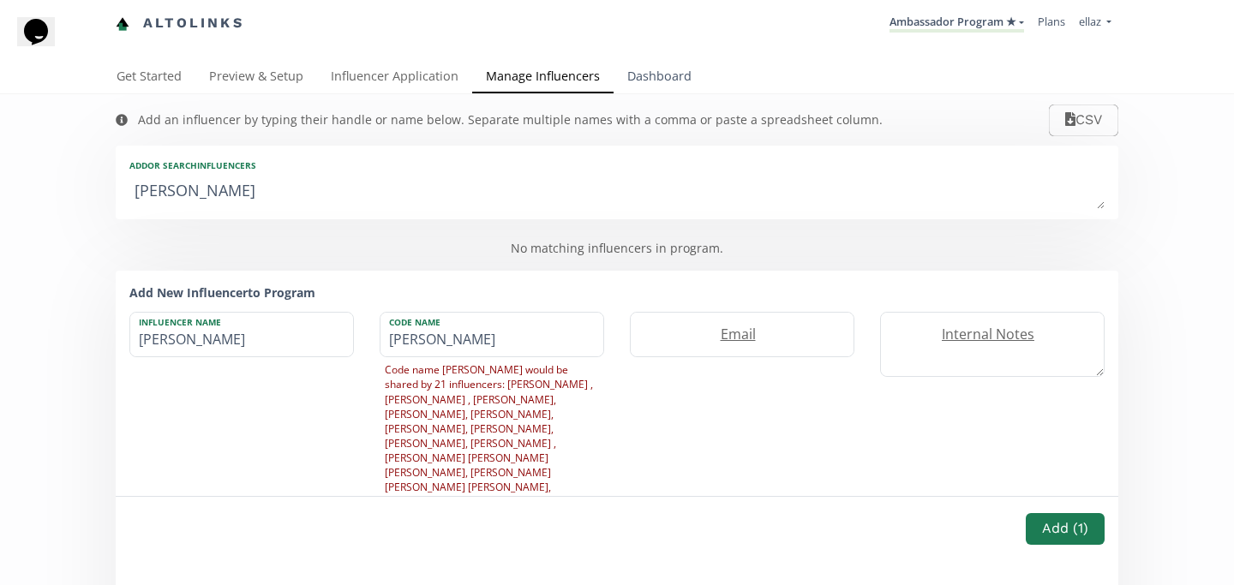
click at [666, 74] on link "Dashboard" at bounding box center [660, 78] width 92 height 34
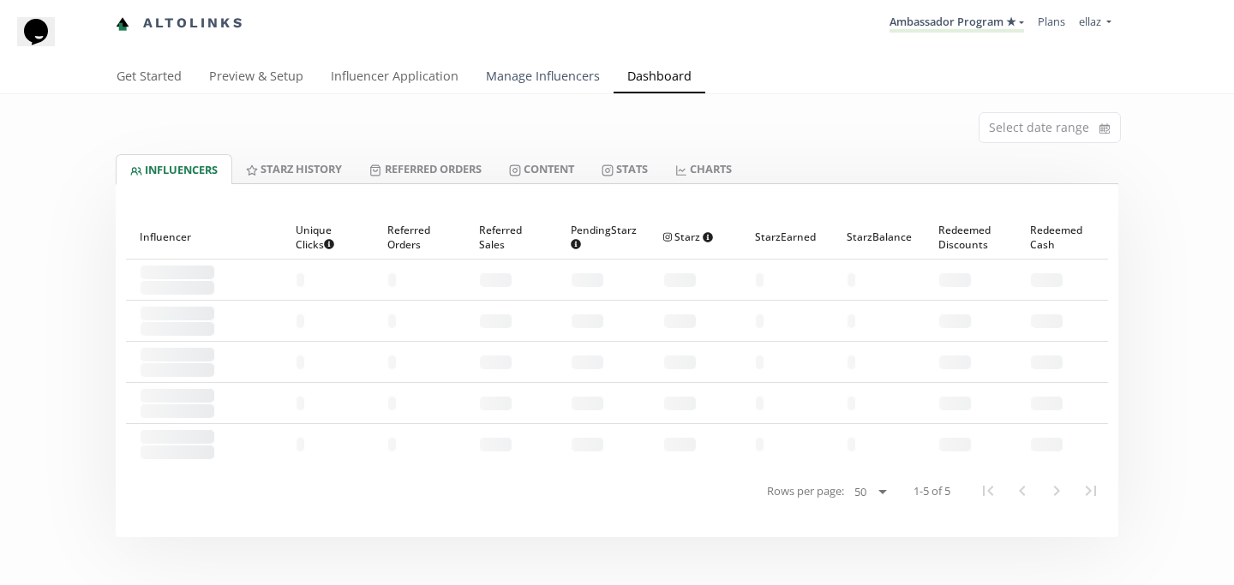
click at [525, 79] on link "Manage Influencers" at bounding box center [542, 78] width 141 height 34
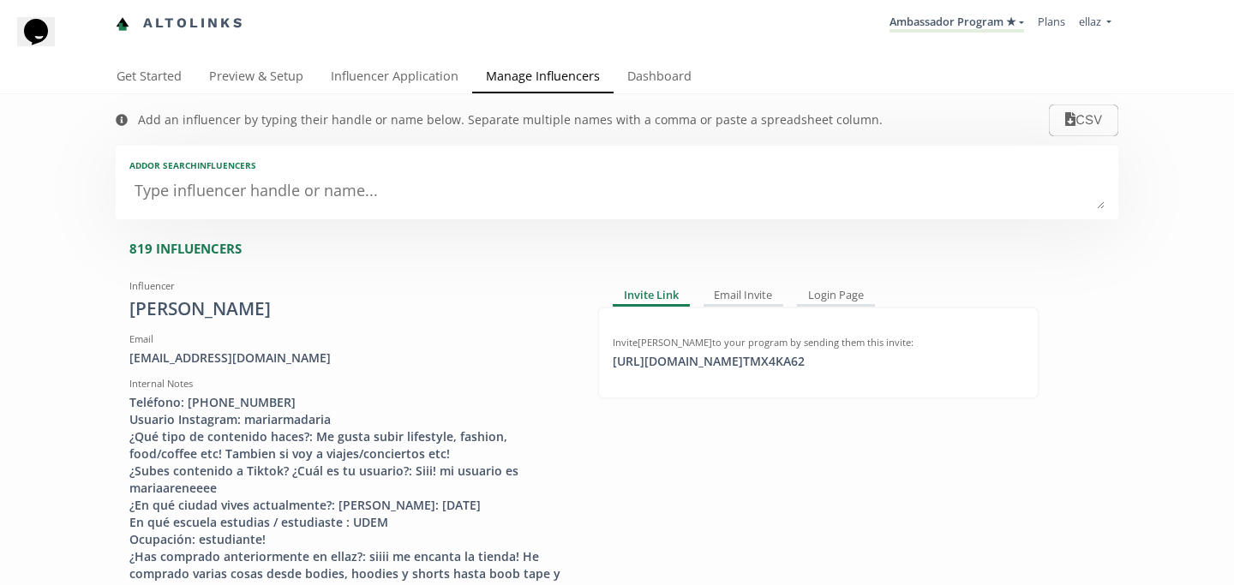
click at [286, 194] on textarea at bounding box center [616, 192] width 975 height 34
type textarea "re"
type input "re"
type input "RE"
type textarea "ren"
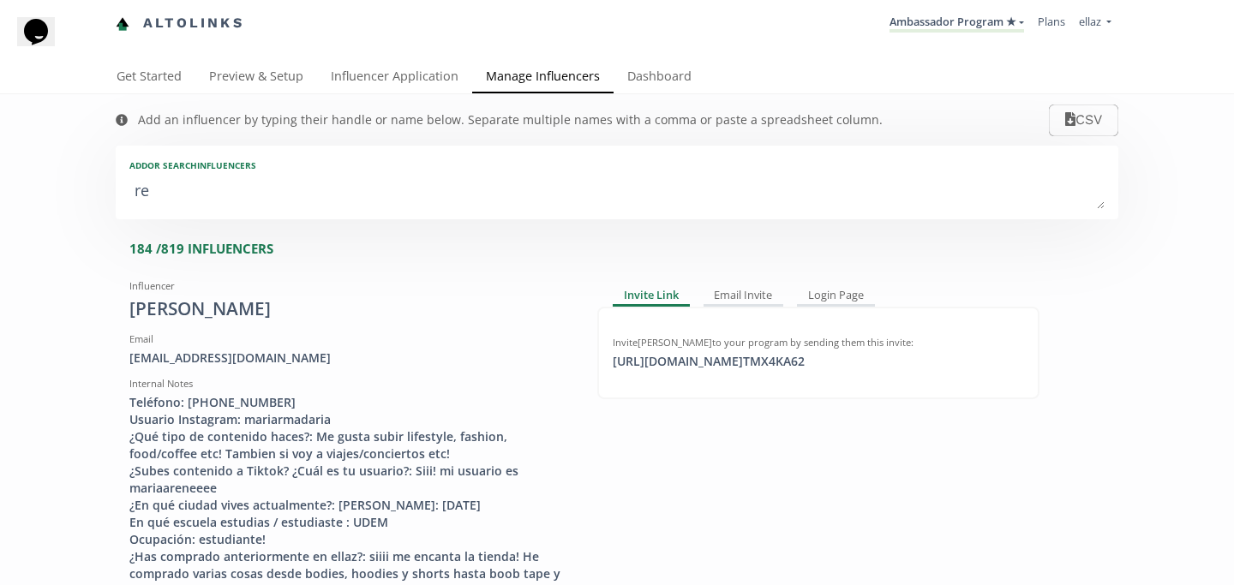
type input "ren"
type input "REN"
type textarea "rena"
type input "rena"
type input "RENA"
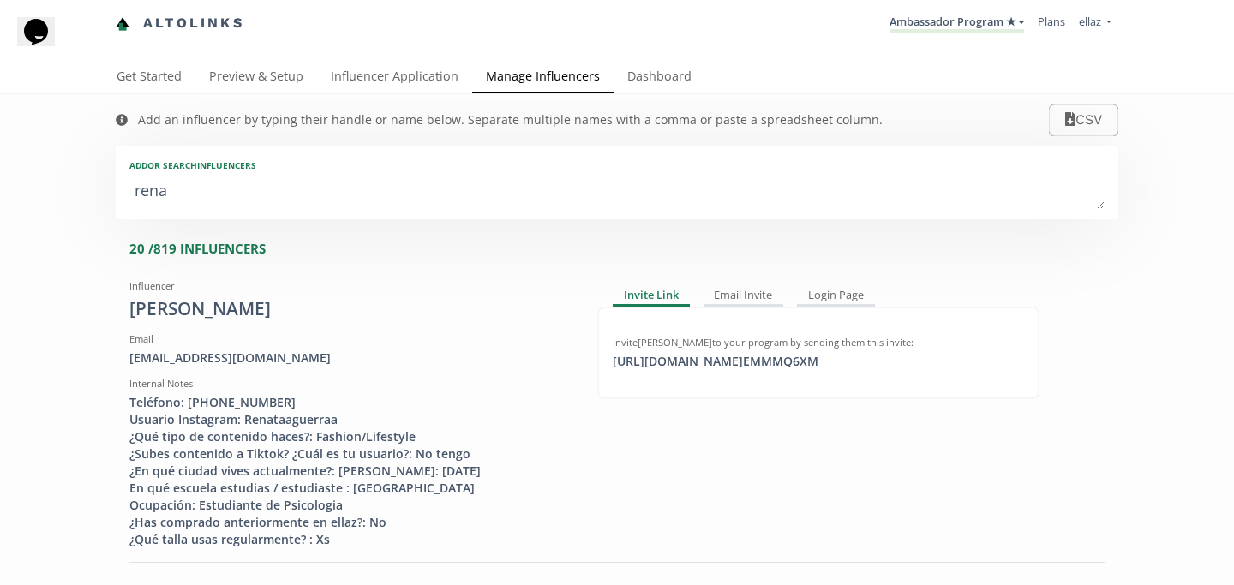
type textarea "renat"
type input "renat"
type input "RENAT"
type textarea "renata"
type input "renata"
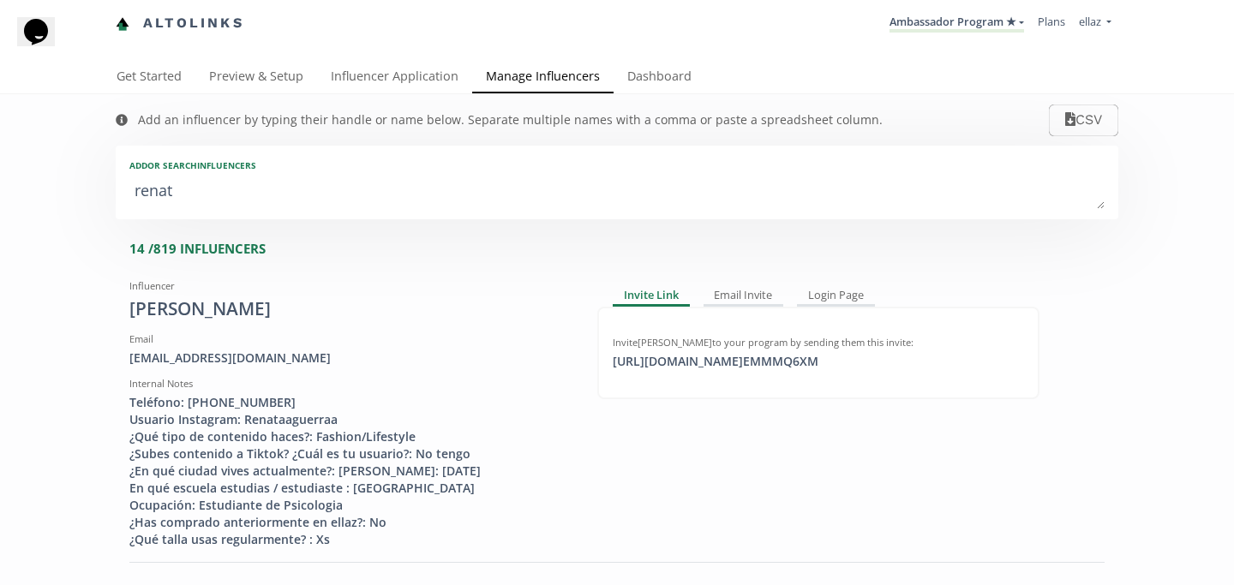
type input "RENATA"
type textarea "renata z"
type input "renata z"
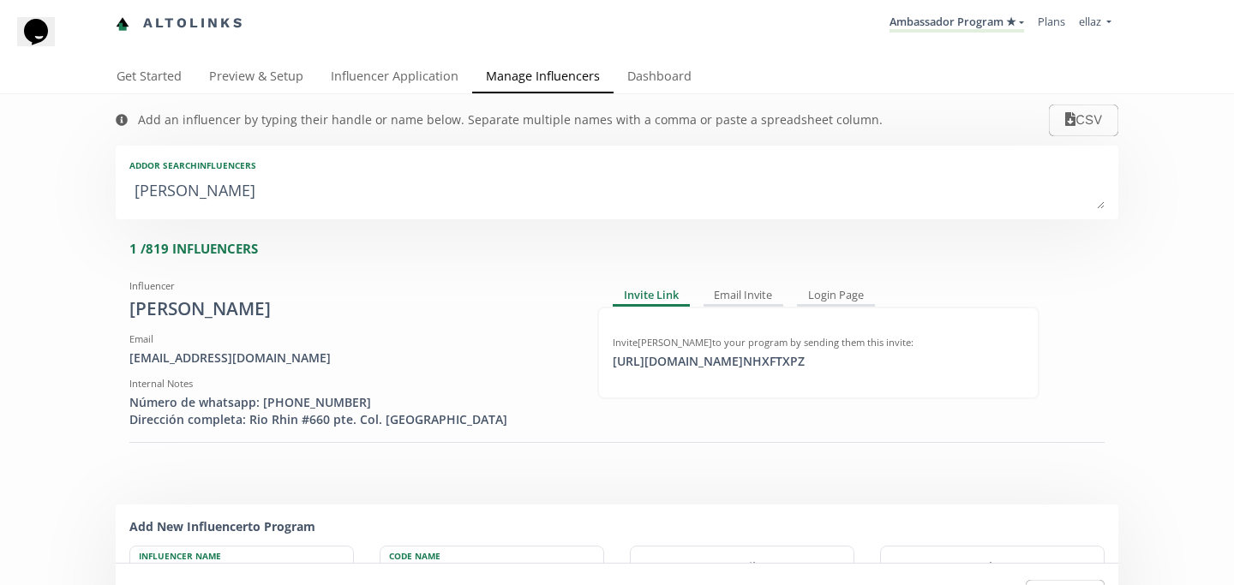
type textarea "renata za"
type input "renata za"
type textarea "renata zav"
type input "renata zav"
type textarea "renata zava"
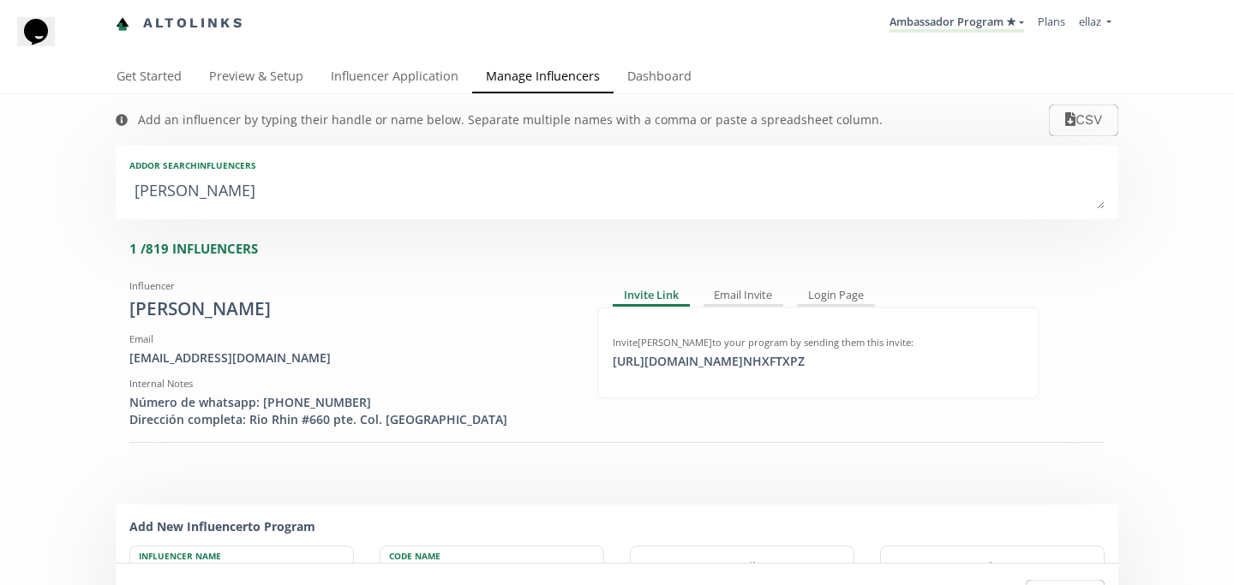
type input "renata zava"
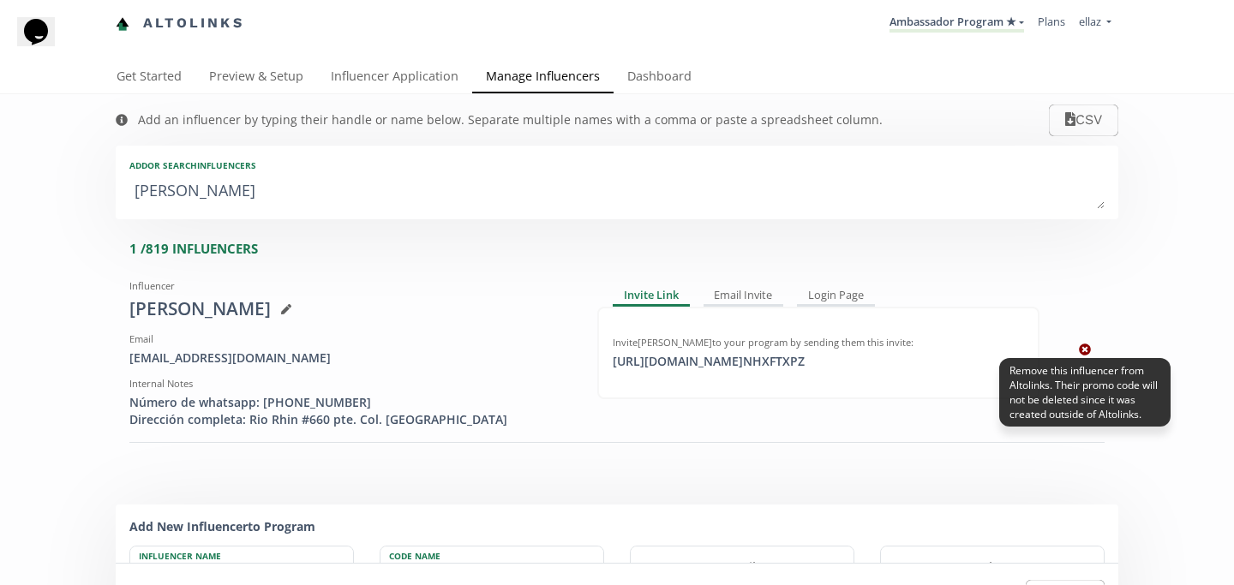
click at [1082, 347] on icon at bounding box center [1085, 350] width 12 height 12
click at [1084, 350] on icon at bounding box center [1085, 350] width 12 height 12
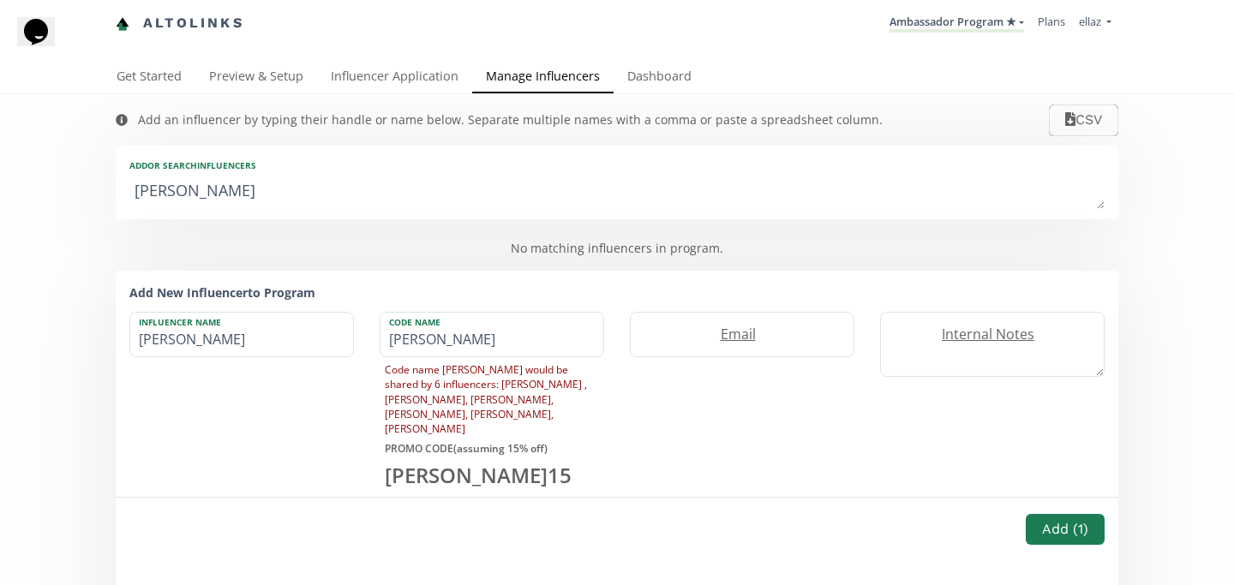
click at [644, 190] on textarea "renata zava" at bounding box center [616, 192] width 975 height 34
type textarea "c"
type input "c"
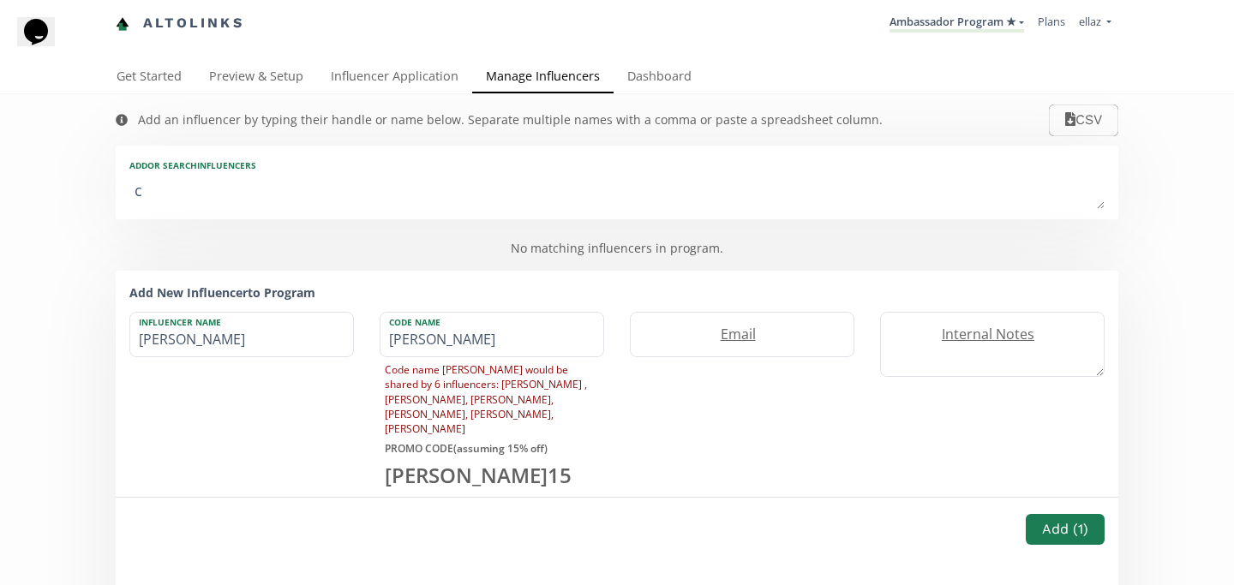
type input "C"
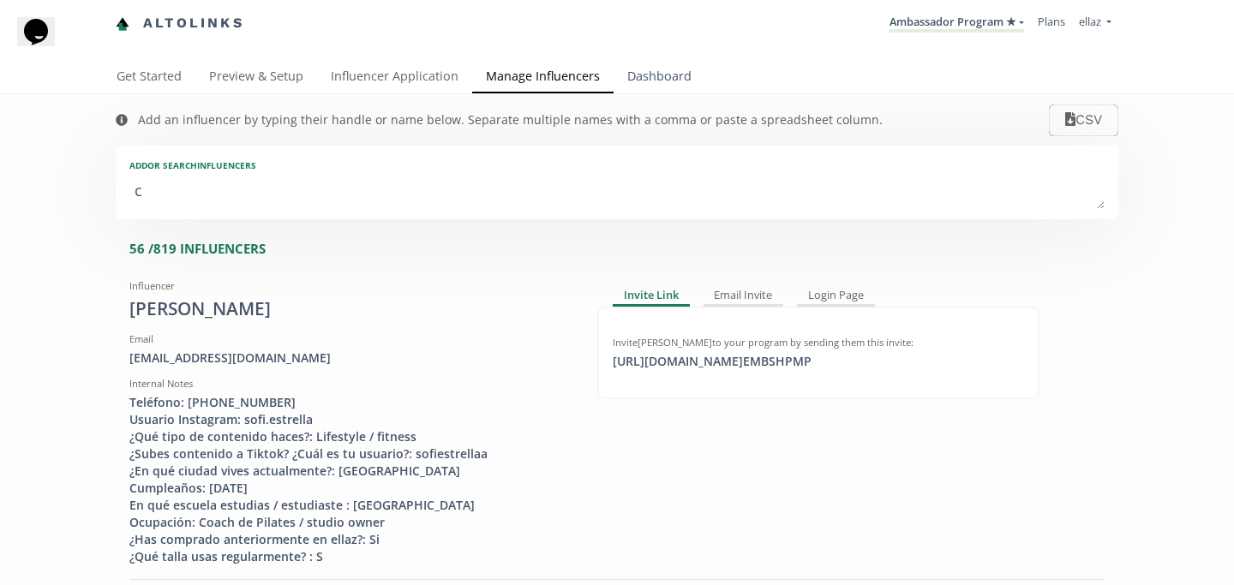
click at [662, 79] on link "Dashboard" at bounding box center [660, 78] width 92 height 34
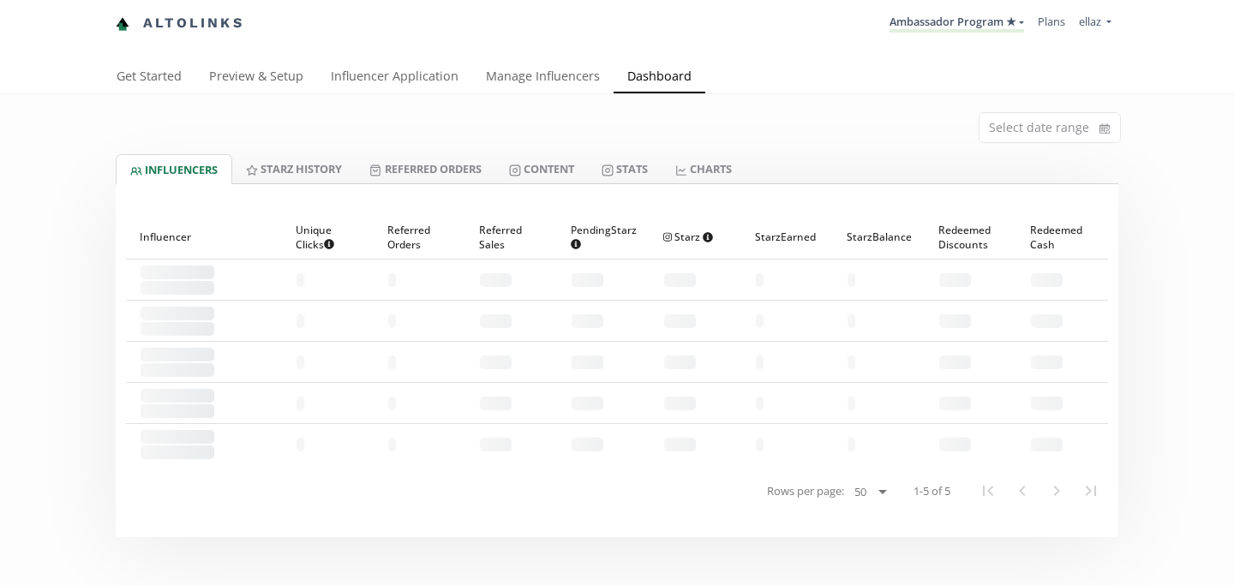
click at [546, 91] on link "Manage Influencers" at bounding box center [542, 78] width 141 height 34
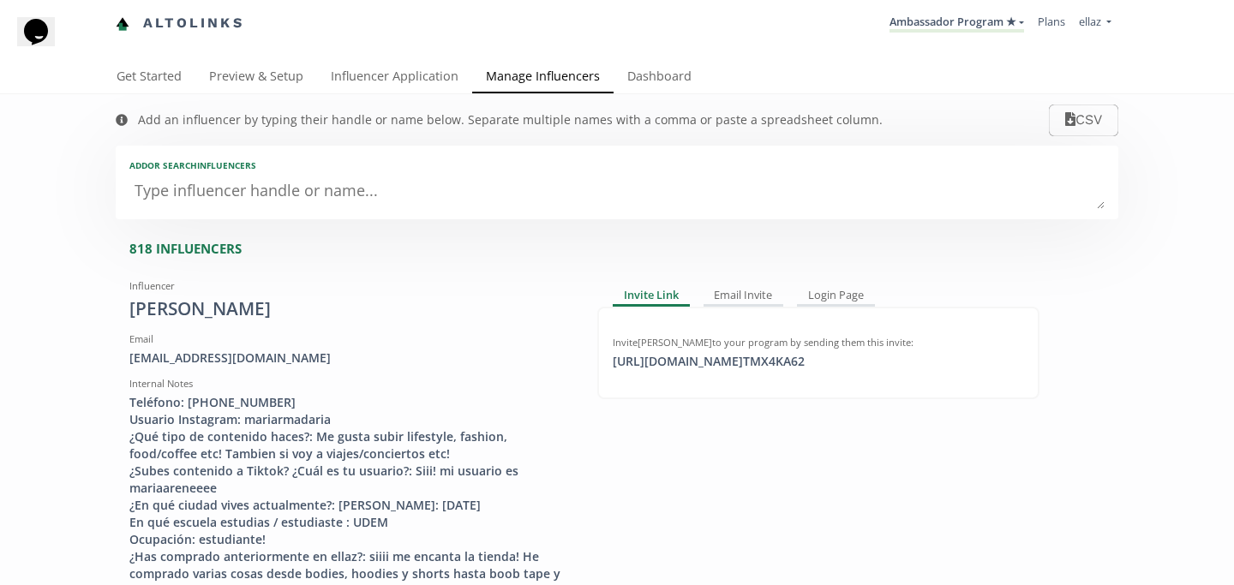
click at [351, 178] on textarea at bounding box center [616, 192] width 975 height 34
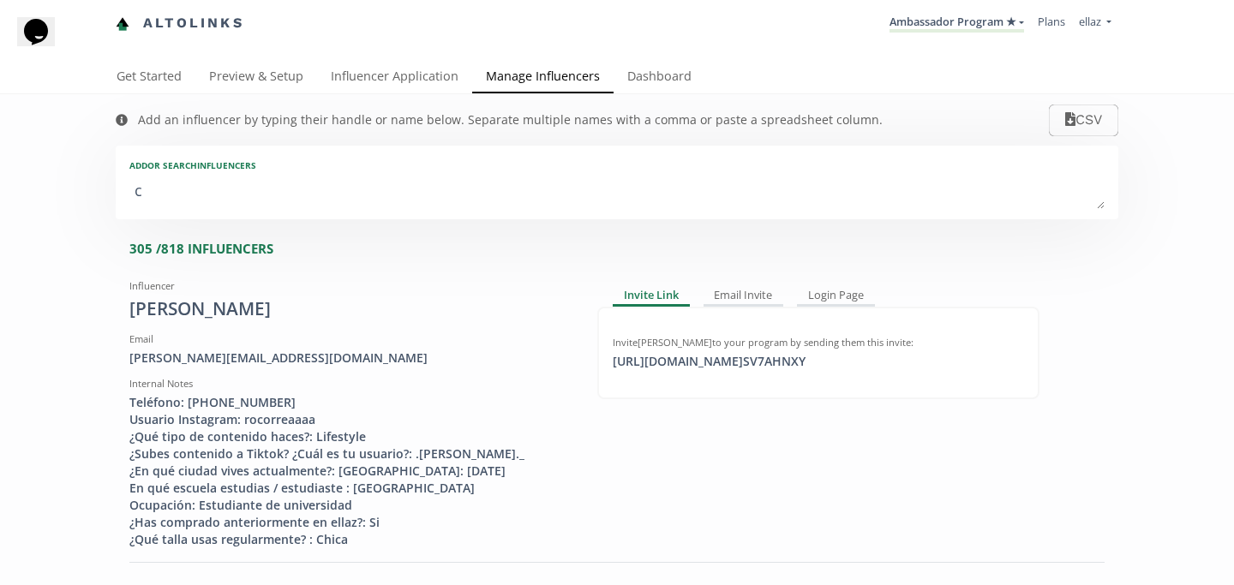
type textarea "cm"
type input "cm"
type input "CM"
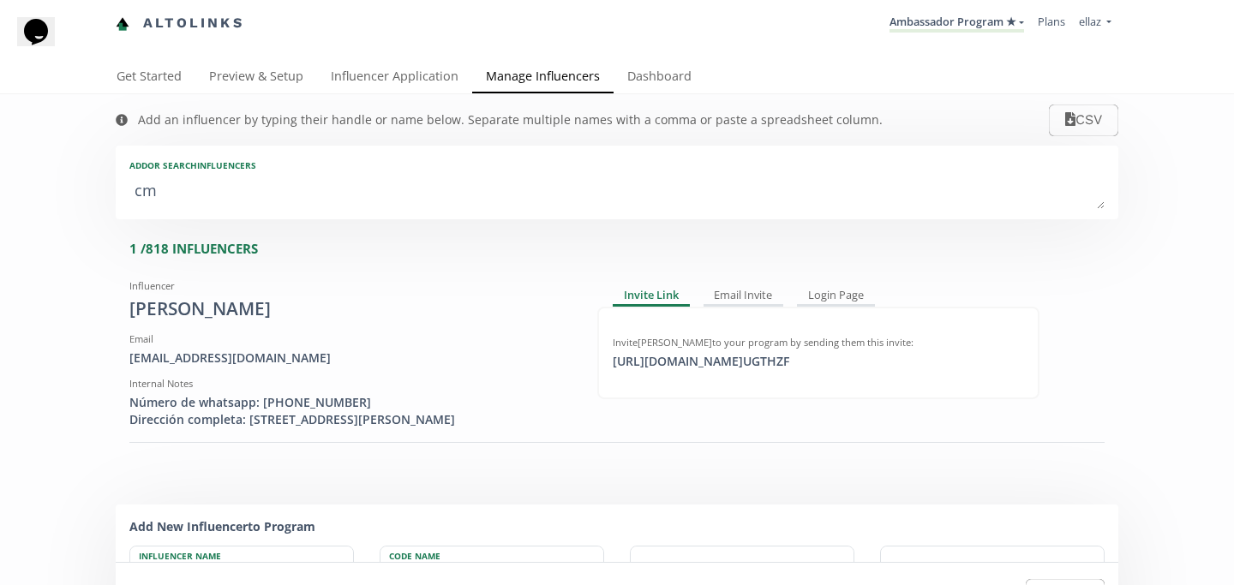
type textarea "c"
type input "c"
type input "C"
type textarea "ca"
type input "ca"
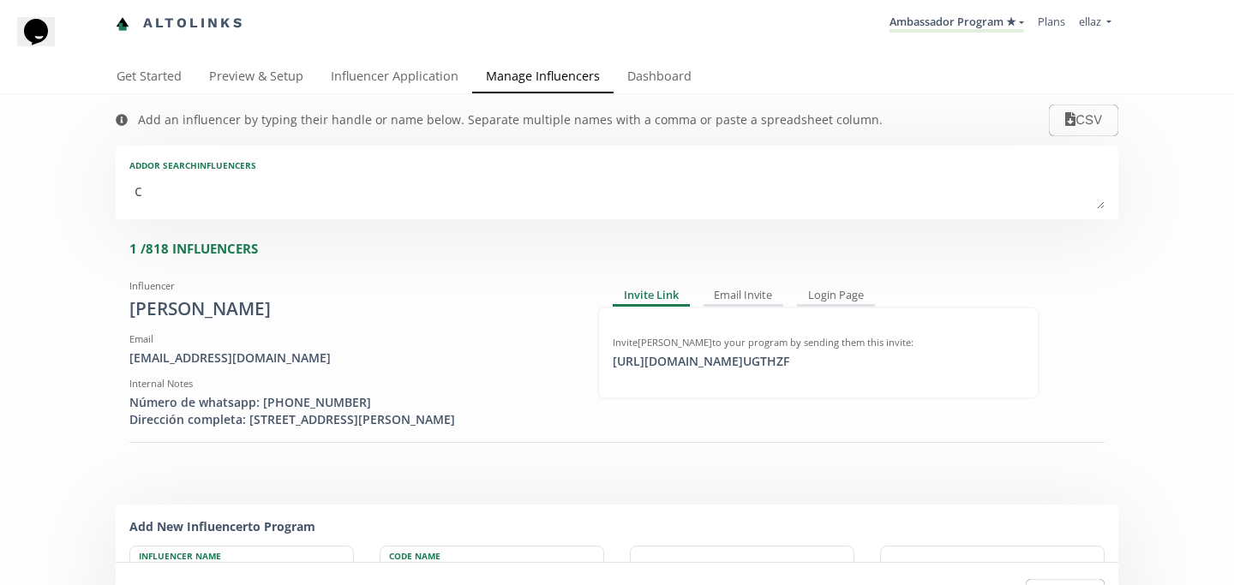
type input "CA"
type textarea "cam"
type input "cam"
type input "CAM"
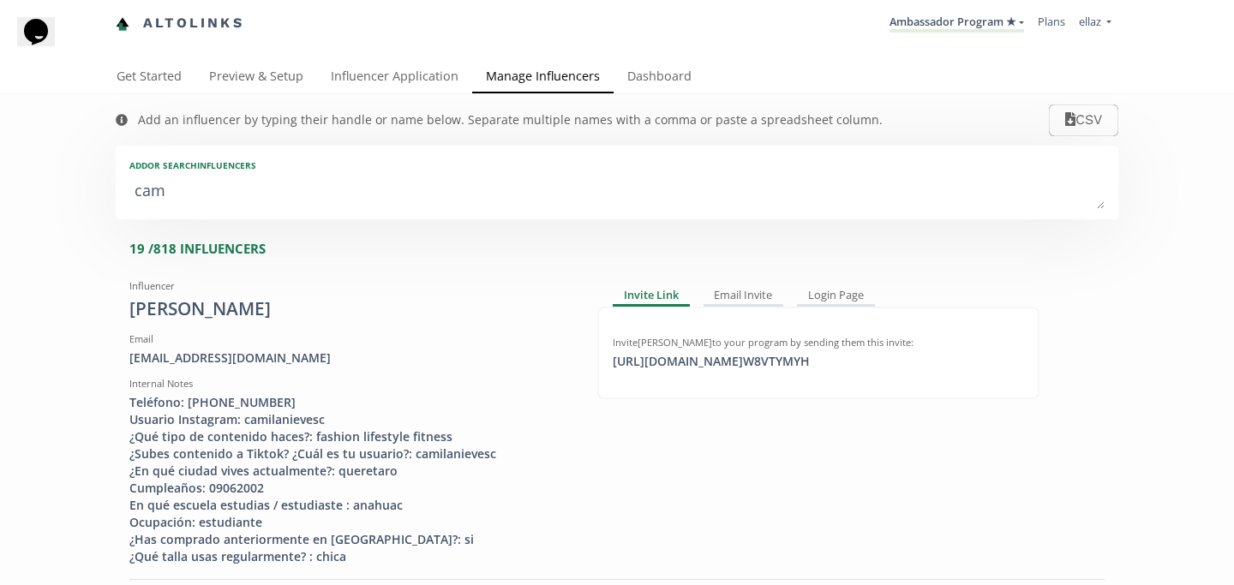
type textarea "cami"
type input "cami"
type input "CAMI"
type textarea "[PERSON_NAME]"
type input "[PERSON_NAME]"
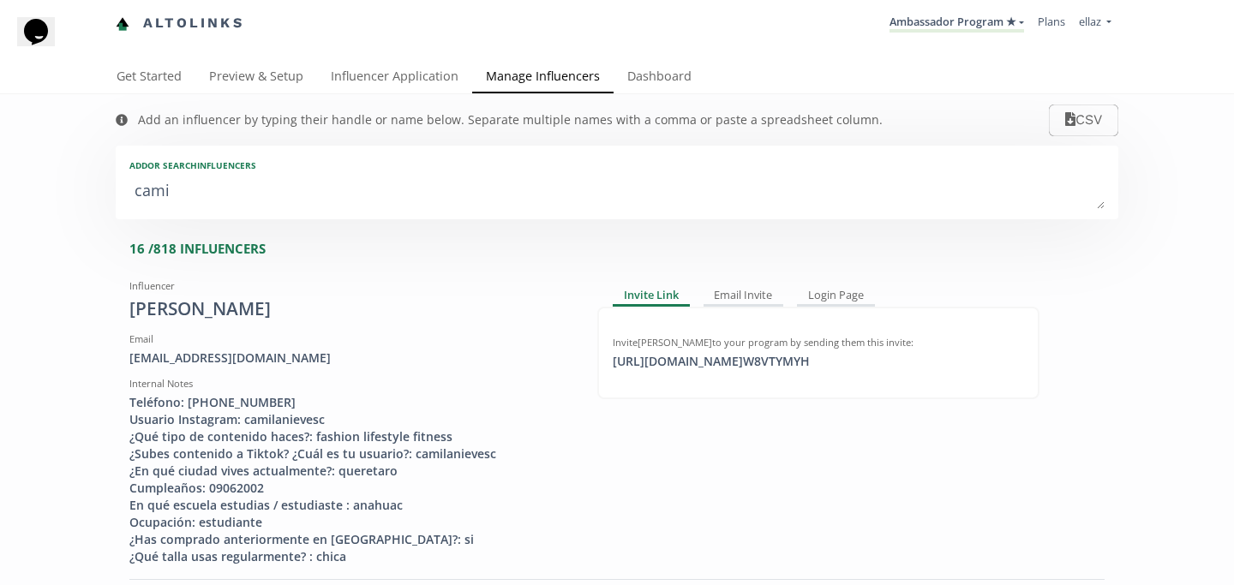
type input "[PERSON_NAME]"
type textarea "[PERSON_NAME]"
type input "[PERSON_NAME]"
type textarea "[PERSON_NAME] r"
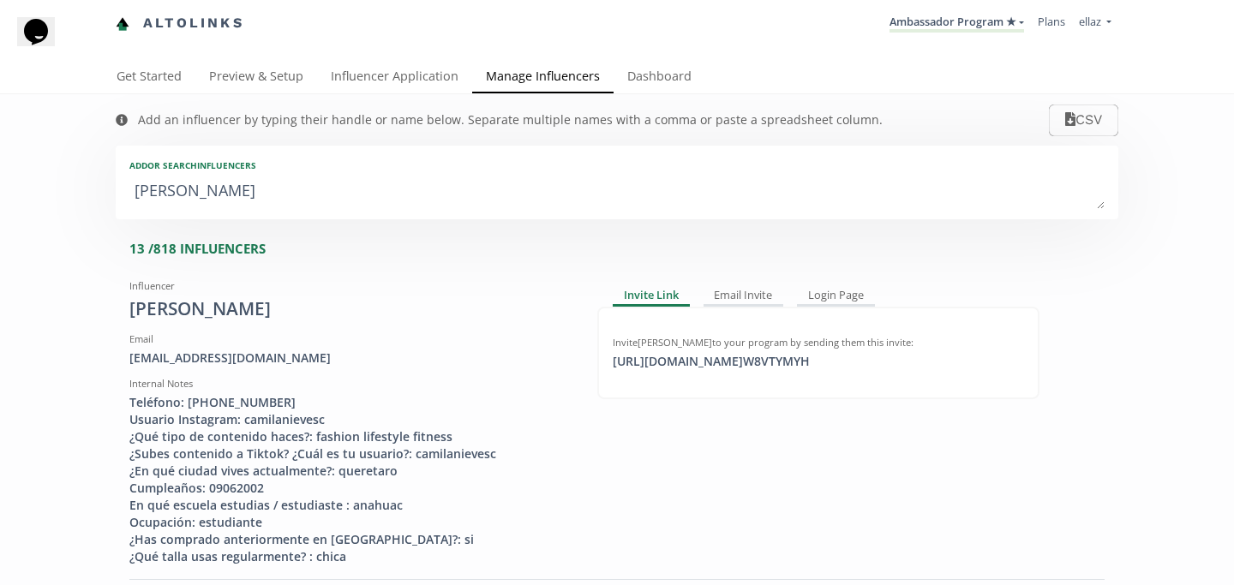
type input "[PERSON_NAME] r"
type textarea "[PERSON_NAME] rb"
type input "[PERSON_NAME] rb"
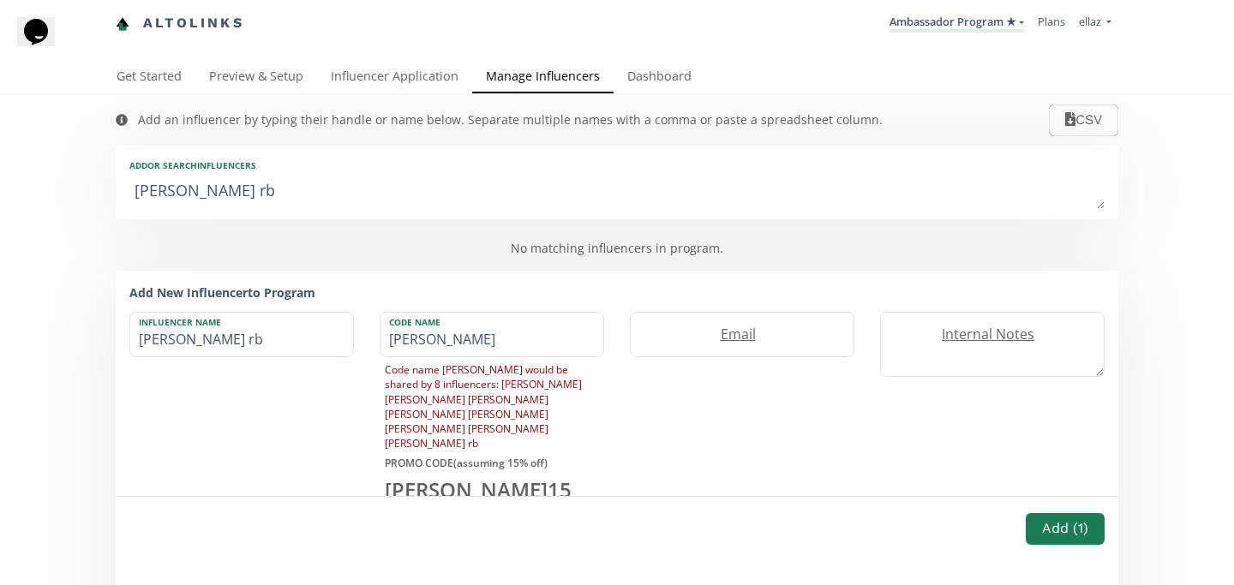
type textarea "[PERSON_NAME] r"
type input "[PERSON_NAME] r"
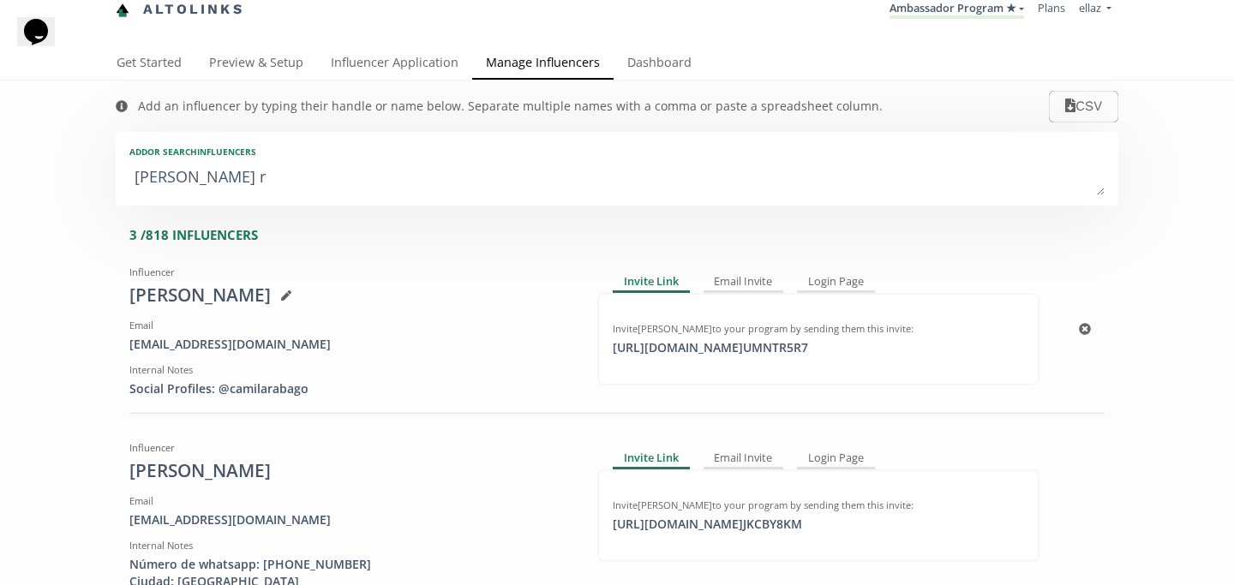
scroll to position [1, 0]
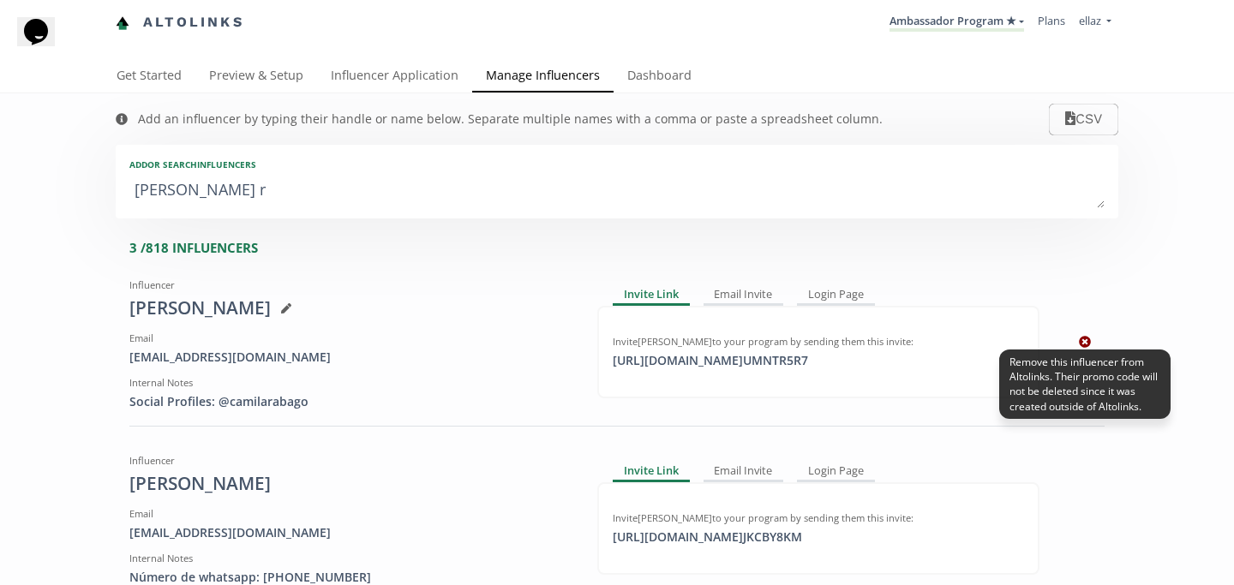
type textarea "[PERSON_NAME] r"
click at [1082, 344] on icon at bounding box center [1085, 342] width 12 height 12
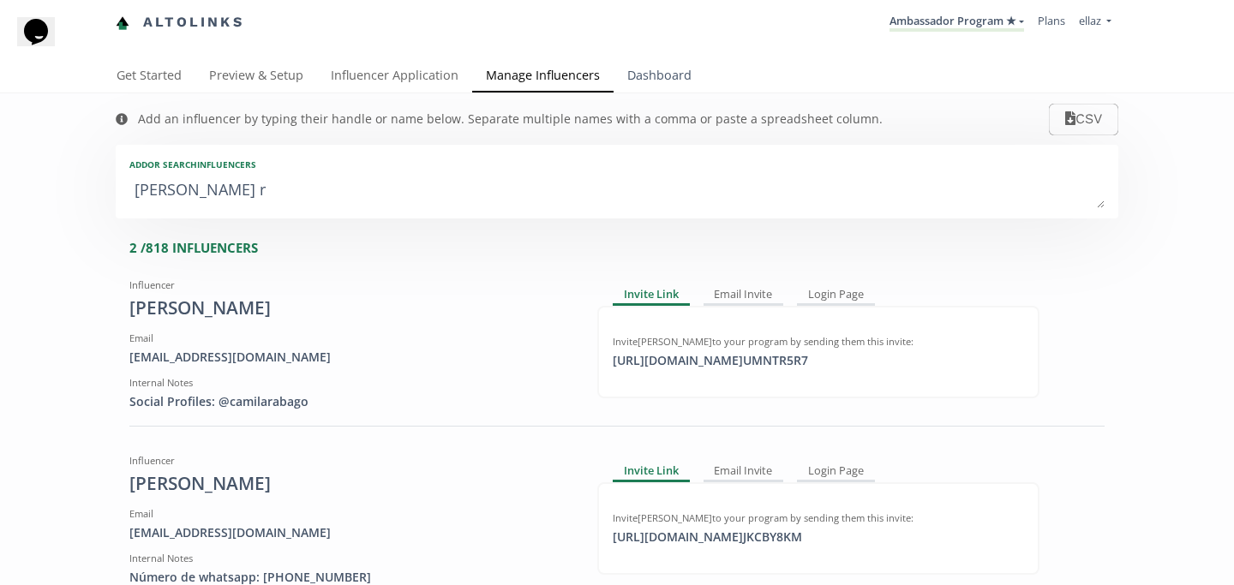
click at [647, 66] on link "Dashboard" at bounding box center [660, 77] width 92 height 34
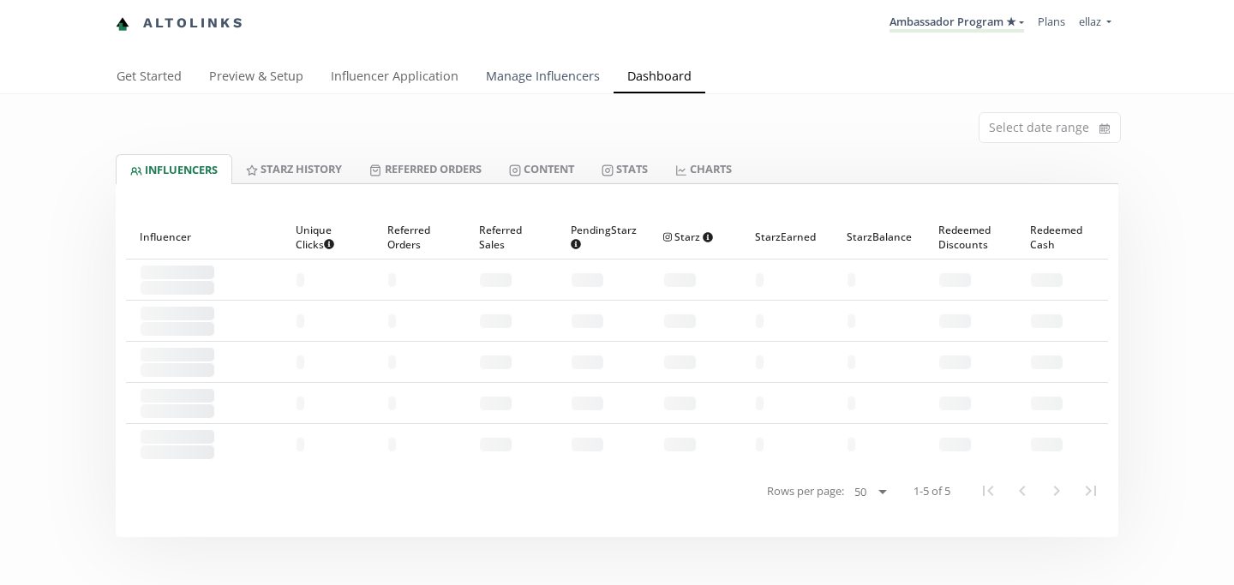
click at [554, 83] on link "Manage Influencers" at bounding box center [542, 78] width 141 height 34
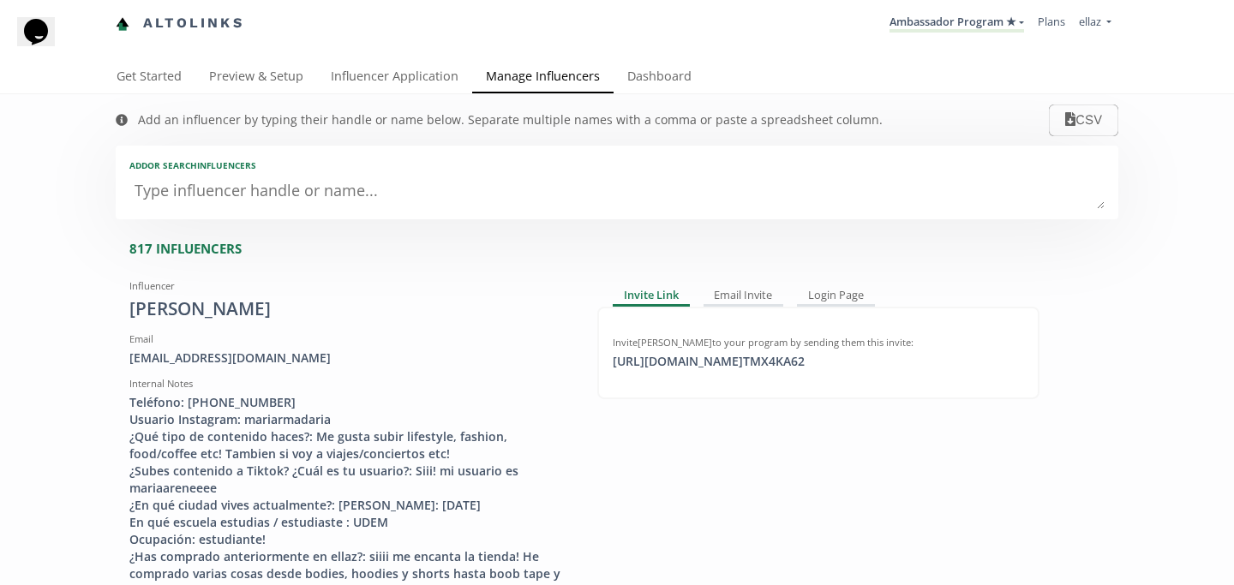
click at [358, 175] on div "Add or search INFLUENCERS" at bounding box center [617, 183] width 1003 height 74
click at [342, 212] on div "Add or search INFLUENCERS" at bounding box center [617, 183] width 1003 height 74
click at [328, 192] on textarea at bounding box center [616, 192] width 975 height 34
type textarea "am"
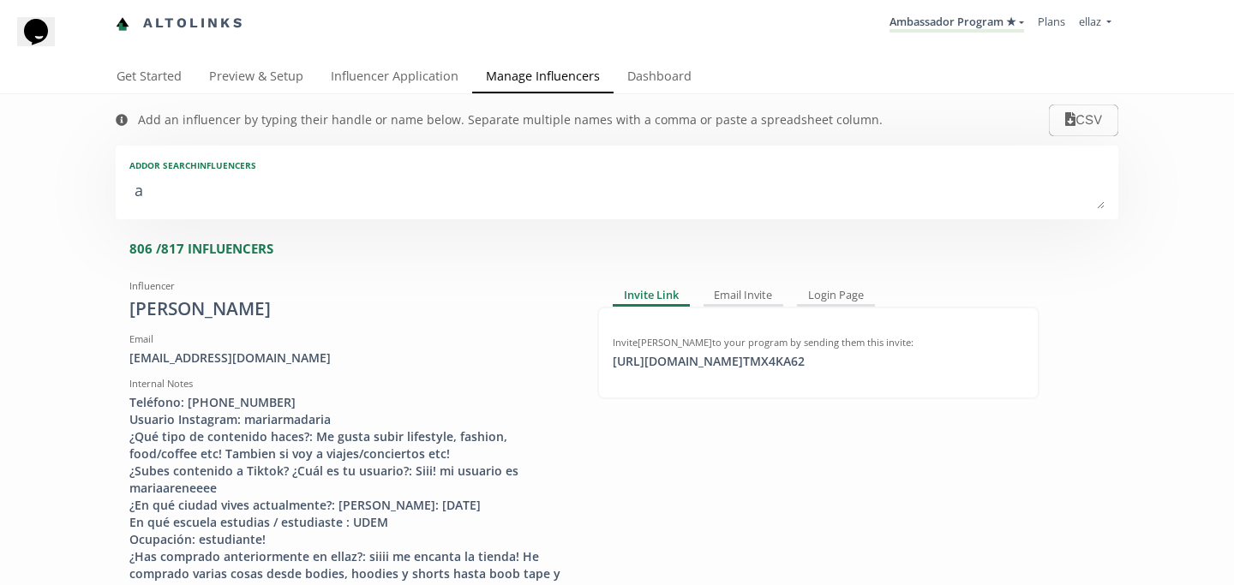
type input "am"
type input "AM"
type textarea "ame"
type input "ame"
type input "AME"
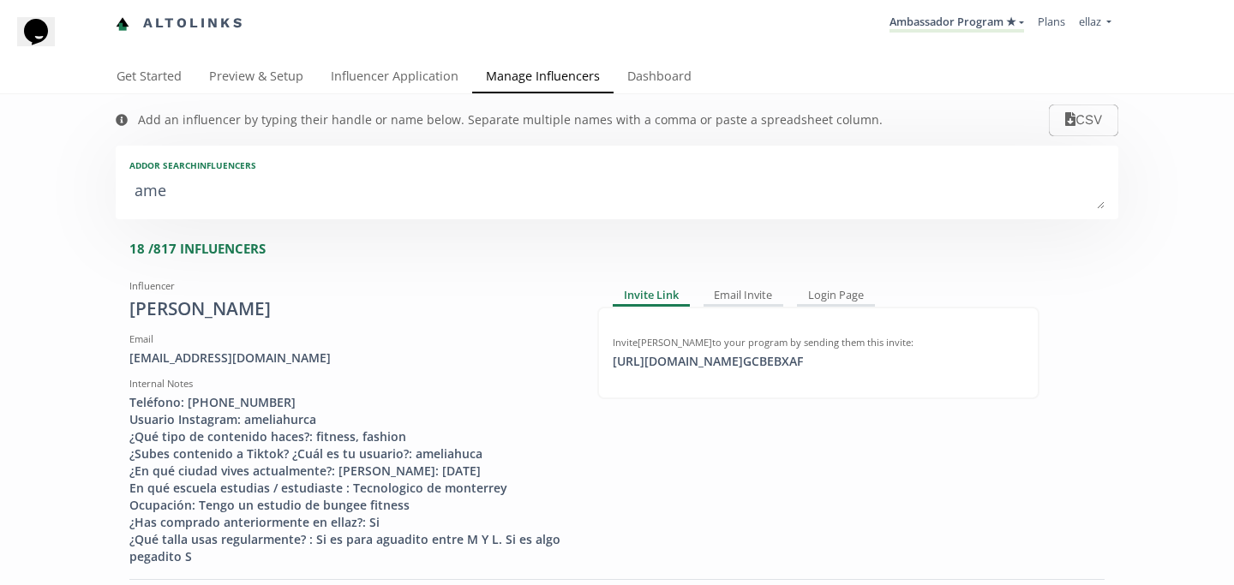
type textarea "amer"
type input "amer"
type input "AMER"
type textarea "ameri"
type input "ameri"
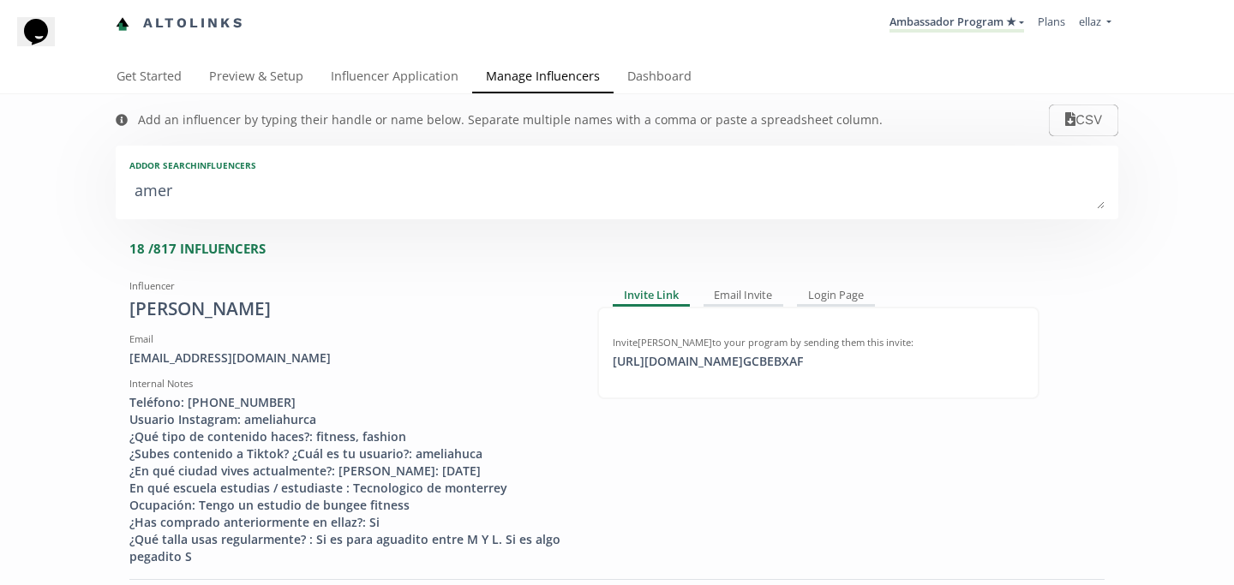
type input "AMERI"
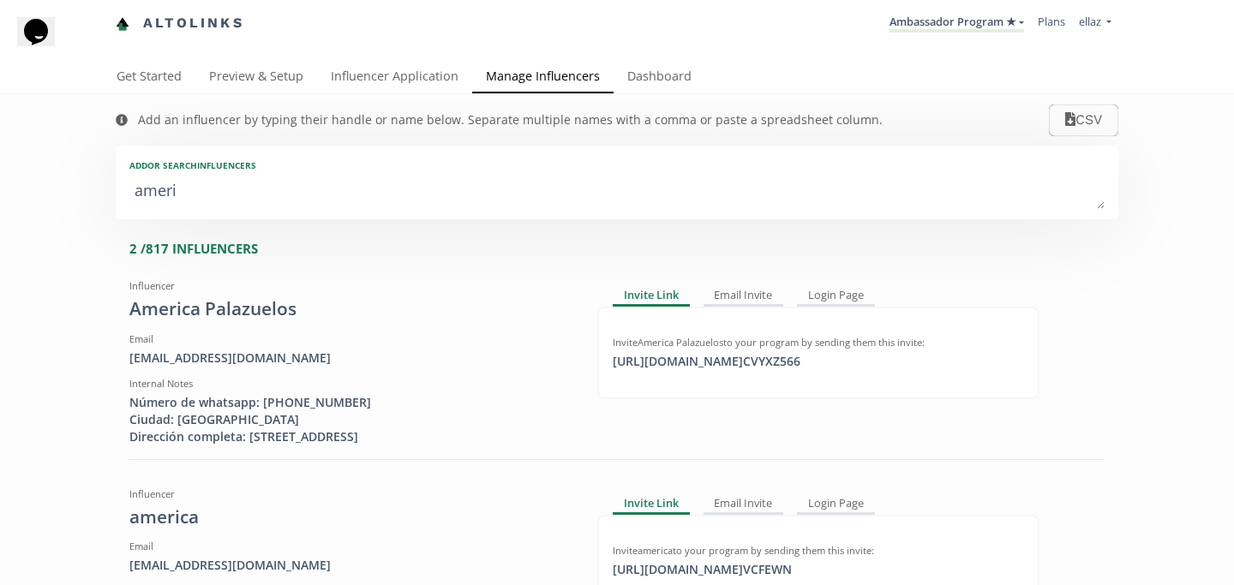
type textarea "americ"
type input "americ"
type input "AMERIC"
type textarea "america"
type input "america"
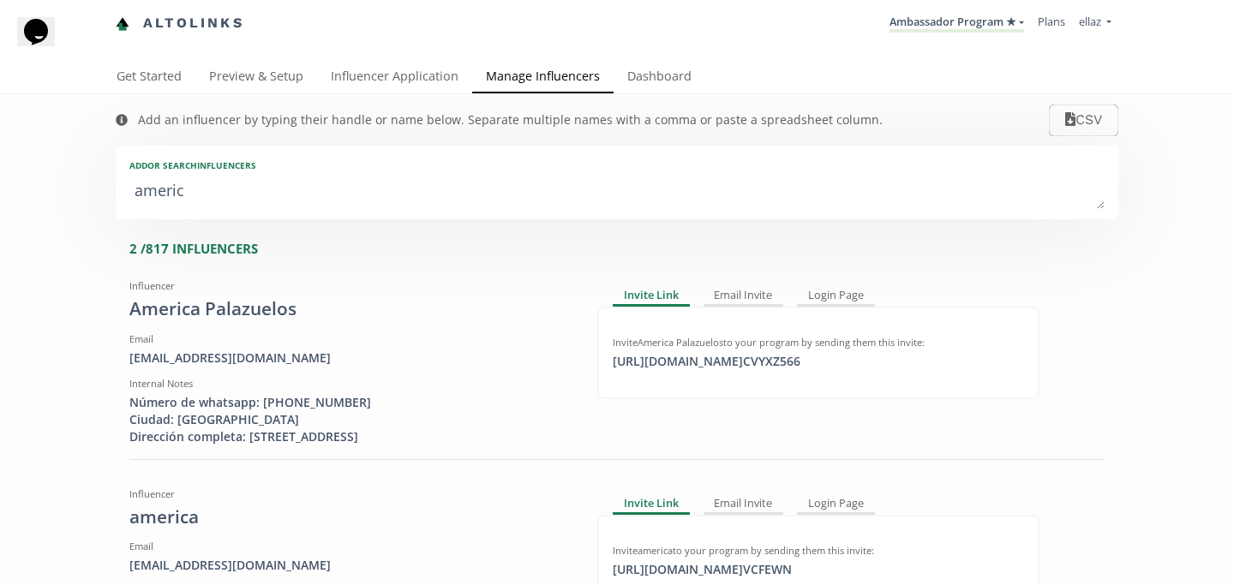
type input "AMERICA"
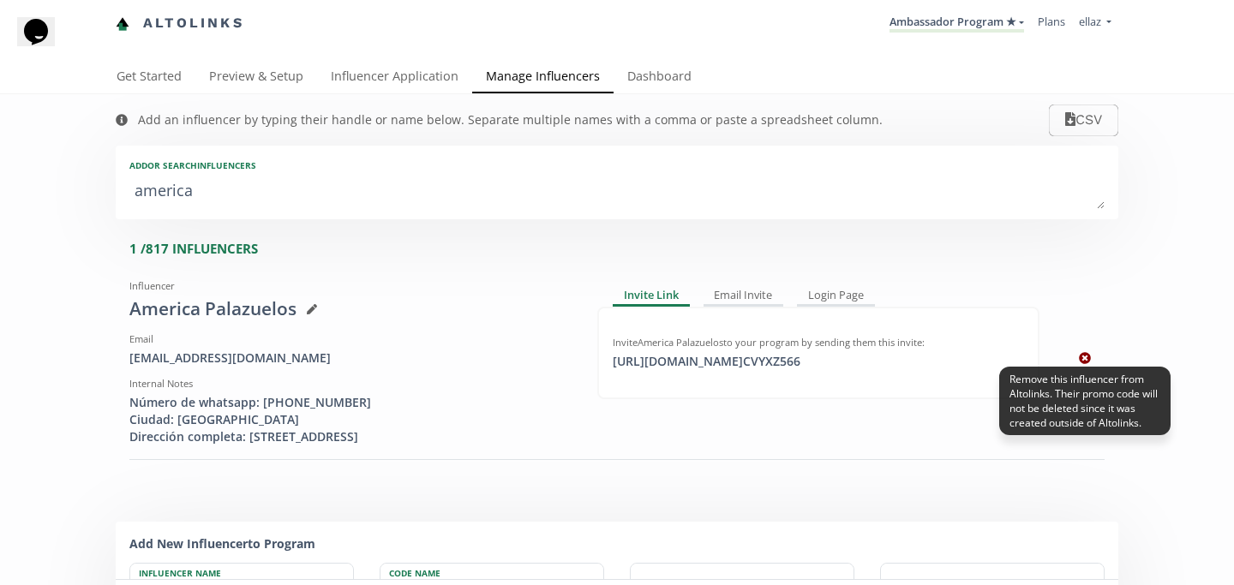
type textarea "america"
click at [1087, 357] on icon at bounding box center [1085, 358] width 12 height 12
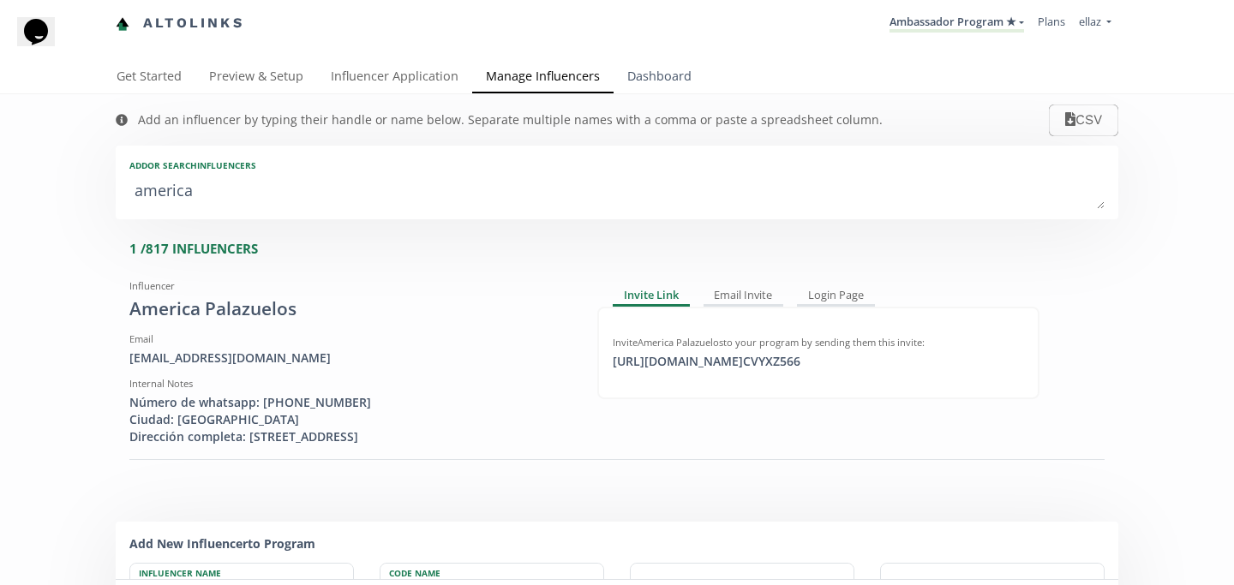
click at [656, 91] on link "Dashboard" at bounding box center [660, 78] width 92 height 34
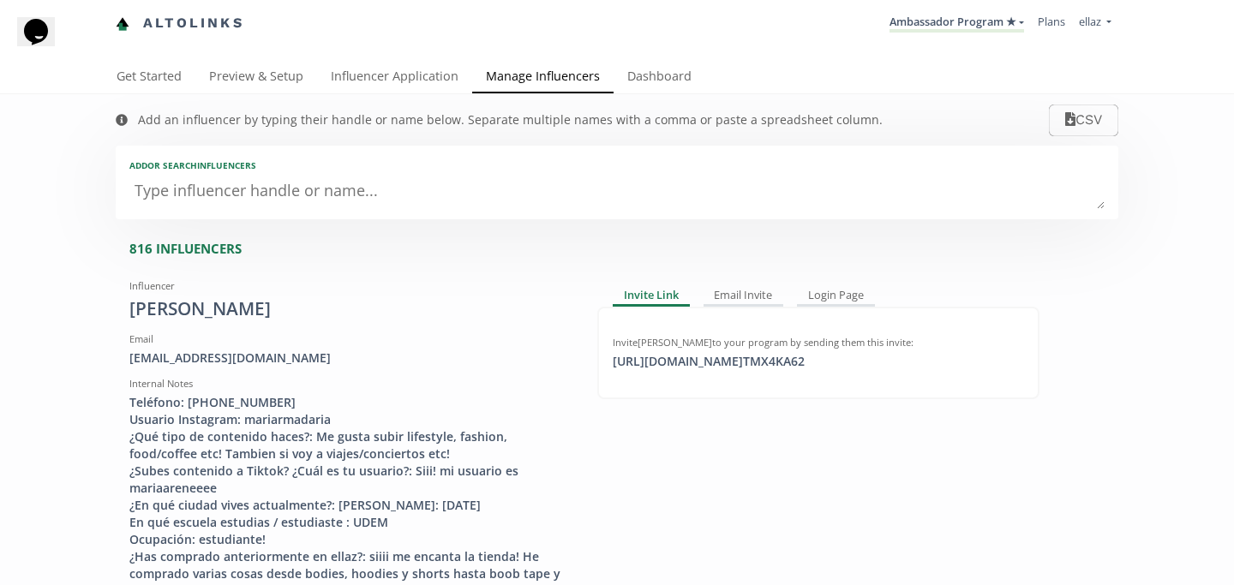
click at [338, 195] on textarea at bounding box center [616, 192] width 975 height 34
type textarea "an"
type input "an"
type input "AN"
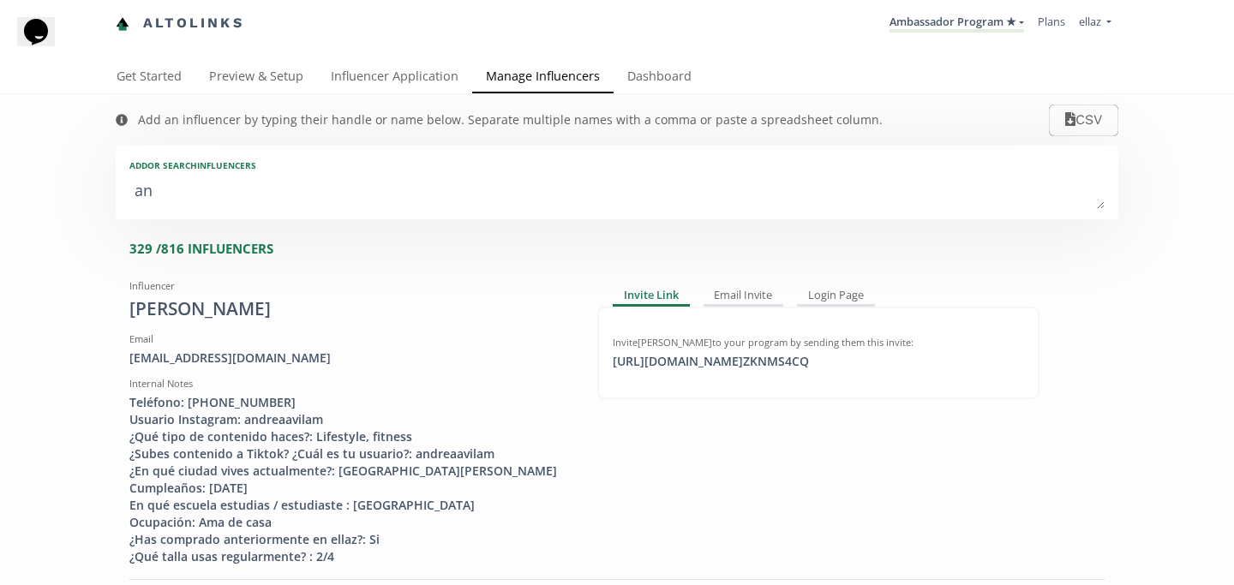
type textarea "ana"
type input "ana"
type input "[PERSON_NAME]"
type textarea "an"
type input "an"
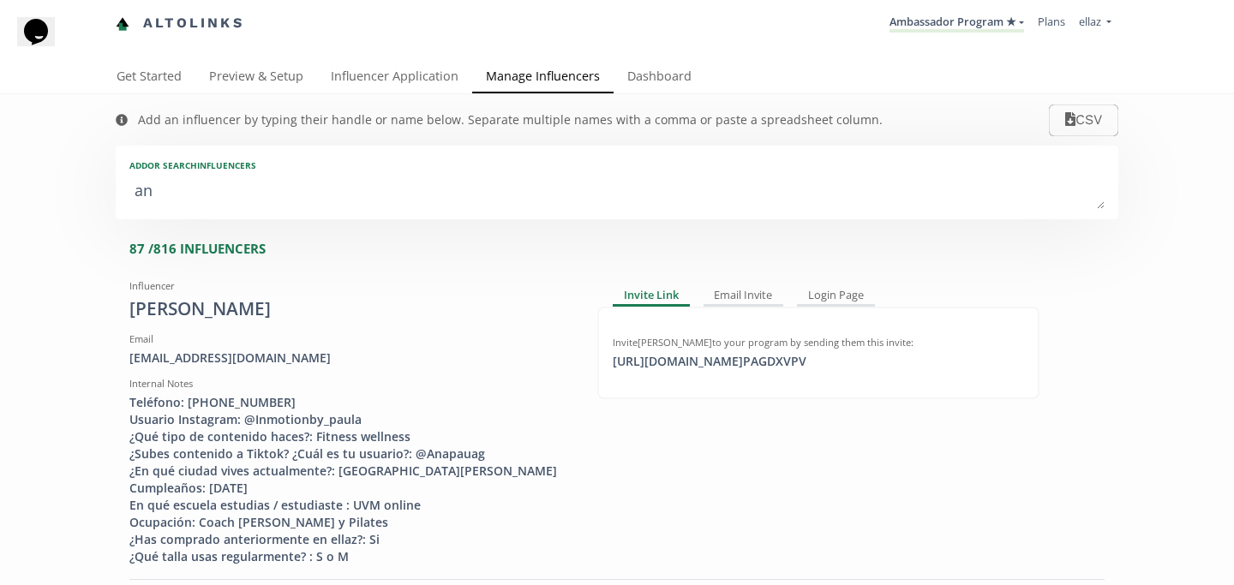
type input "AN"
type textarea "a"
type input "a"
type input "A"
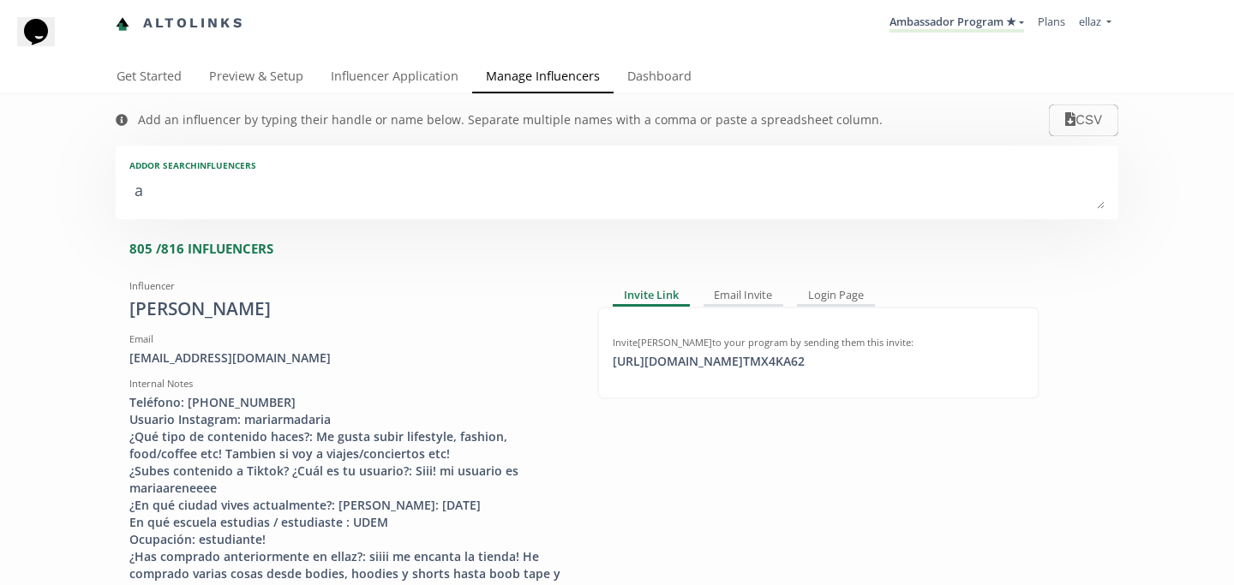
type textarea "al"
type input "al"
type input "AL"
type textarea "ale"
type input "ale"
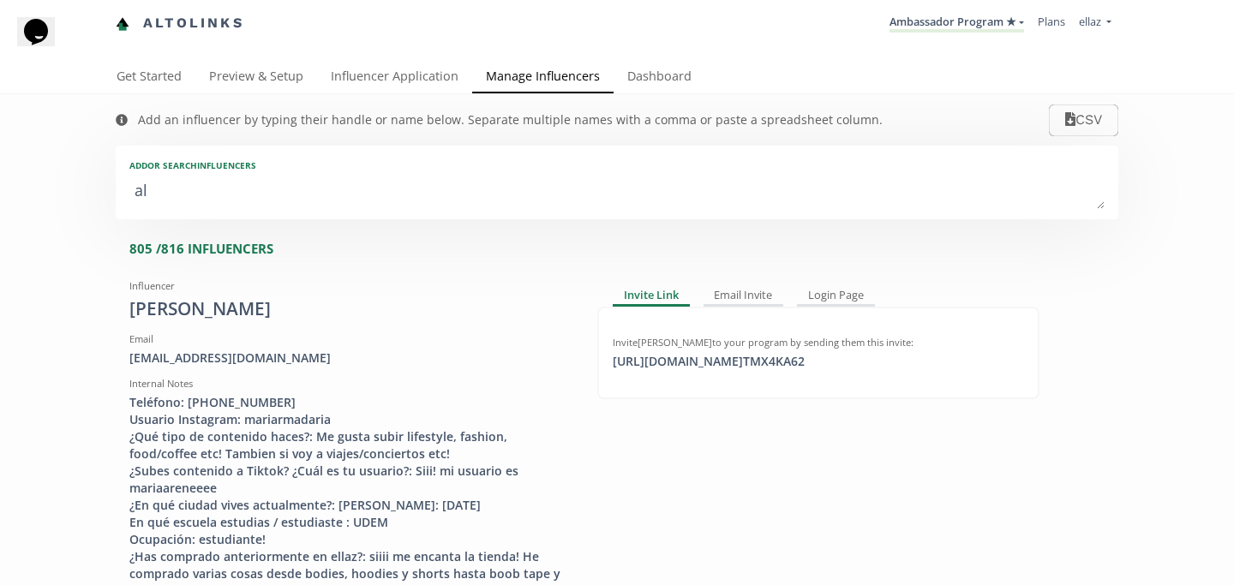
type input "ALE"
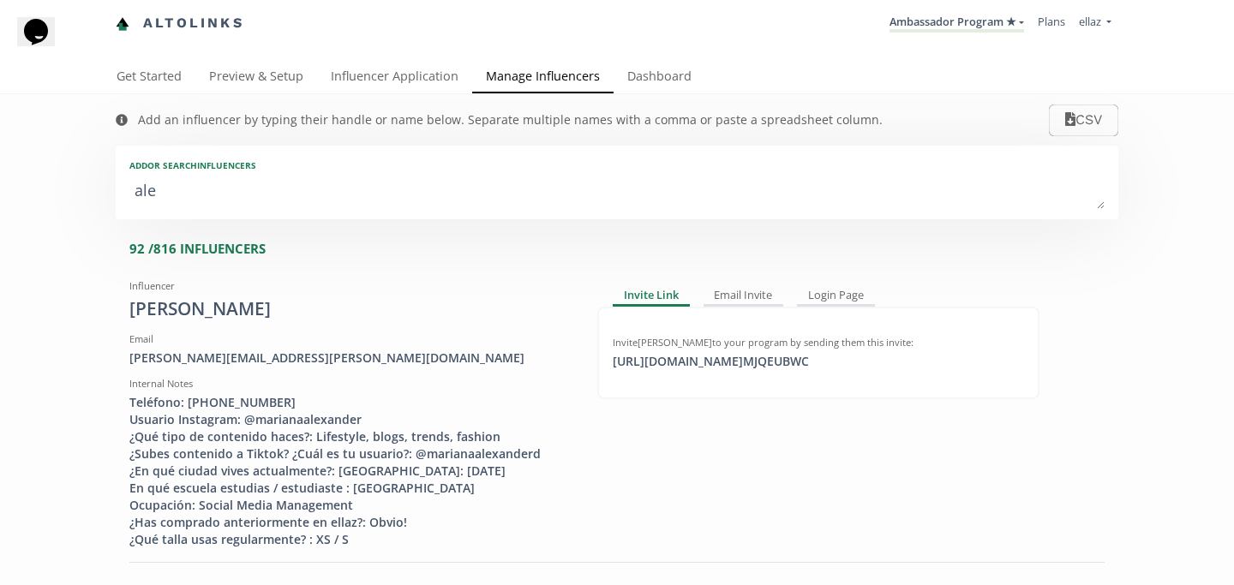
type textarea "alej"
type input "alej"
type input "ALEJ"
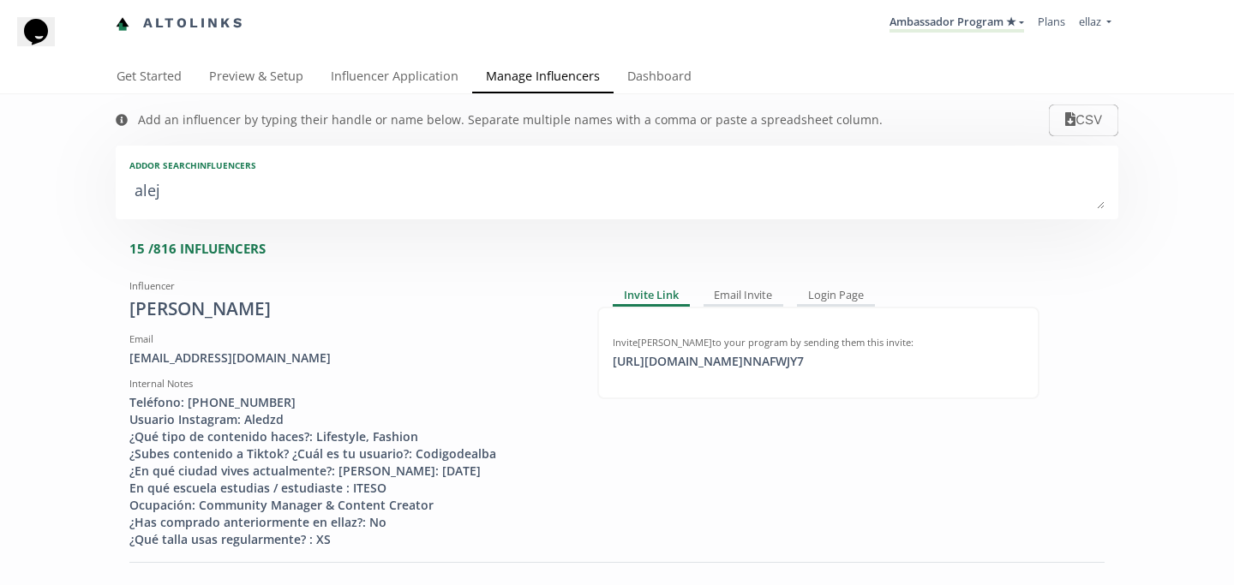
type textarea "aleja"
type input "aleja"
type input "ALEJA"
type textarea "alejan"
type input "alejan"
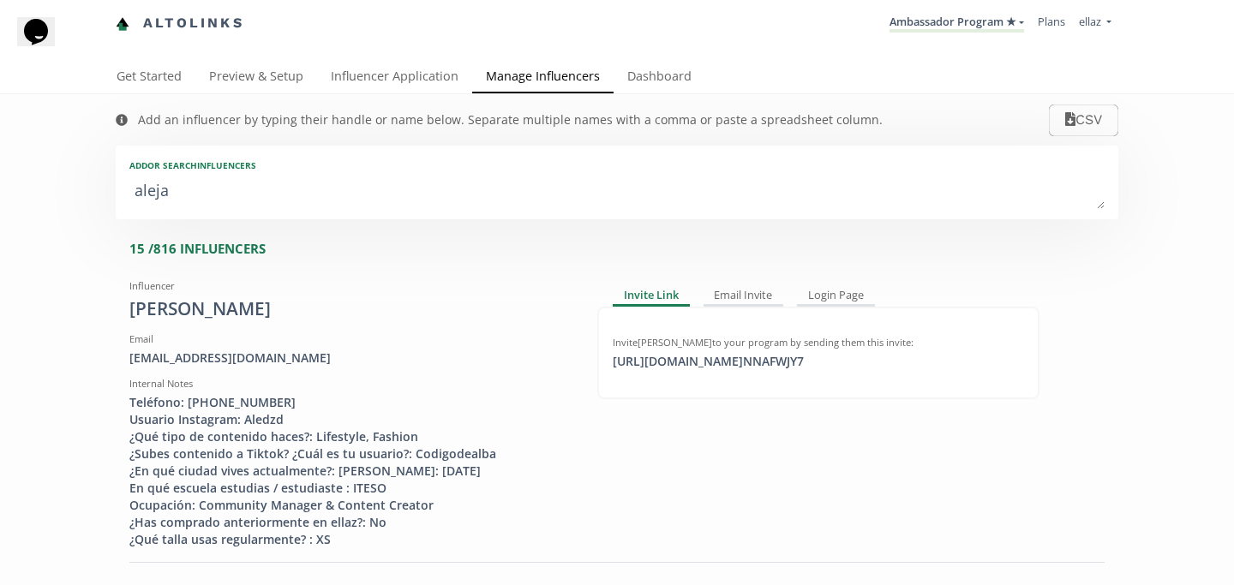
type input "ALEJAN"
type textarea "alejand"
type input "alejand"
type input "ALEJAND"
type textarea "alejandr"
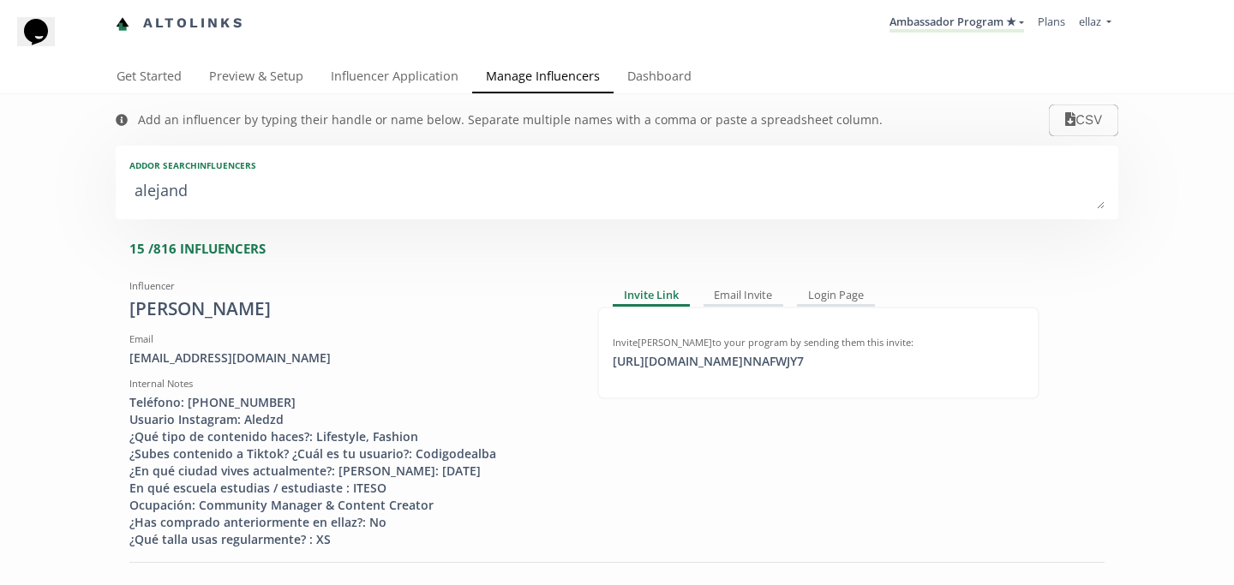
type input "alejandr"
type input "ALEJANDR"
type textarea "alejandra"
type input "alejandra"
type input "ALEJANDRA"
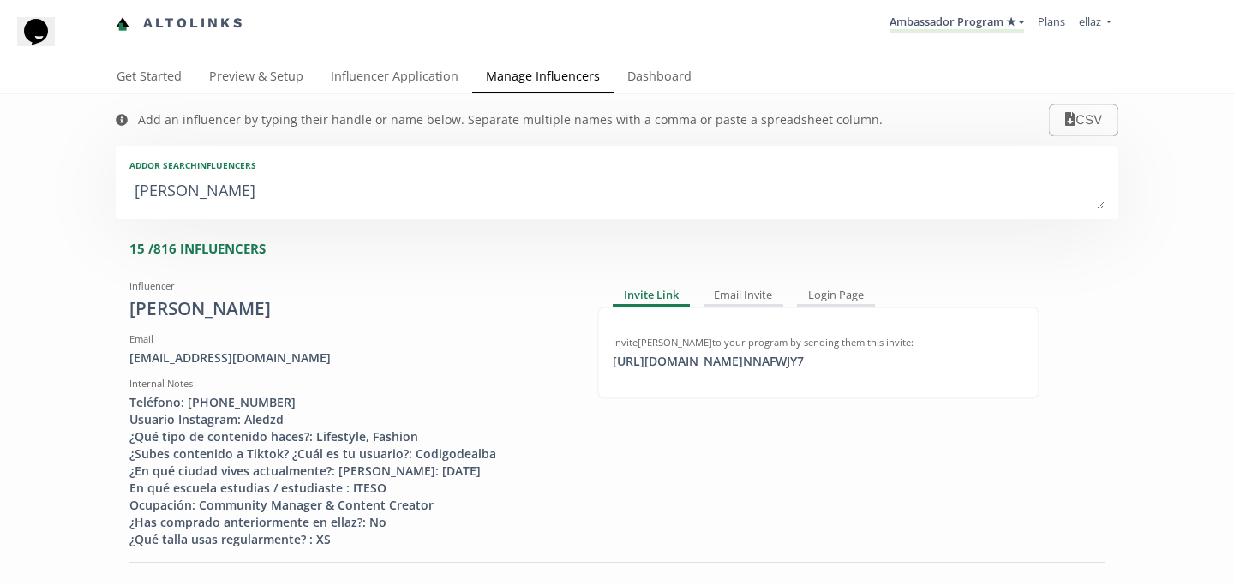
type textarea "alejandra a"
type input "alejandra a"
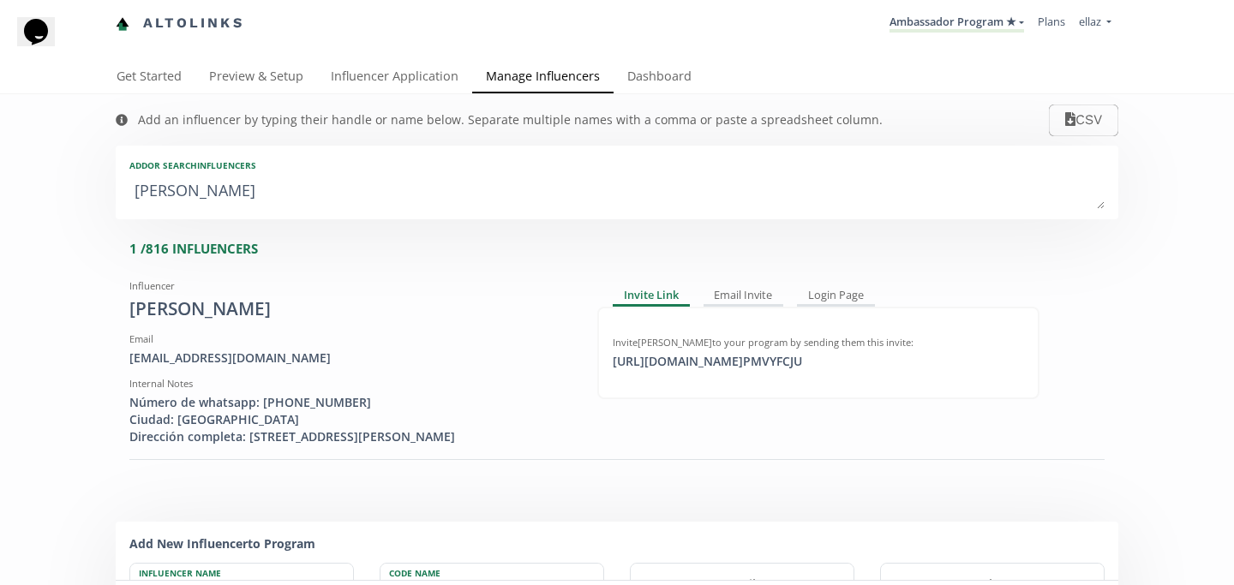
type textarea "alejandra al"
type input "alejandra al"
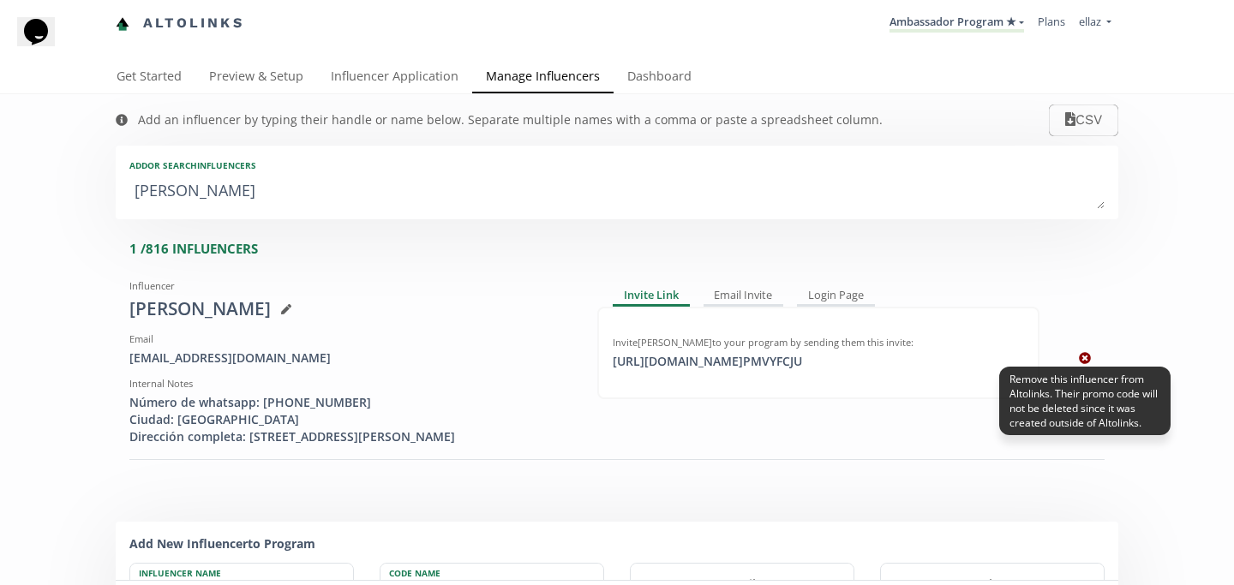
type textarea "alejandra al"
click at [1081, 365] on icon at bounding box center [1085, 359] width 12 height 12
click at [1089, 365] on icon at bounding box center [1085, 359] width 12 height 12
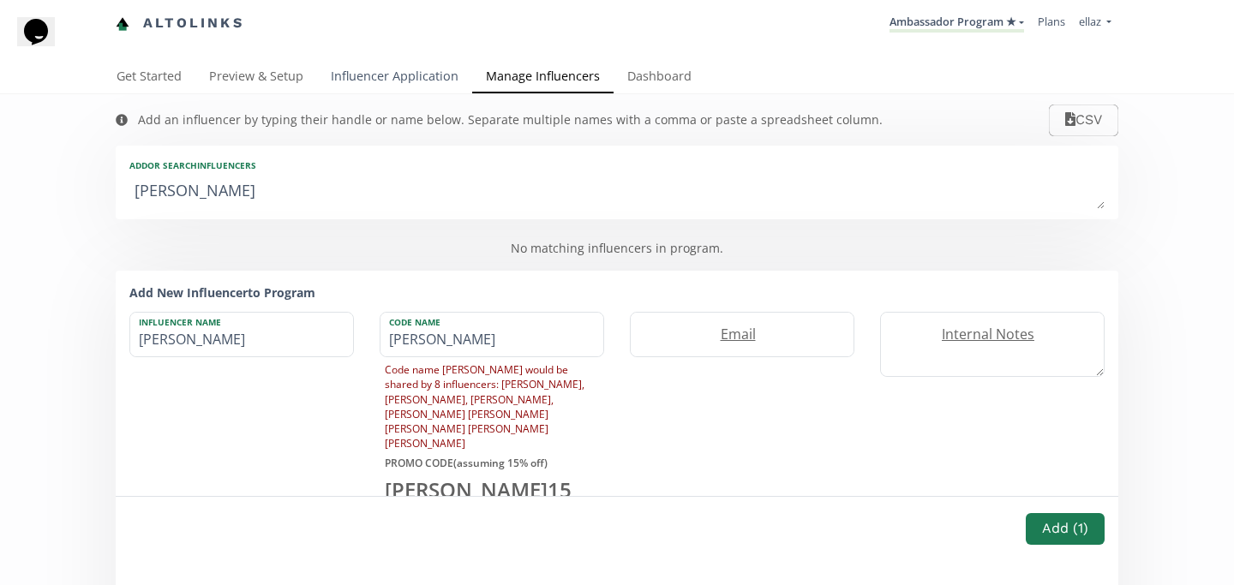
click at [416, 83] on link "Influencer Application" at bounding box center [394, 78] width 155 height 34
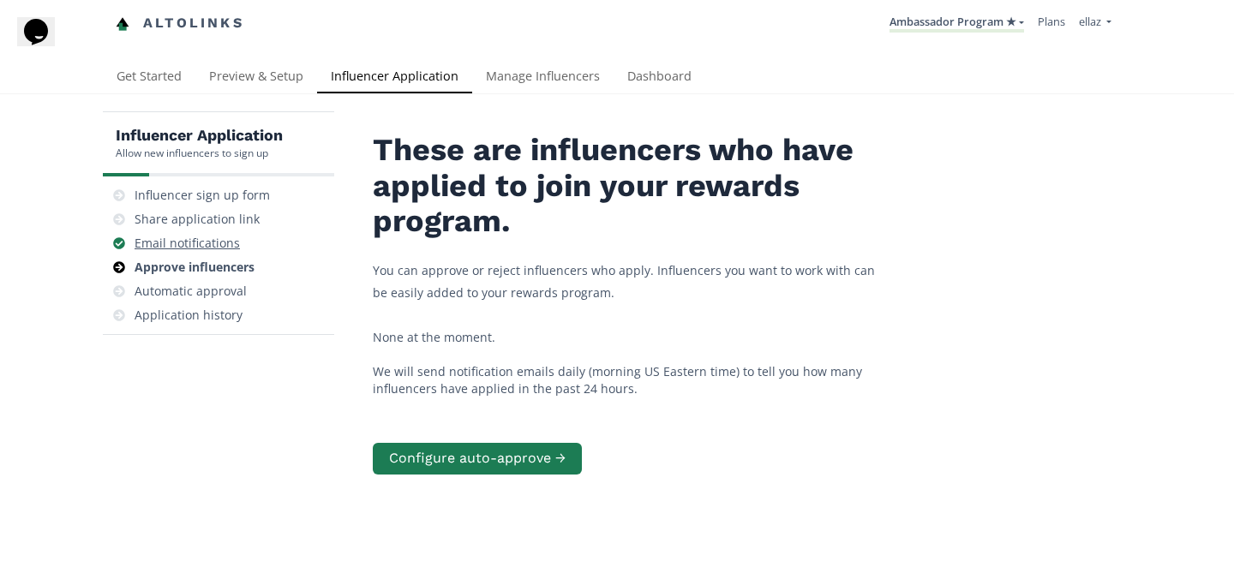
click at [216, 243] on div "Email notifications" at bounding box center [187, 243] width 105 height 17
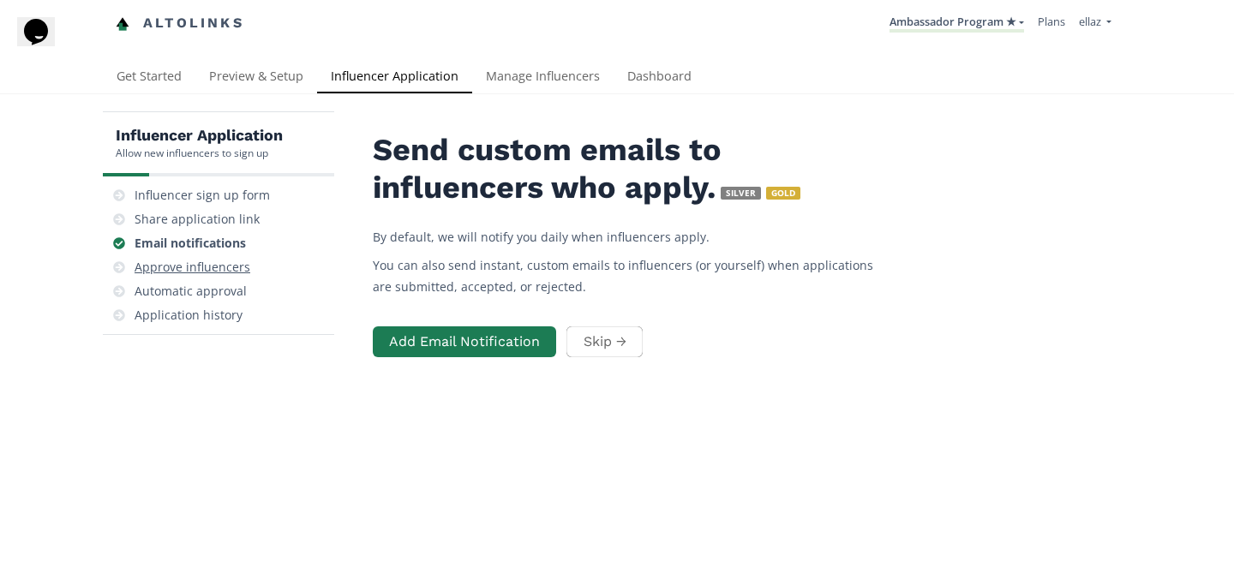
click at [220, 261] on div "Approve influencers" at bounding box center [193, 267] width 116 height 17
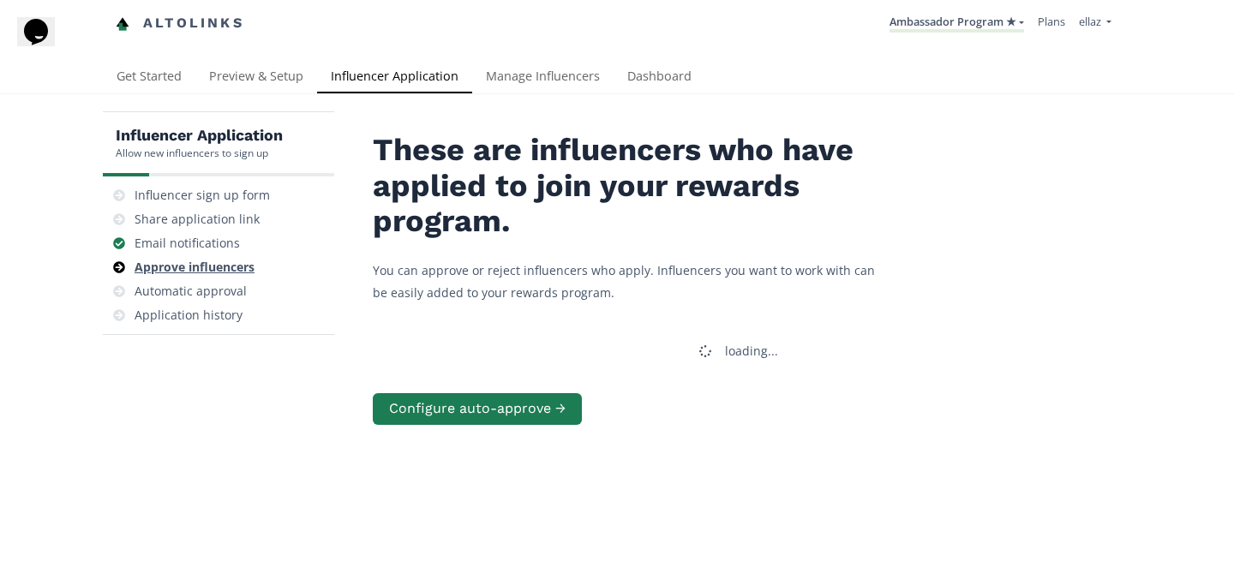
scroll to position [69, 0]
